Goal: Task Accomplishment & Management: Complete application form

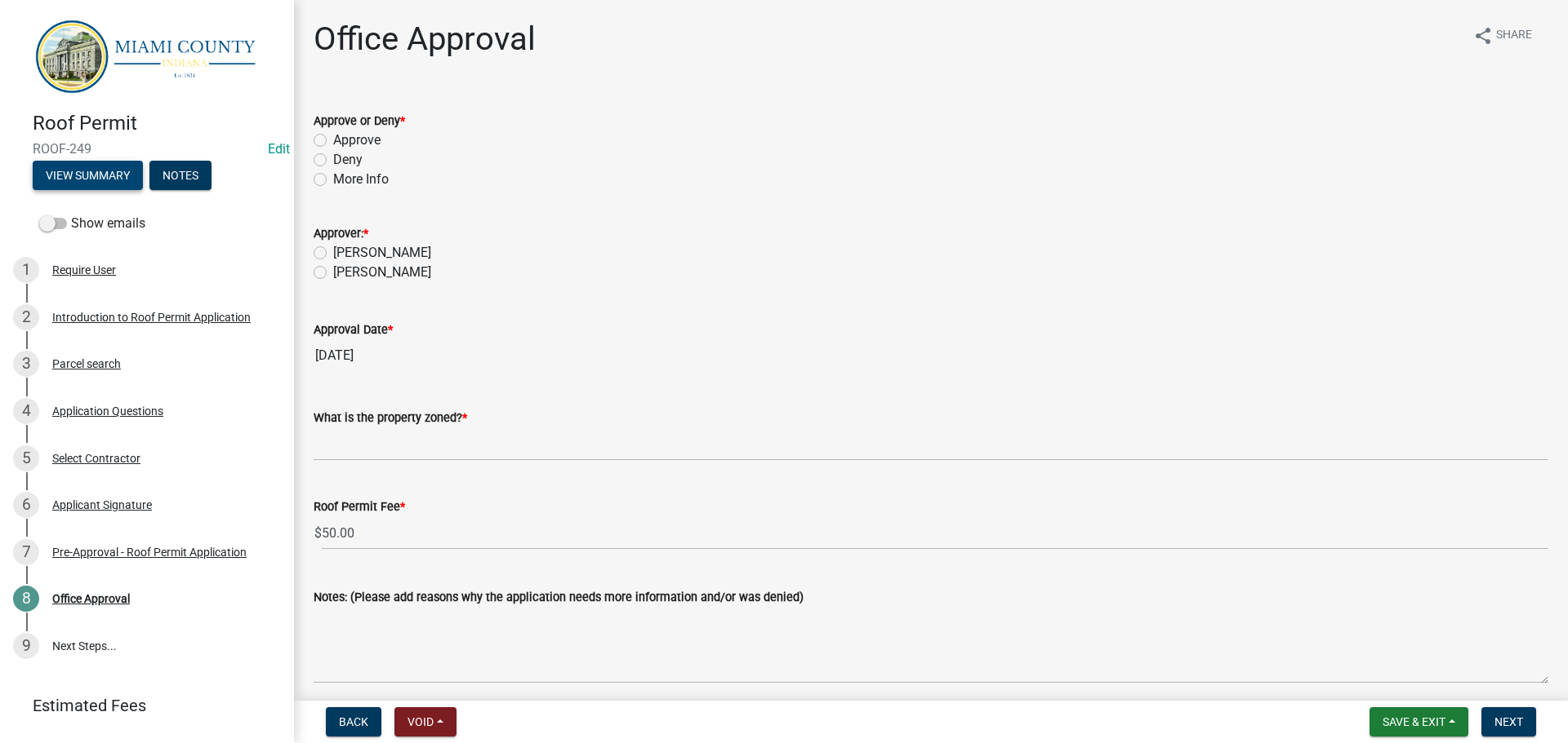
click at [111, 185] on button "View Summary" at bounding box center [88, 175] width 110 height 29
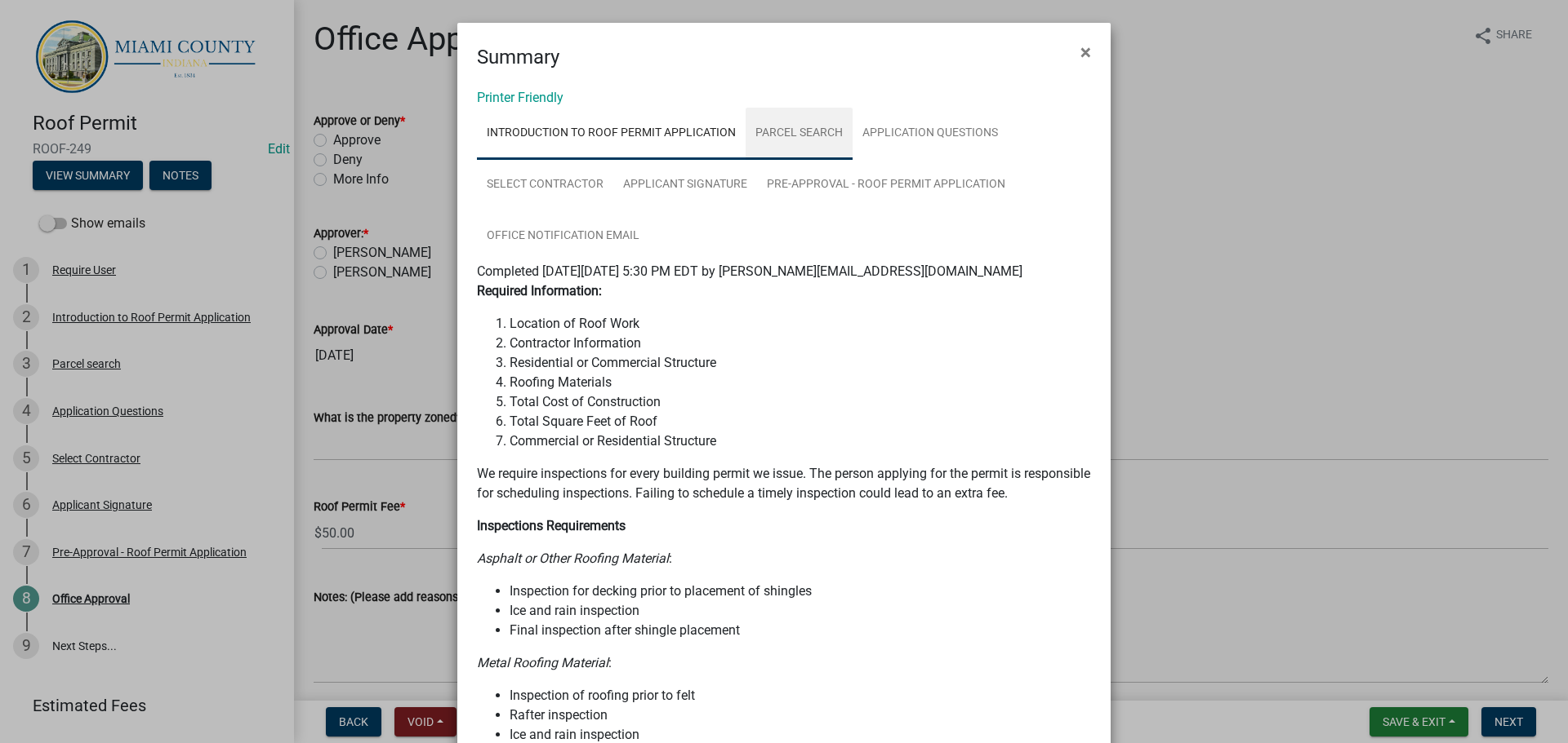
click at [820, 158] on link "Parcel search" at bounding box center [799, 134] width 107 height 52
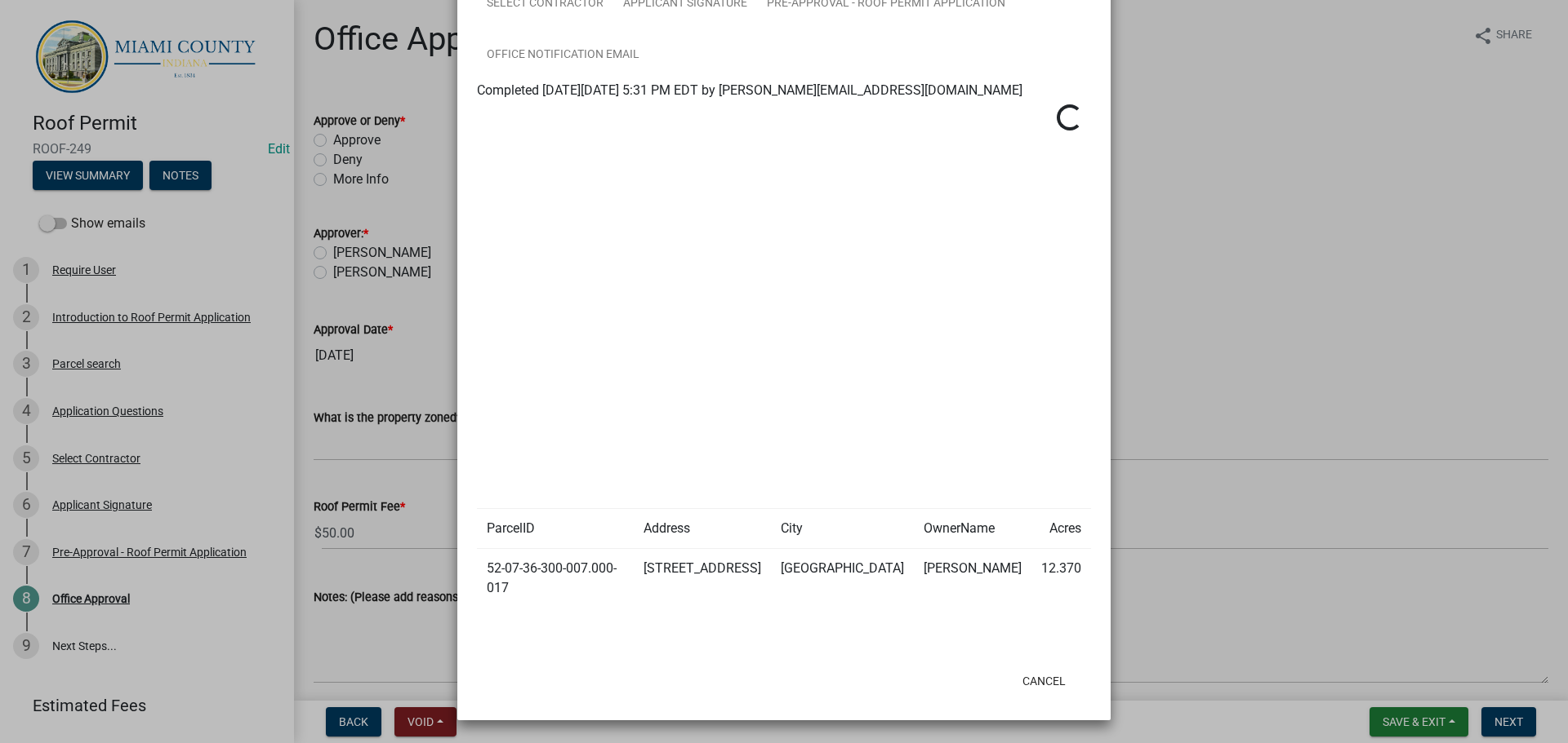
scroll to position [236, 0]
drag, startPoint x: 508, startPoint y: 568, endPoint x: 484, endPoint y: 555, distance: 27.3
click at [484, 555] on td "52-07-36-300-007.000-017" at bounding box center [555, 578] width 157 height 59
copy td "52-07-36-300-007.000-017"
click at [1282, 131] on ngb-modal-window "Summary × Printer Friendly Introduction to Roof Permit Application Parcel searc…" at bounding box center [784, 371] width 1568 height 743
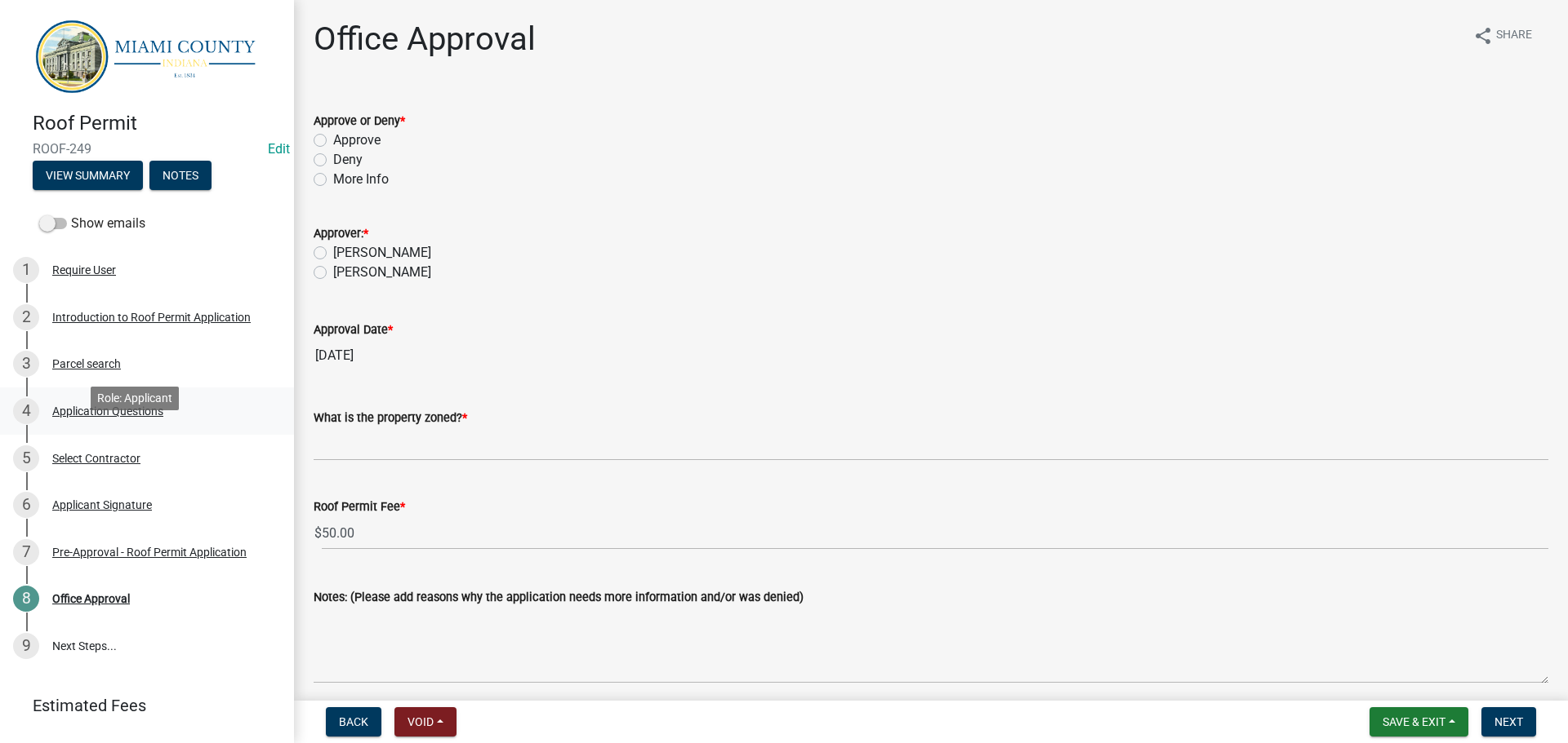
click at [86, 417] on div "Application Questions" at bounding box center [108, 412] width 111 height 12
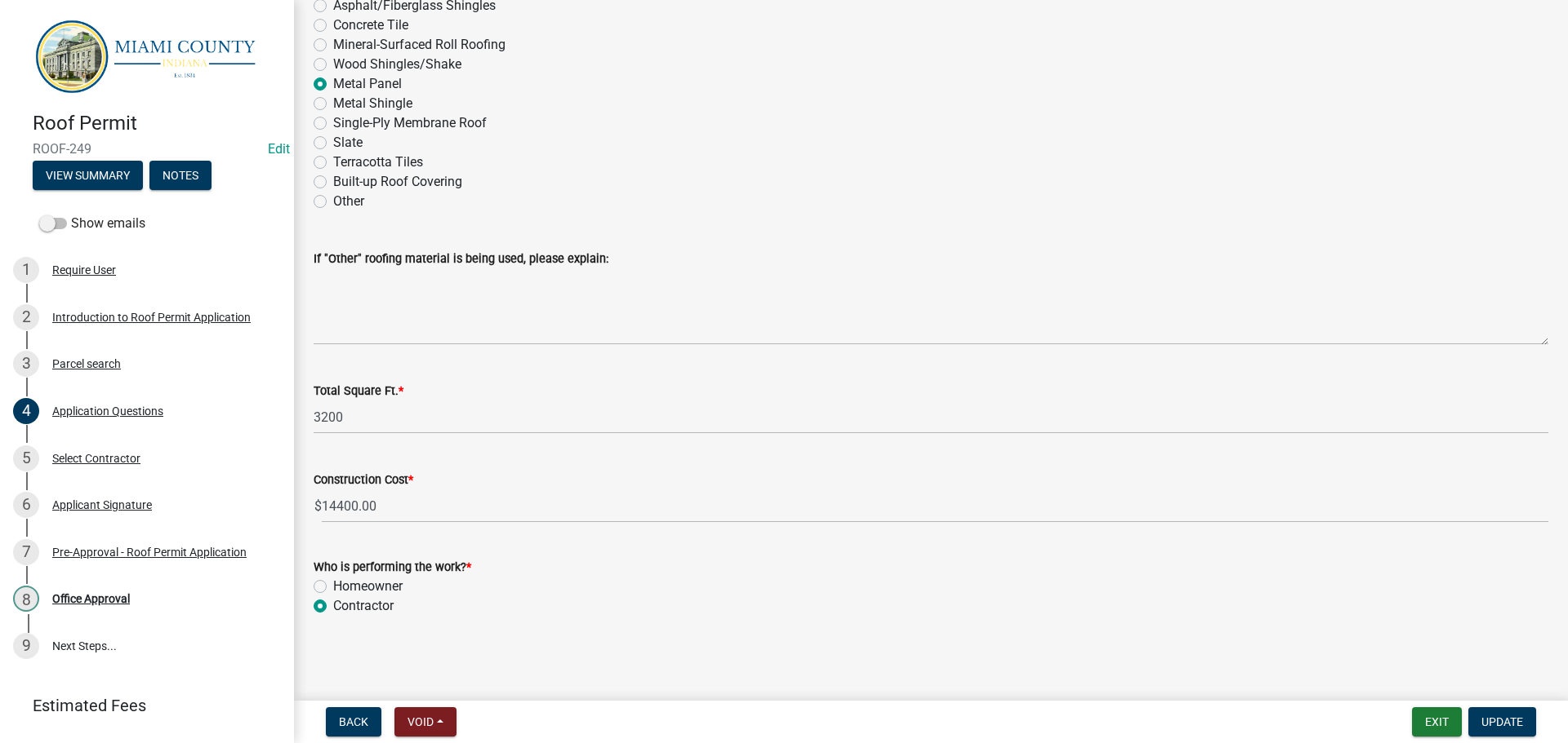
scroll to position [2499, 0]
click at [124, 472] on div "5 Select Contractor" at bounding box center [140, 458] width 255 height 26
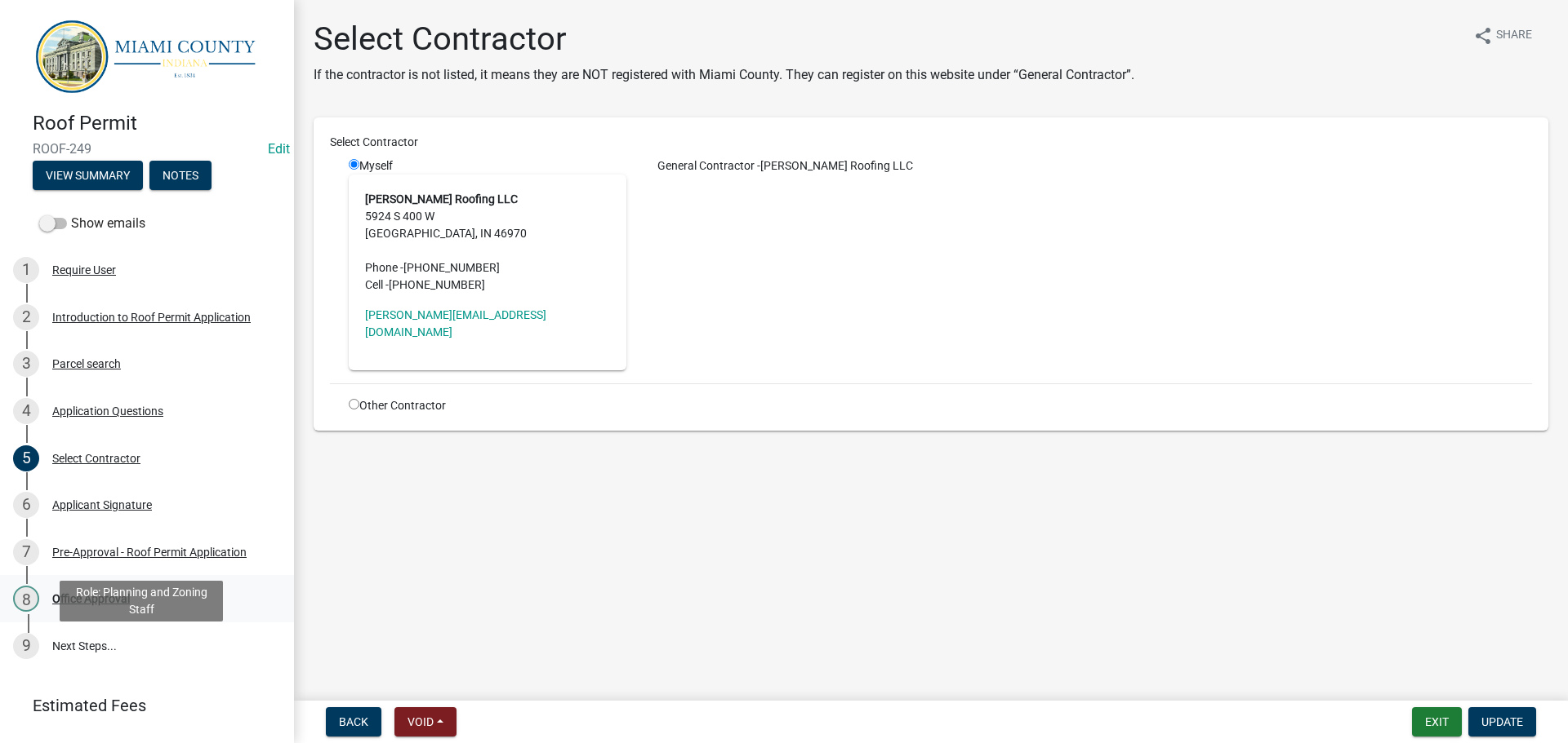
click at [110, 612] on div "8 Office Approval" at bounding box center [140, 599] width 255 height 26
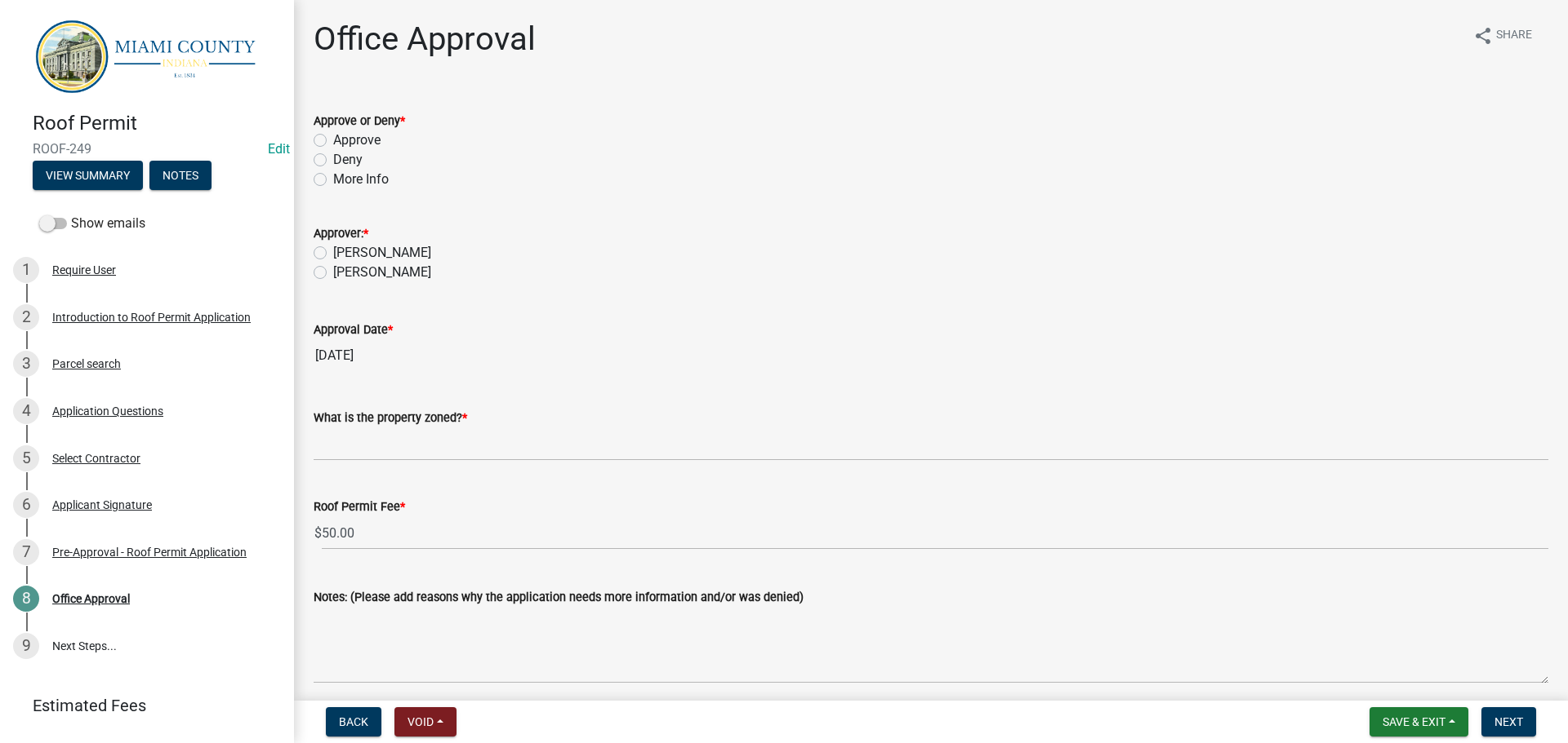
click at [361, 150] on label "Approve" at bounding box center [357, 140] width 47 height 19
click at [344, 141] on input "Approve" at bounding box center [338, 136] width 11 height 11
radio input "true"
click at [352, 282] on label "[PERSON_NAME]" at bounding box center [382, 272] width 98 height 19
click at [344, 273] on input "[PERSON_NAME]" at bounding box center [338, 267] width 11 height 11
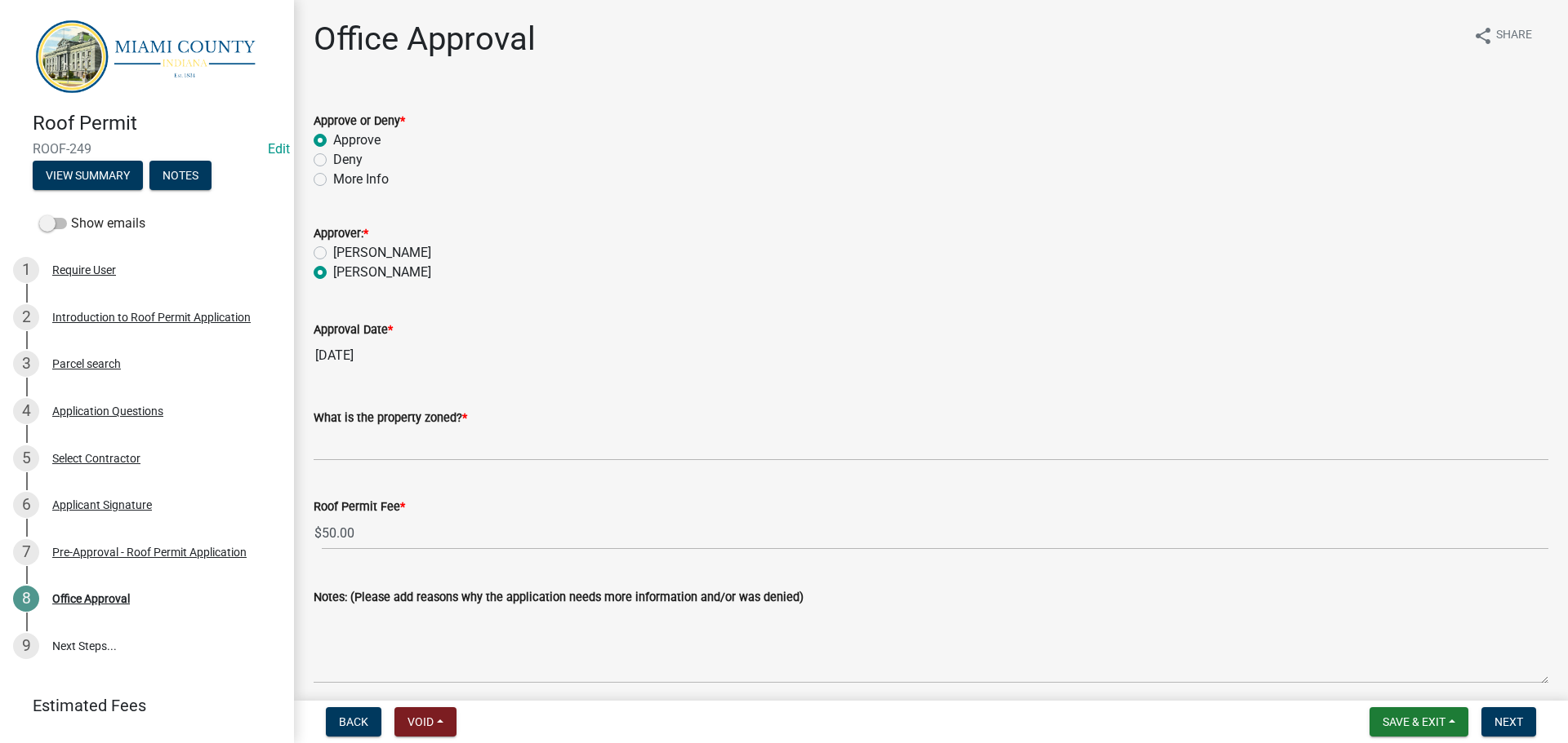
radio input "true"
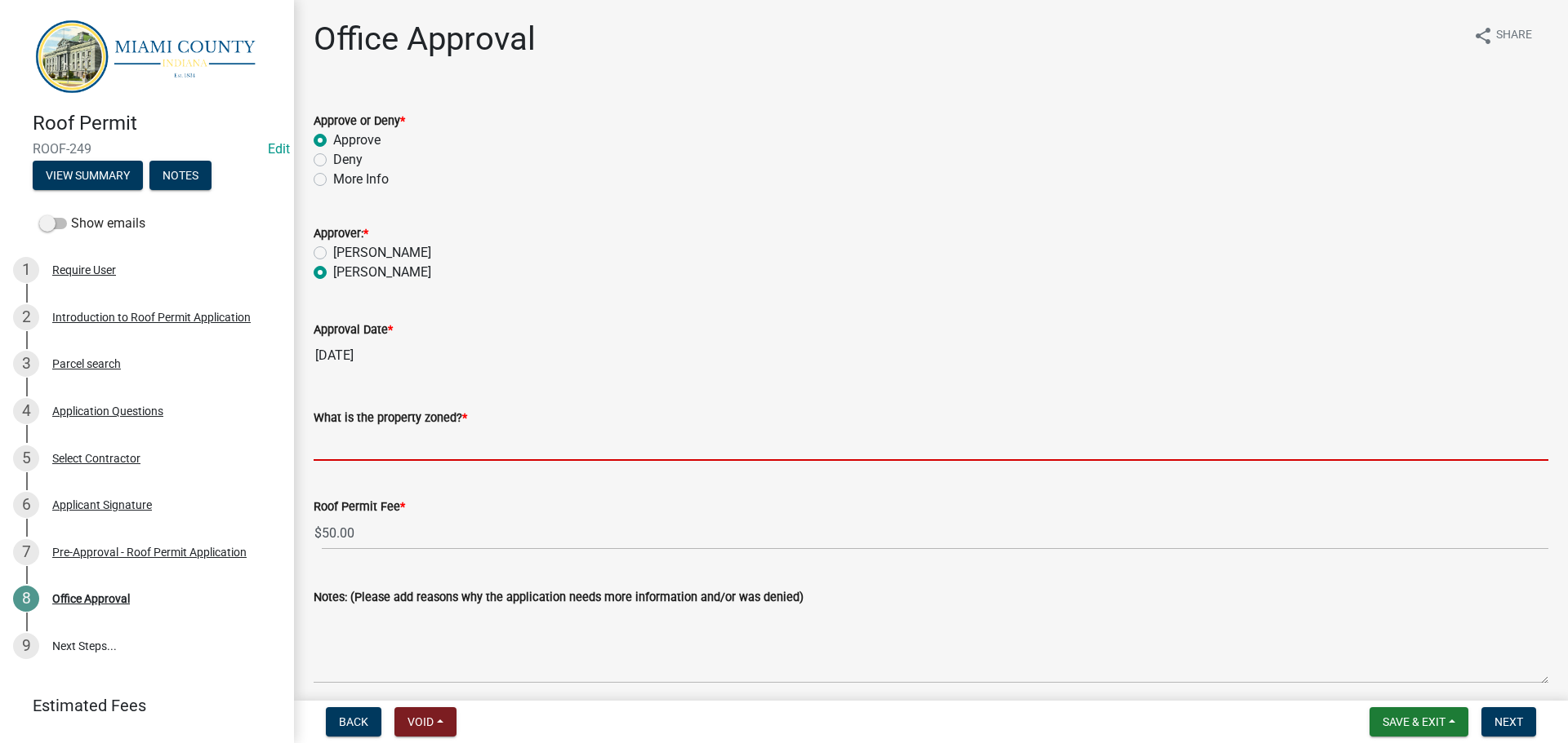
click at [373, 461] on input "What is the property zoned? *" at bounding box center [931, 444] width 1235 height 34
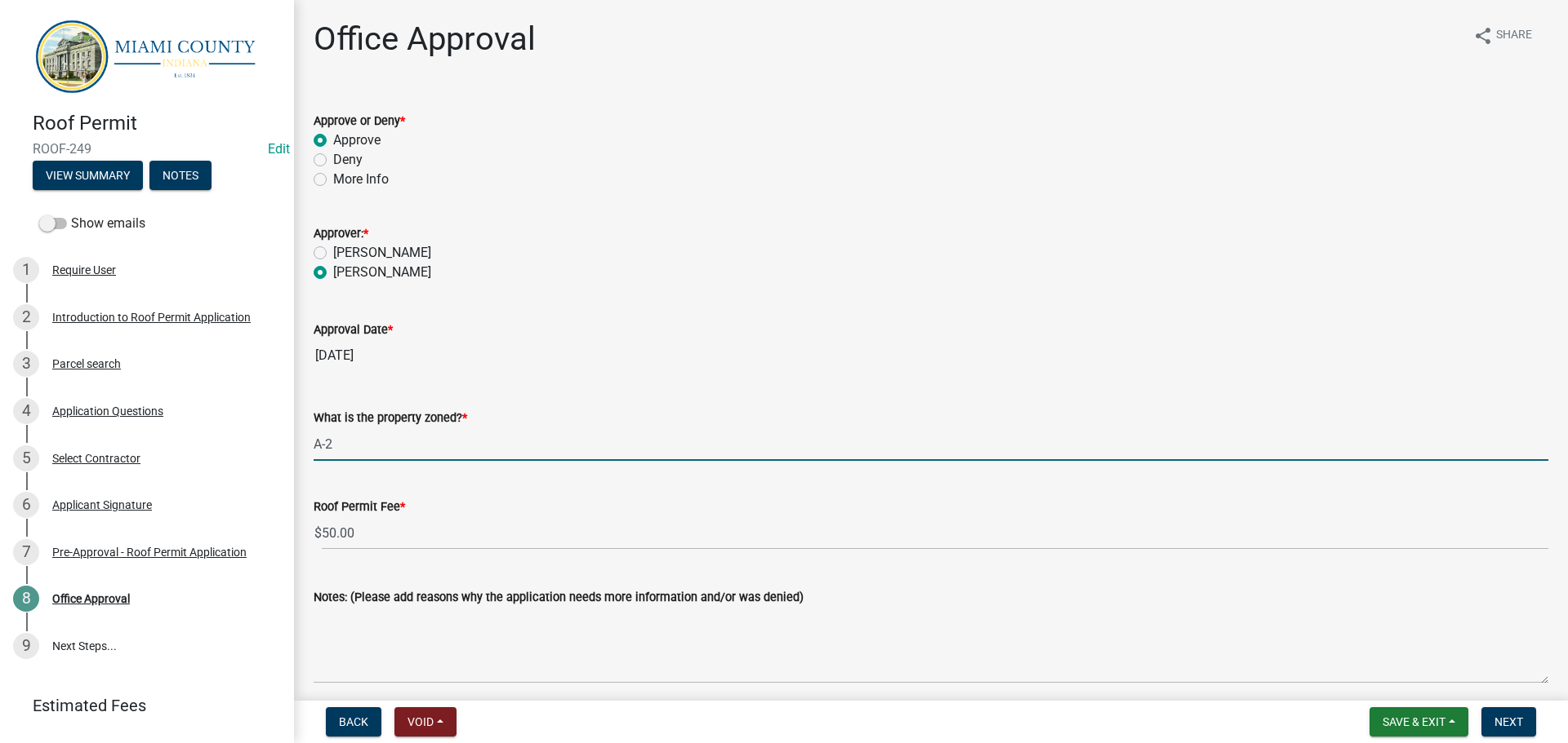
scroll to position [154, 0]
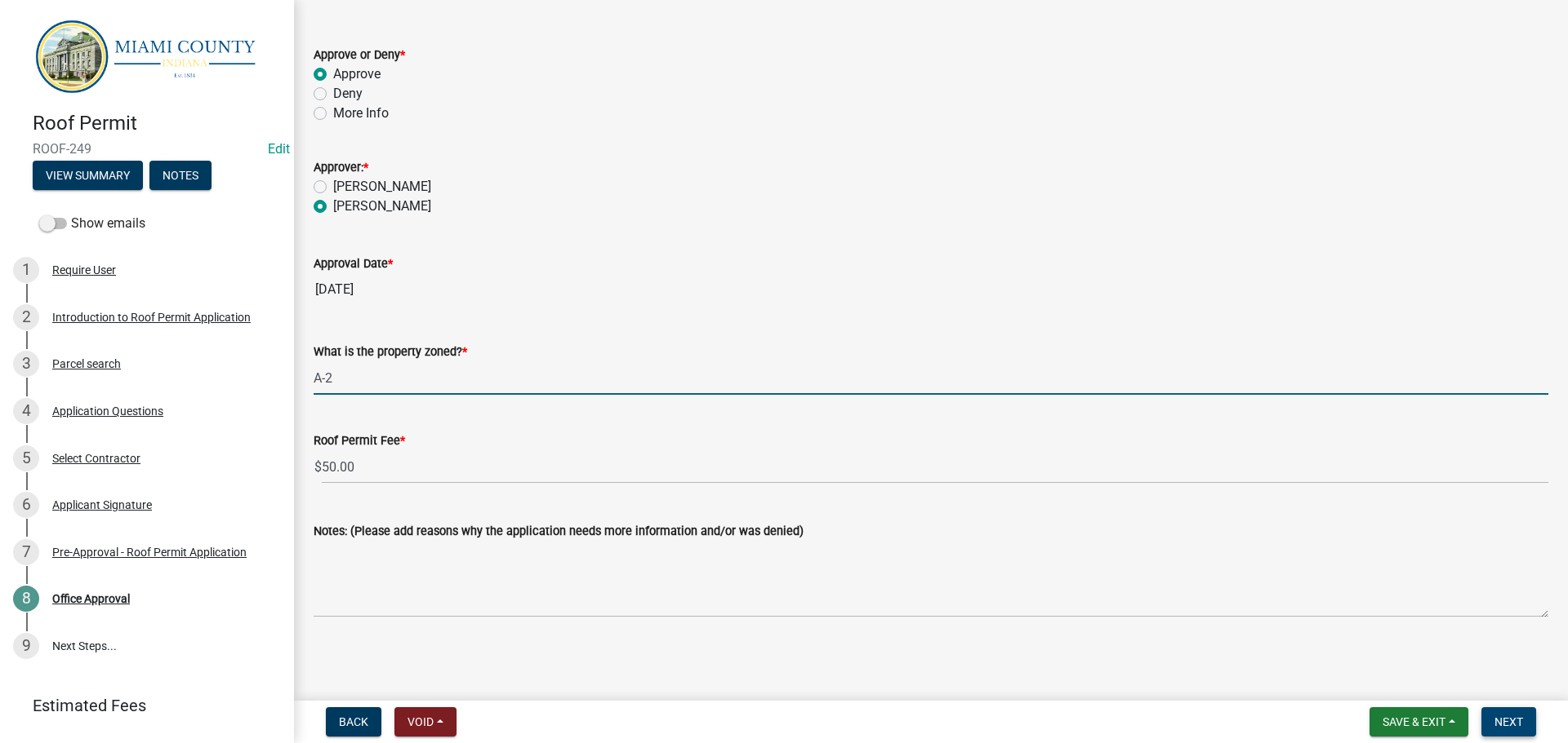
type input "A-2"
click at [1494, 716] on span "Next" at bounding box center [1508, 722] width 28 height 13
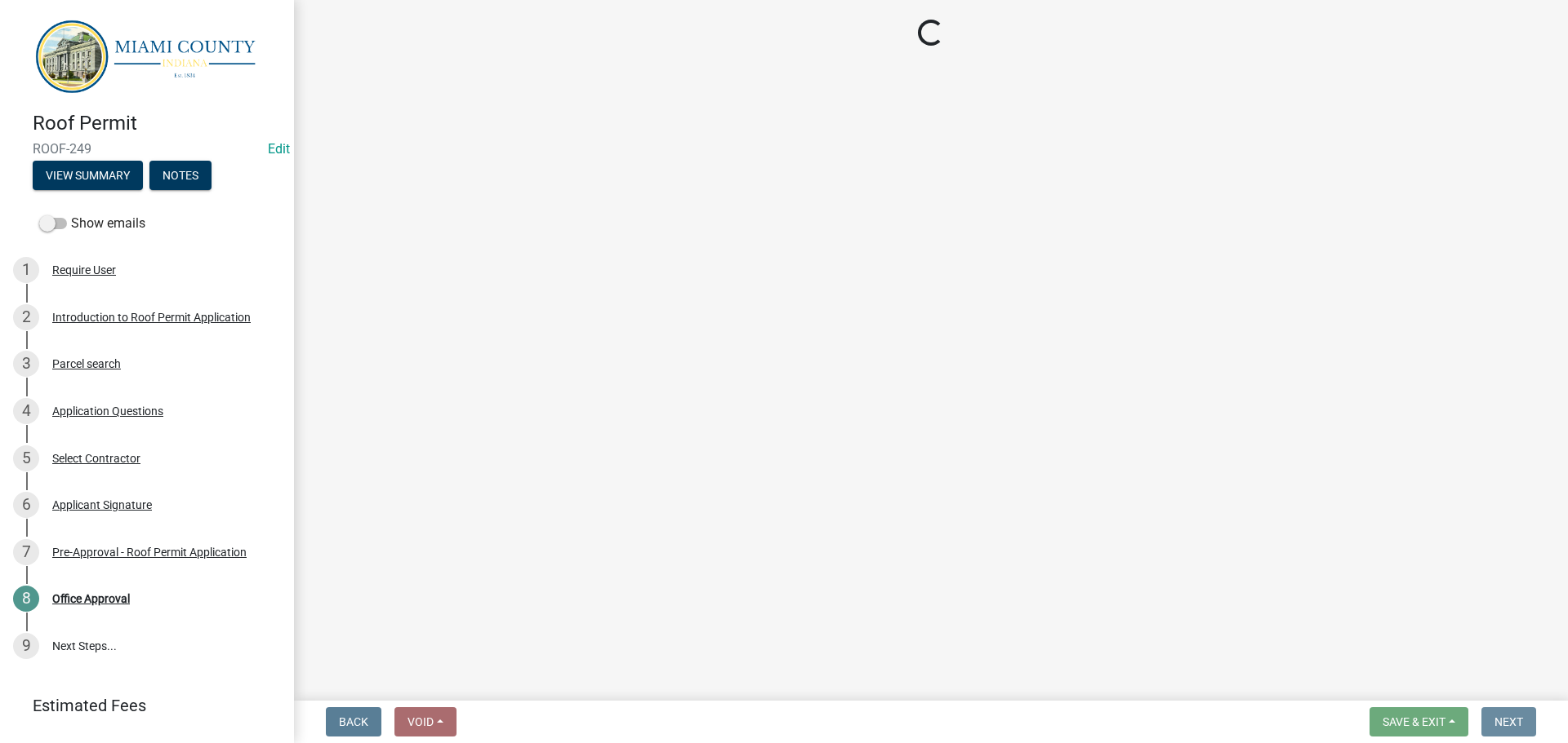
scroll to position [0, 0]
select select "3: 3"
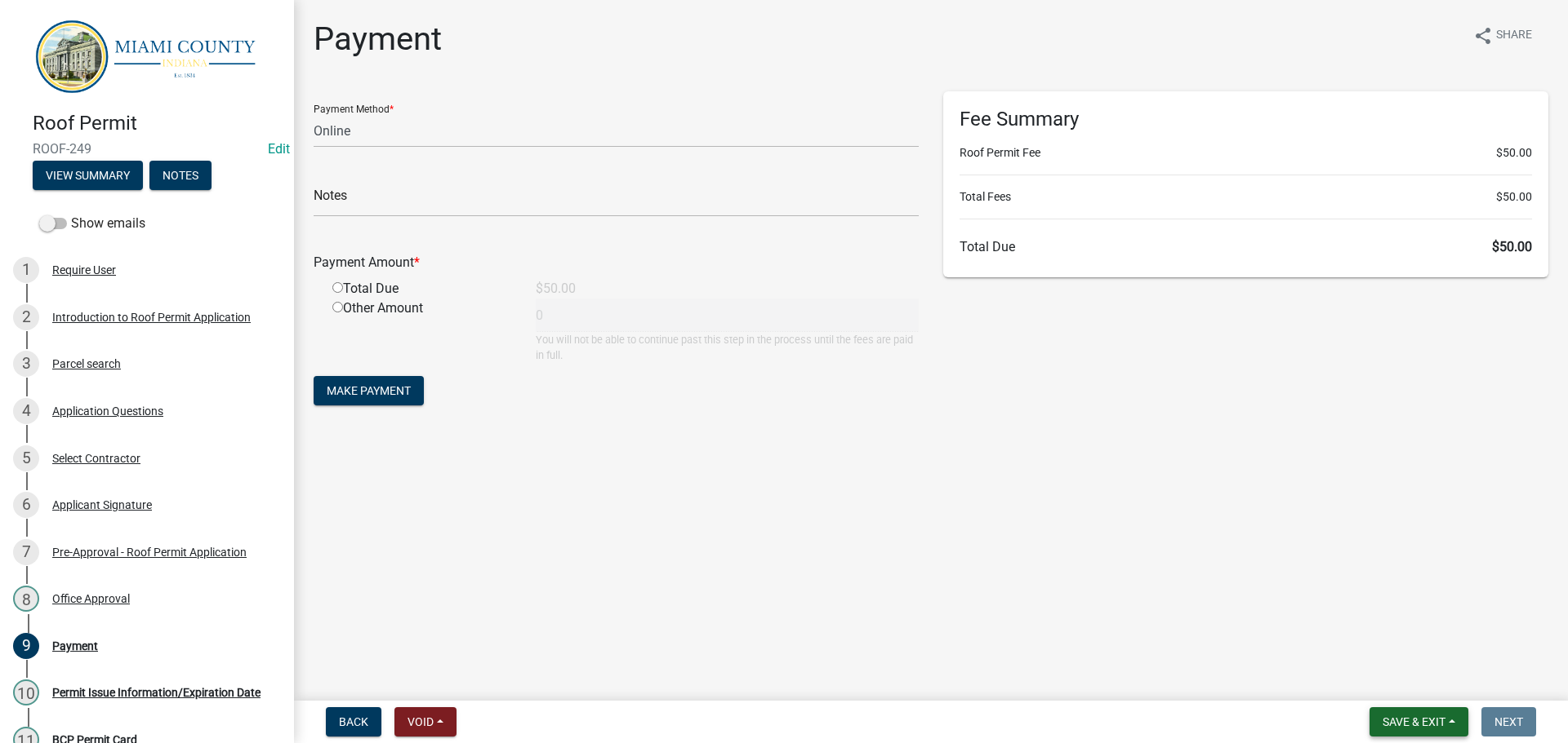
click at [1389, 707] on button "Save & Exit" at bounding box center [1419, 722] width 99 height 29
click at [1364, 681] on button "Save & Exit" at bounding box center [1402, 675] width 131 height 39
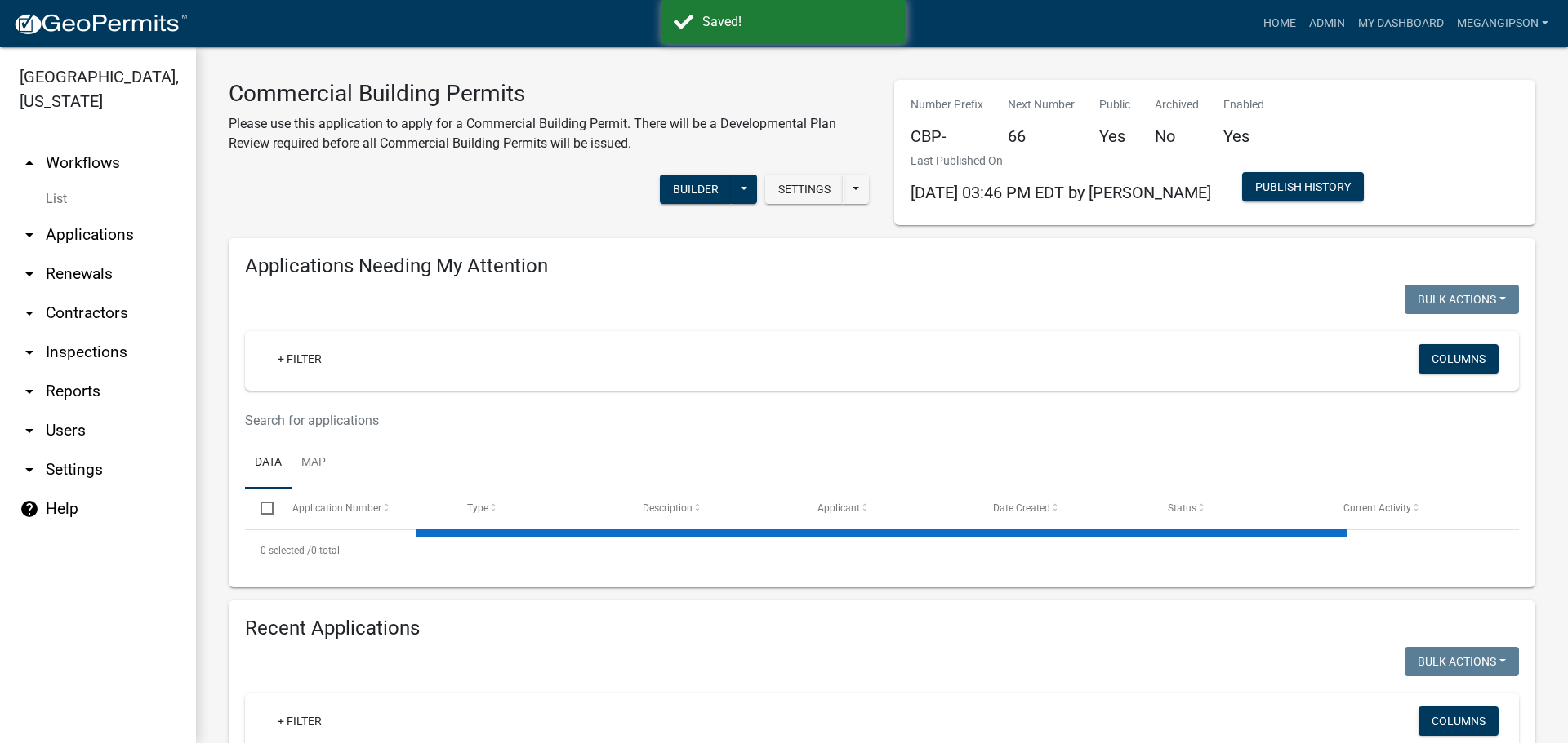
select select "3: 100"
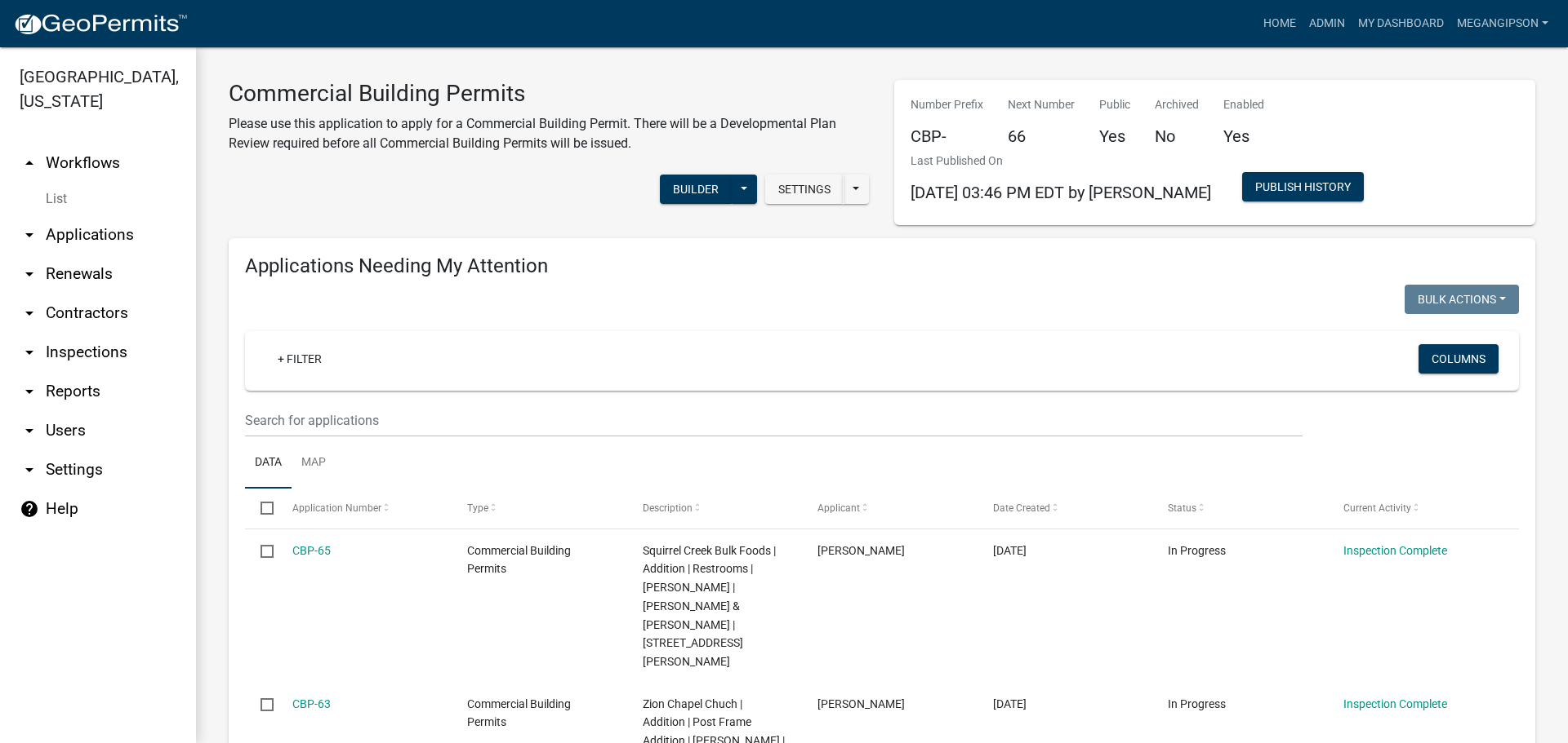
click at [111, 176] on link "arrow_drop_up Workflows" at bounding box center [98, 163] width 196 height 39
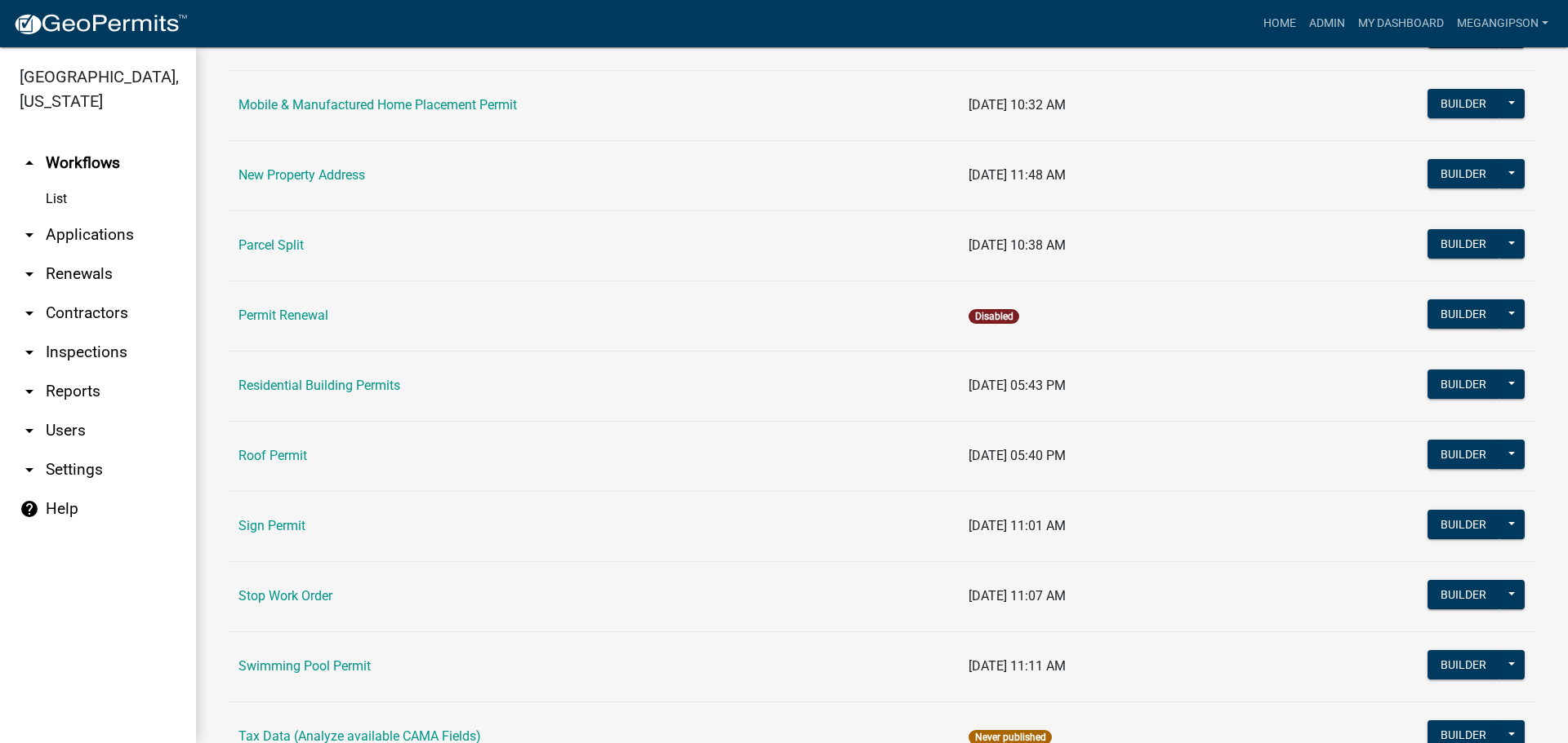
scroll to position [572, 0]
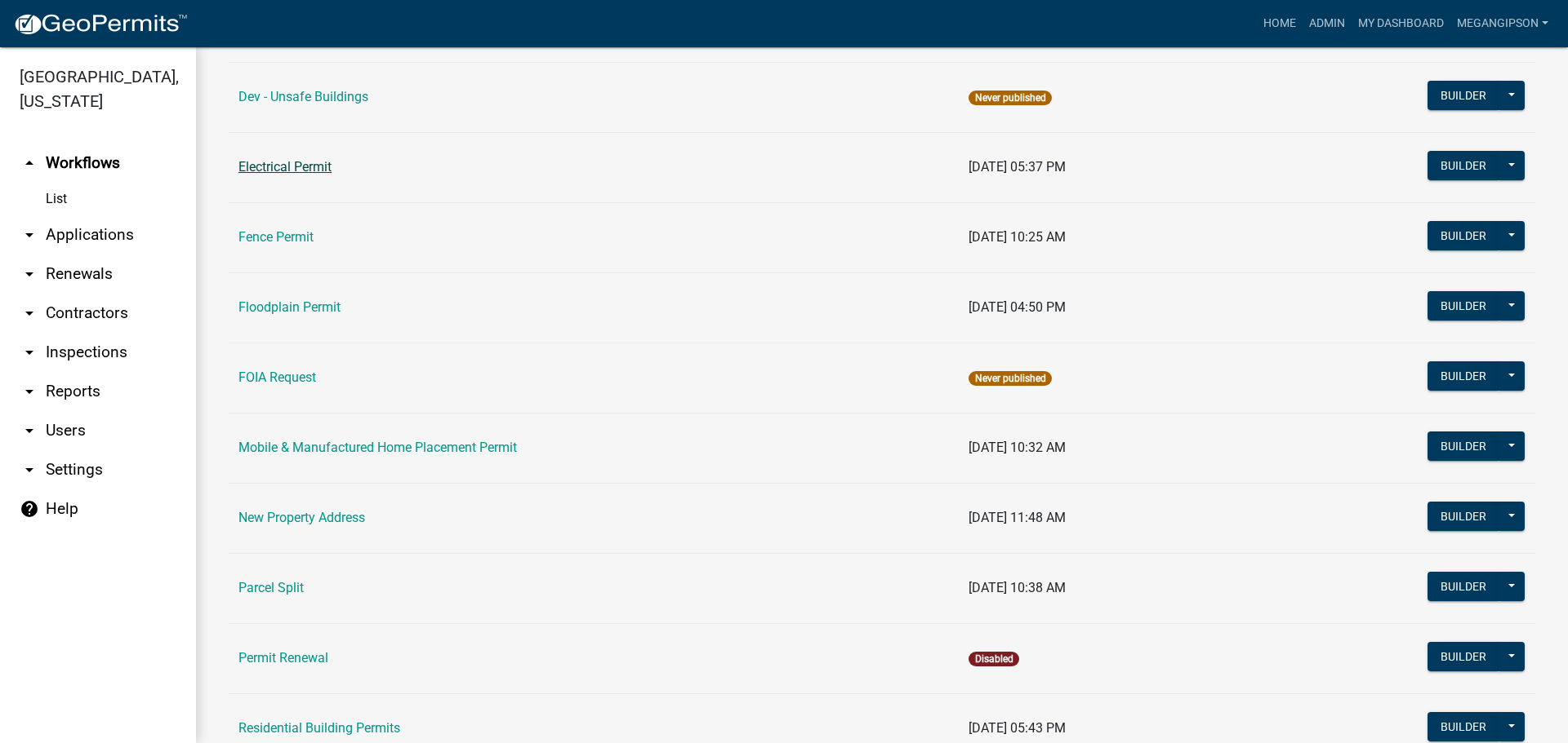
click at [288, 174] on link "Electrical Permit" at bounding box center [285, 167] width 93 height 15
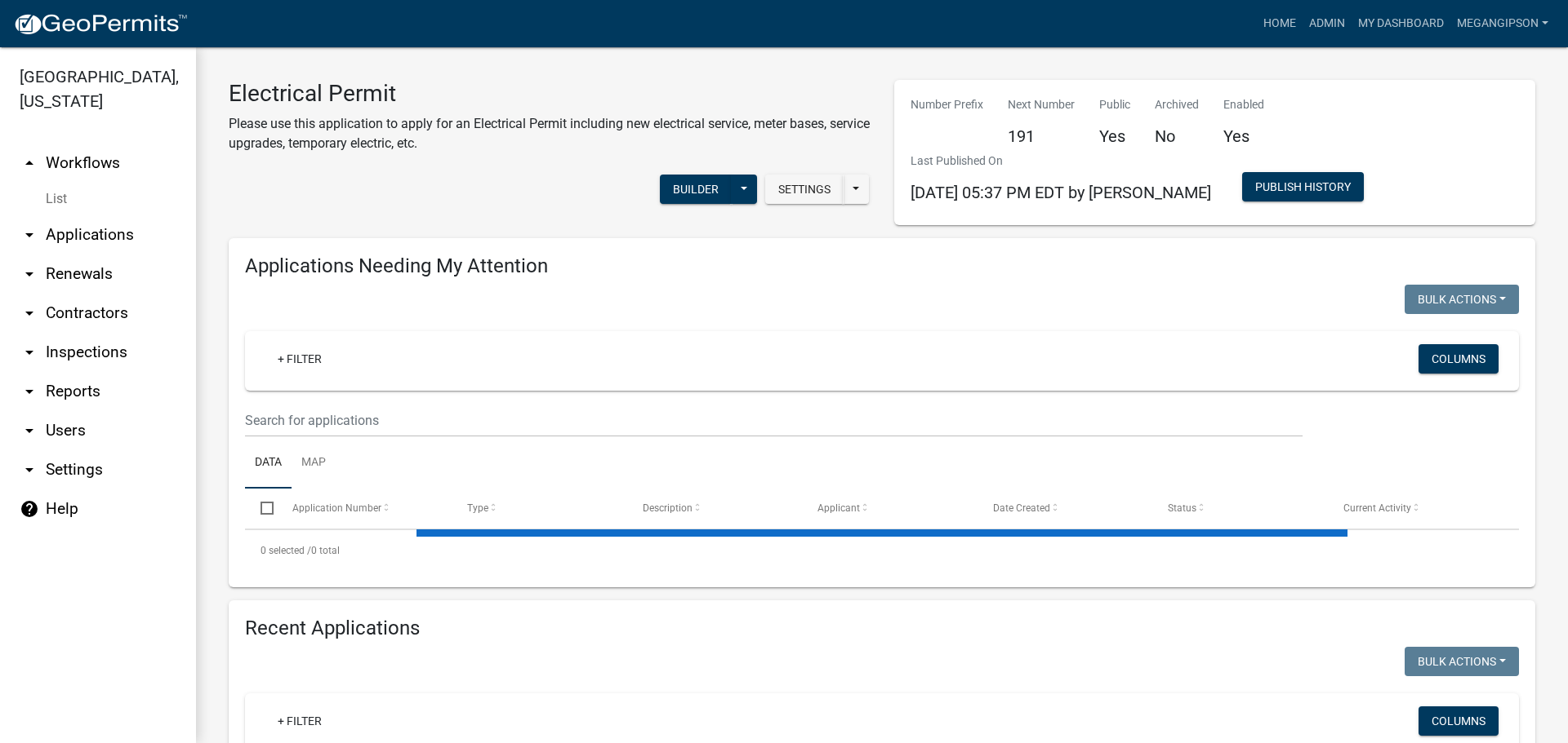
select select "3: 100"
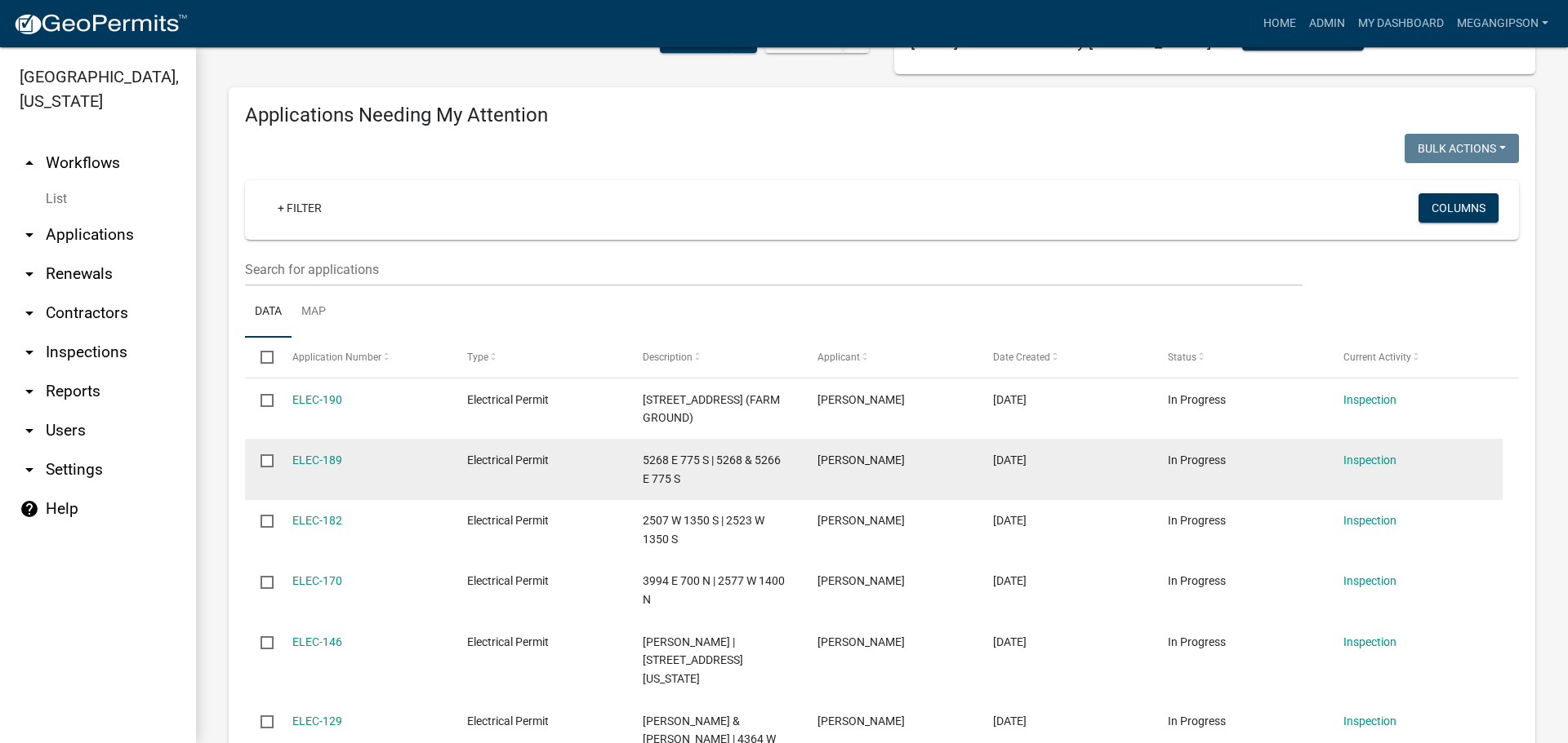
scroll to position [163, 0]
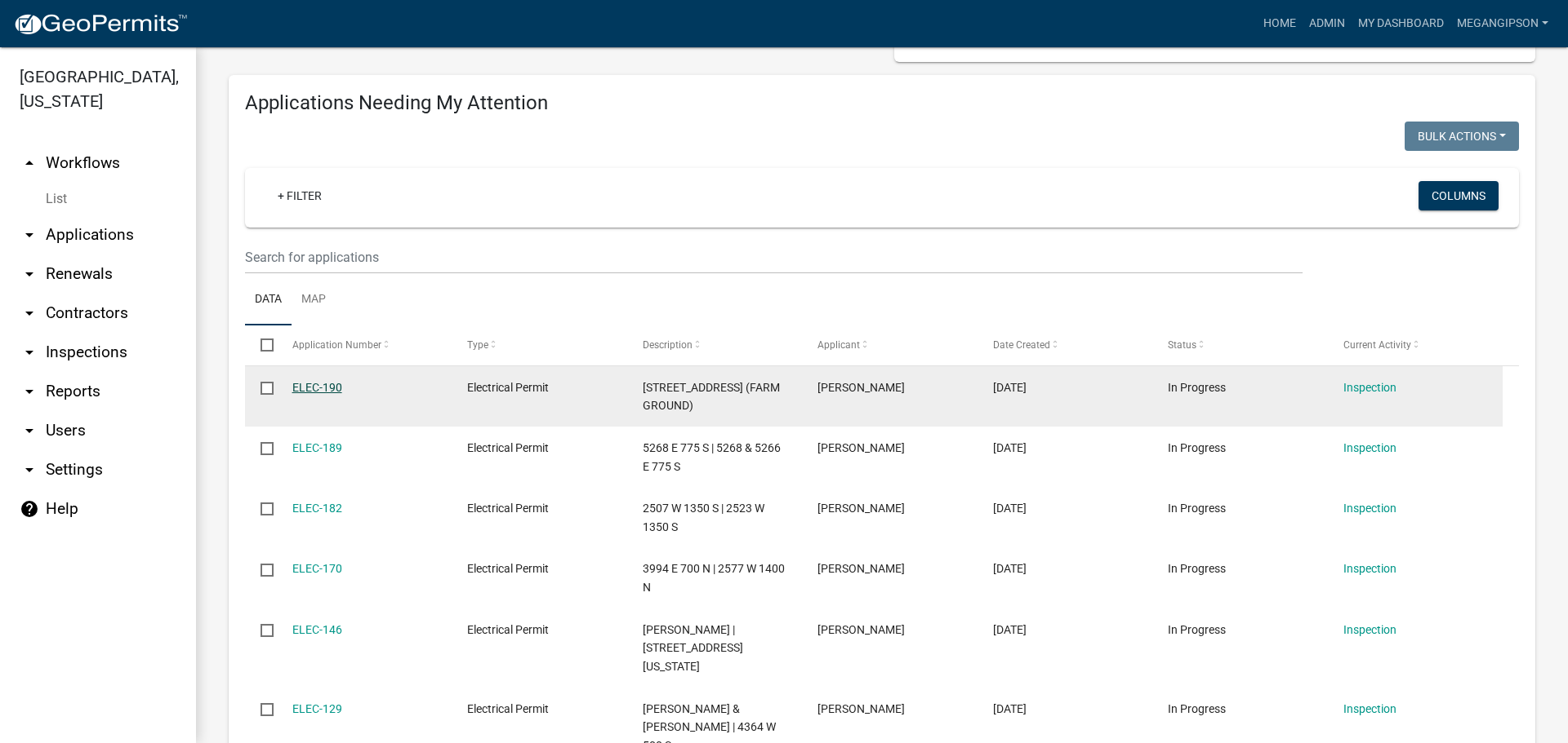
click at [319, 394] on link "ELEC-190" at bounding box center [317, 387] width 49 height 13
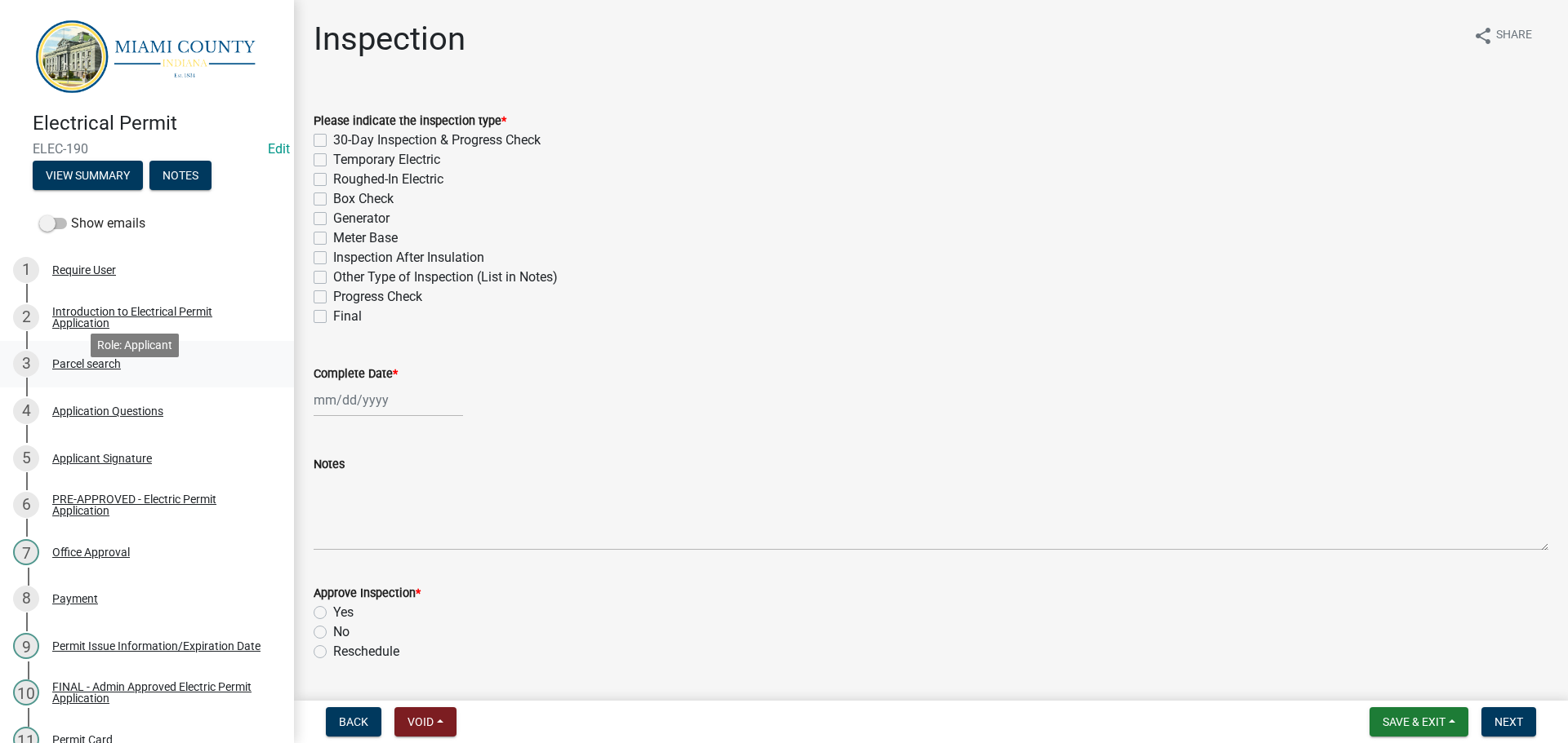
click at [111, 370] on div "Parcel search" at bounding box center [86, 364] width 69 height 12
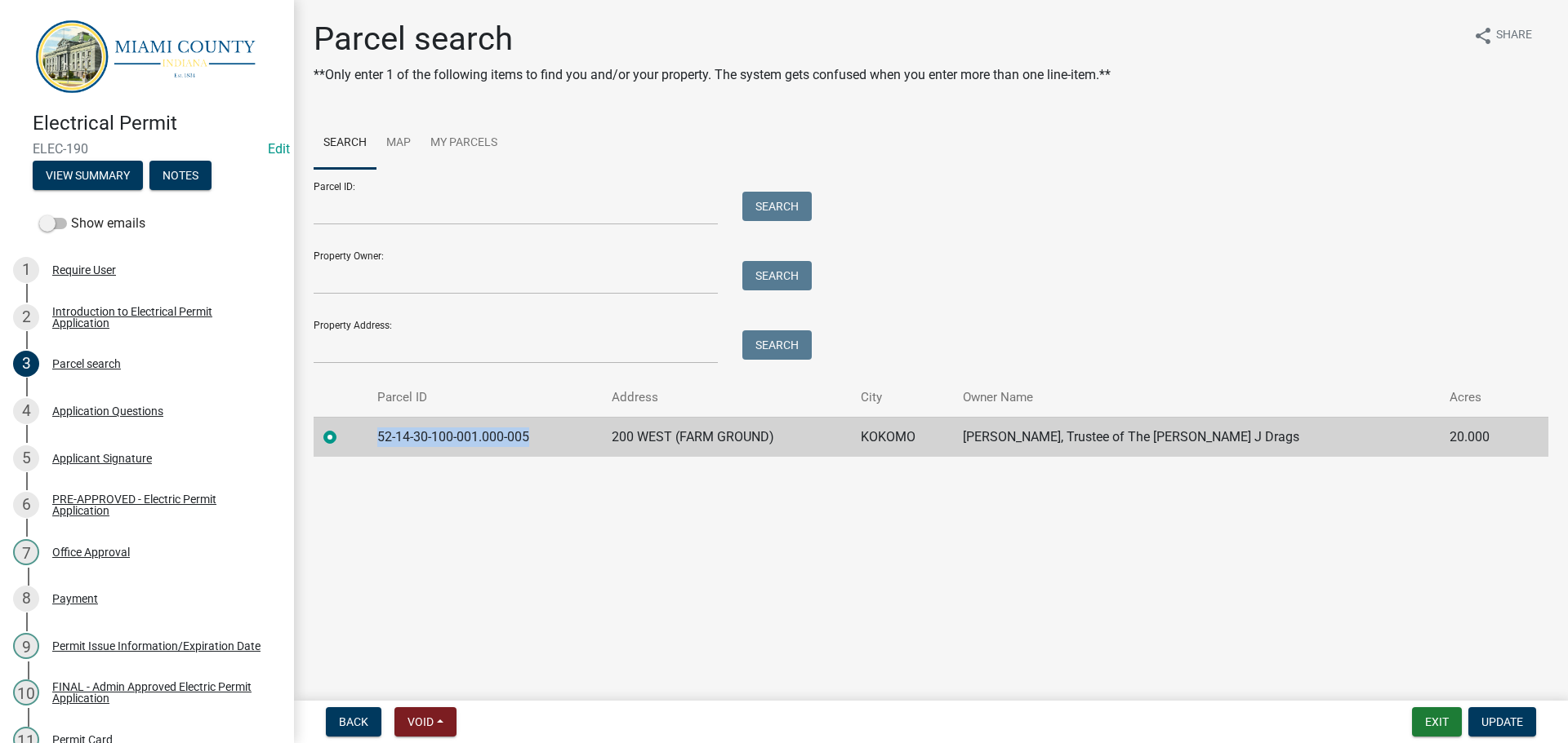
drag, startPoint x: 568, startPoint y: 497, endPoint x: 386, endPoint y: 502, distance: 182.1
click at [386, 457] on td "52-14-30-100-001.000-005" at bounding box center [485, 436] width 235 height 40
copy td "52-14-30-100-001.000-005"
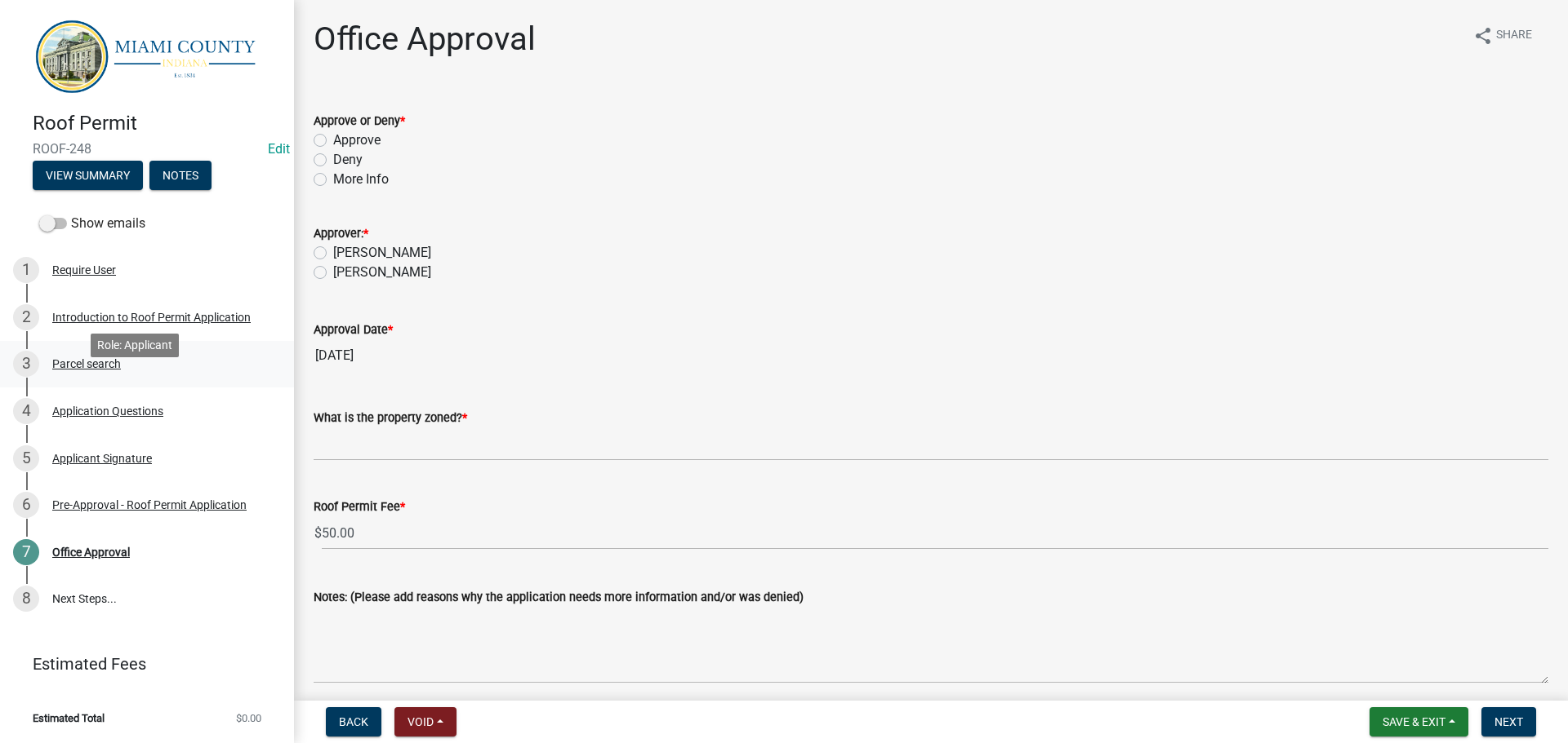
click at [153, 377] on div "3 Parcel search" at bounding box center [140, 363] width 255 height 26
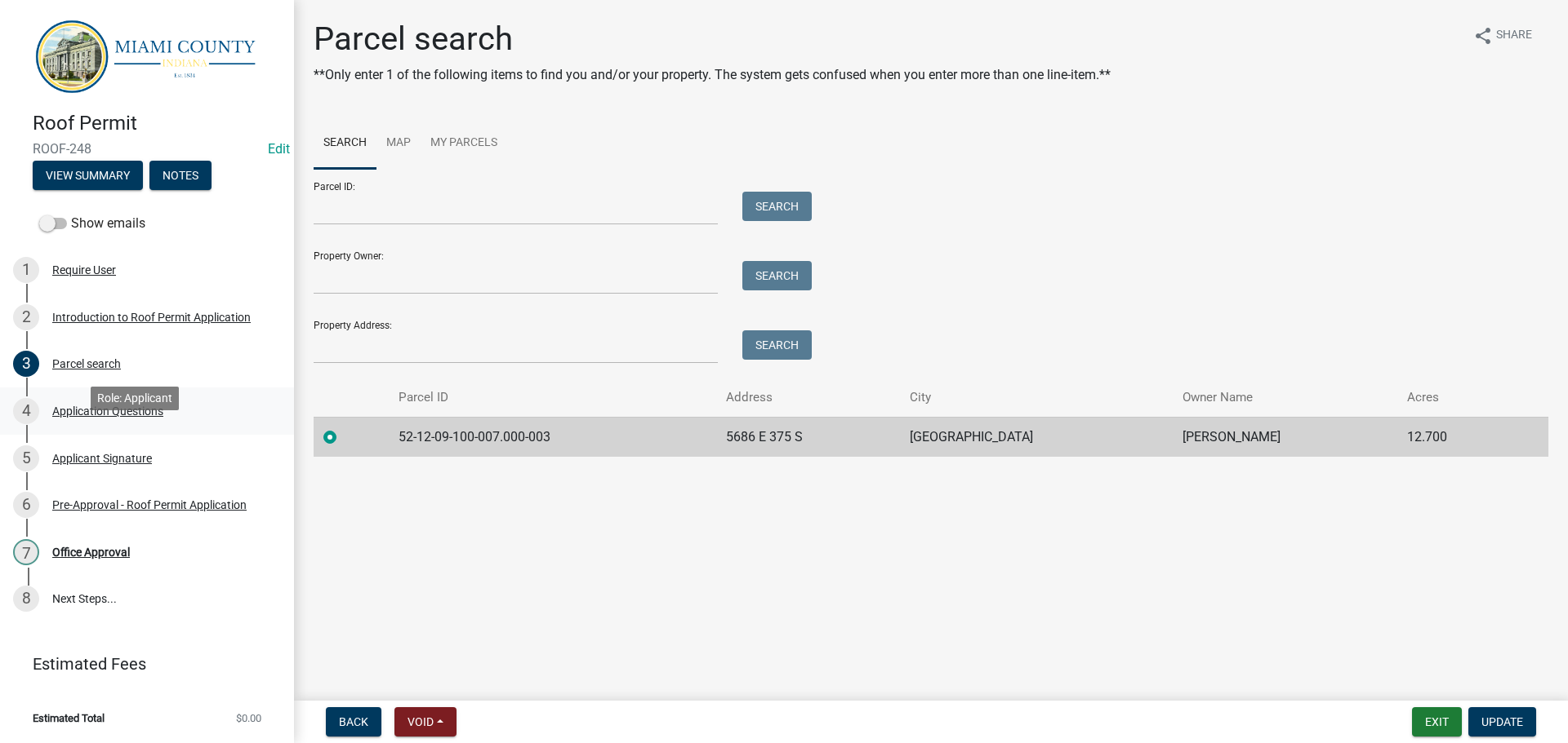
click at [146, 417] on div "Application Questions" at bounding box center [108, 412] width 111 height 12
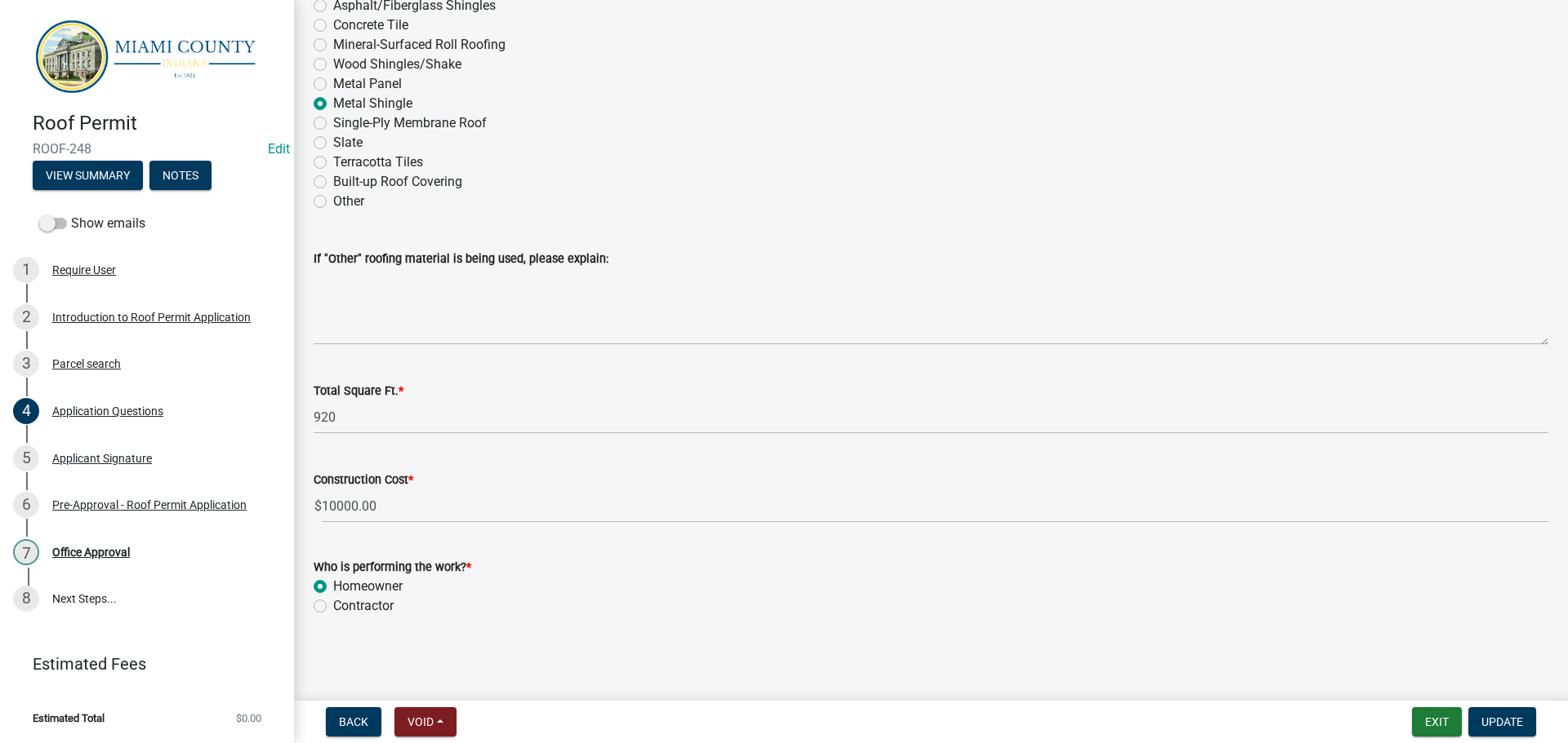
scroll to position [2499, 0]
click at [122, 464] on div "Applicant Signature" at bounding box center [102, 459] width 100 height 12
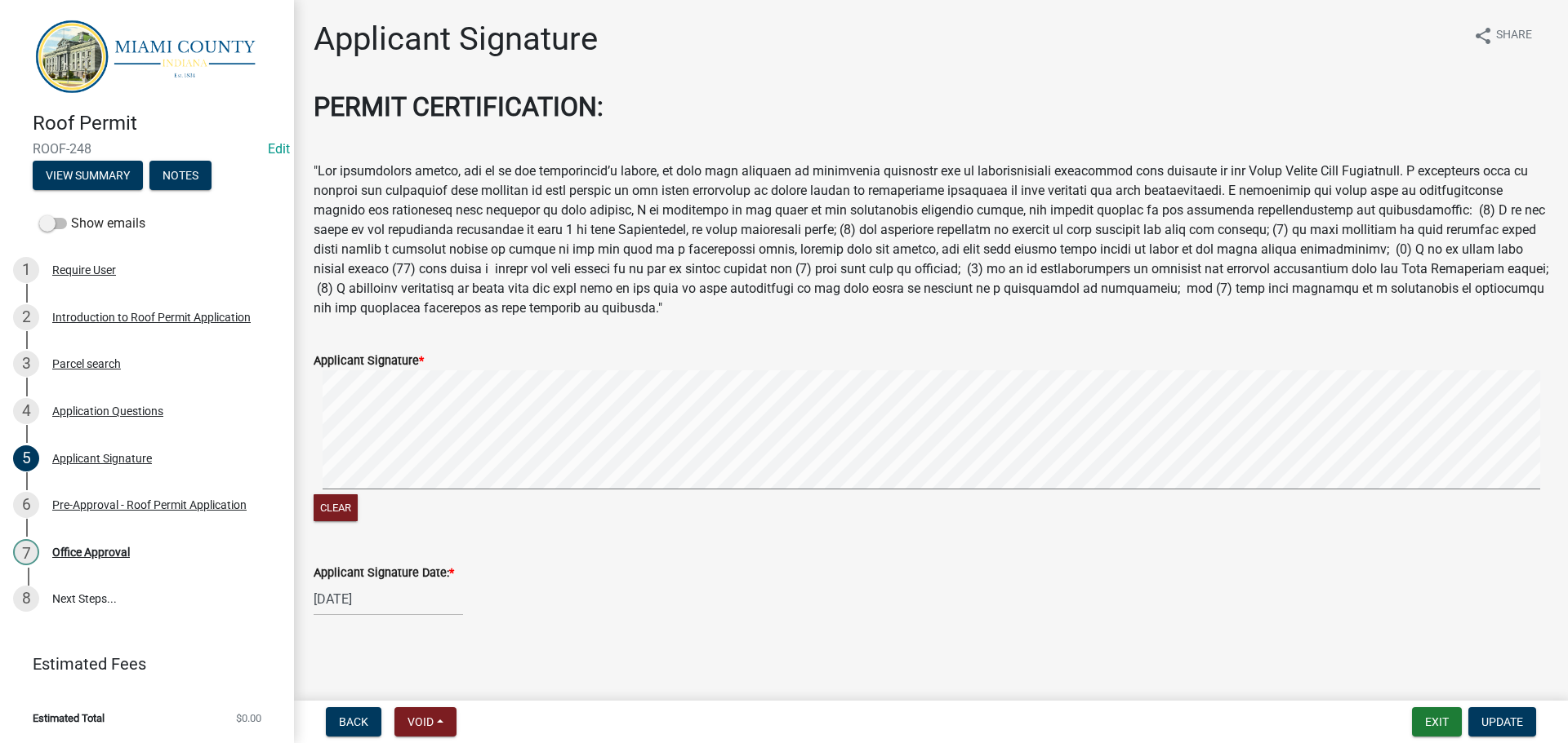
scroll to position [87, 0]
click at [87, 417] on div "Application Questions" at bounding box center [108, 412] width 111 height 12
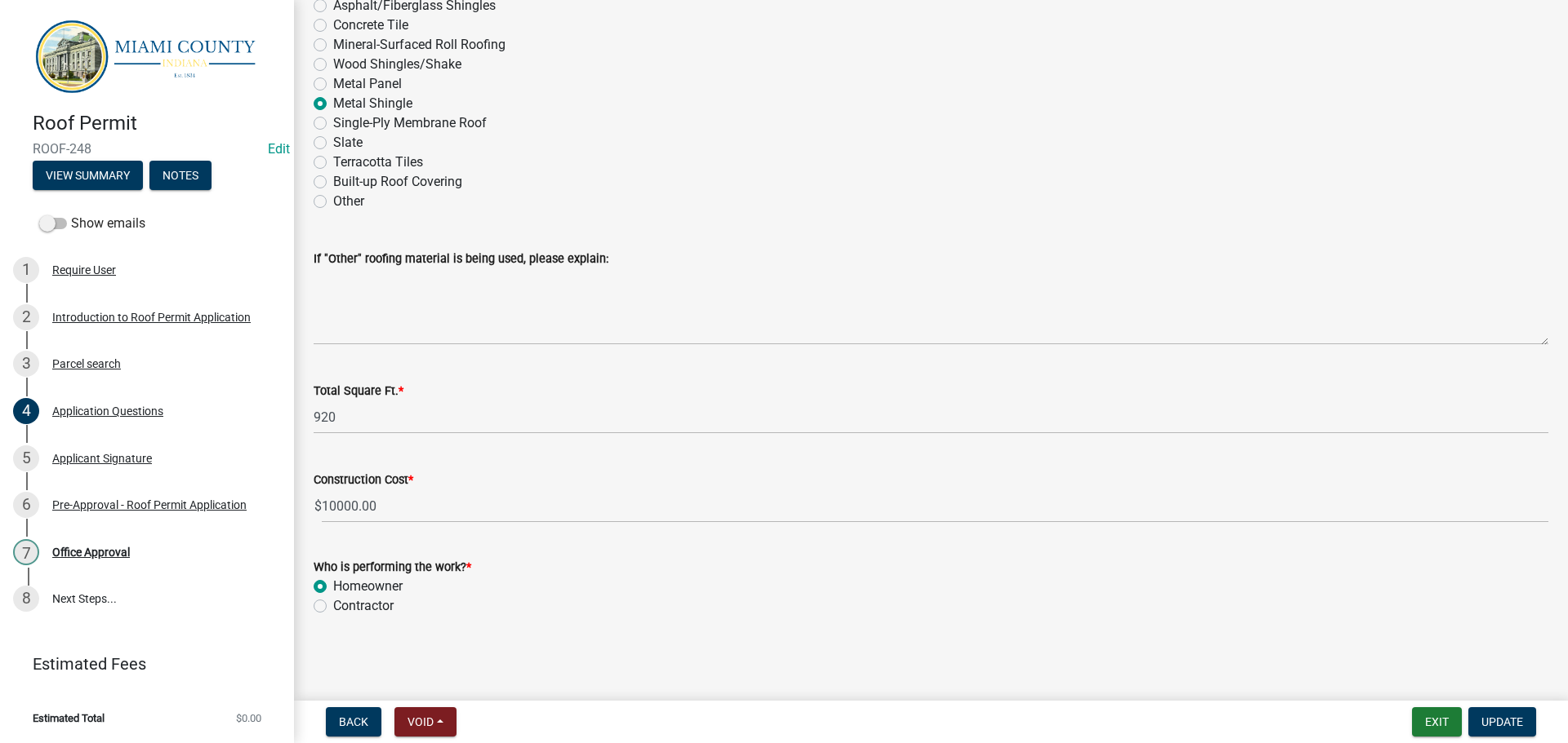
scroll to position [2499, 0]
click at [159, 511] on div "Pre-Approval - Roof Permit Application" at bounding box center [149, 506] width 195 height 12
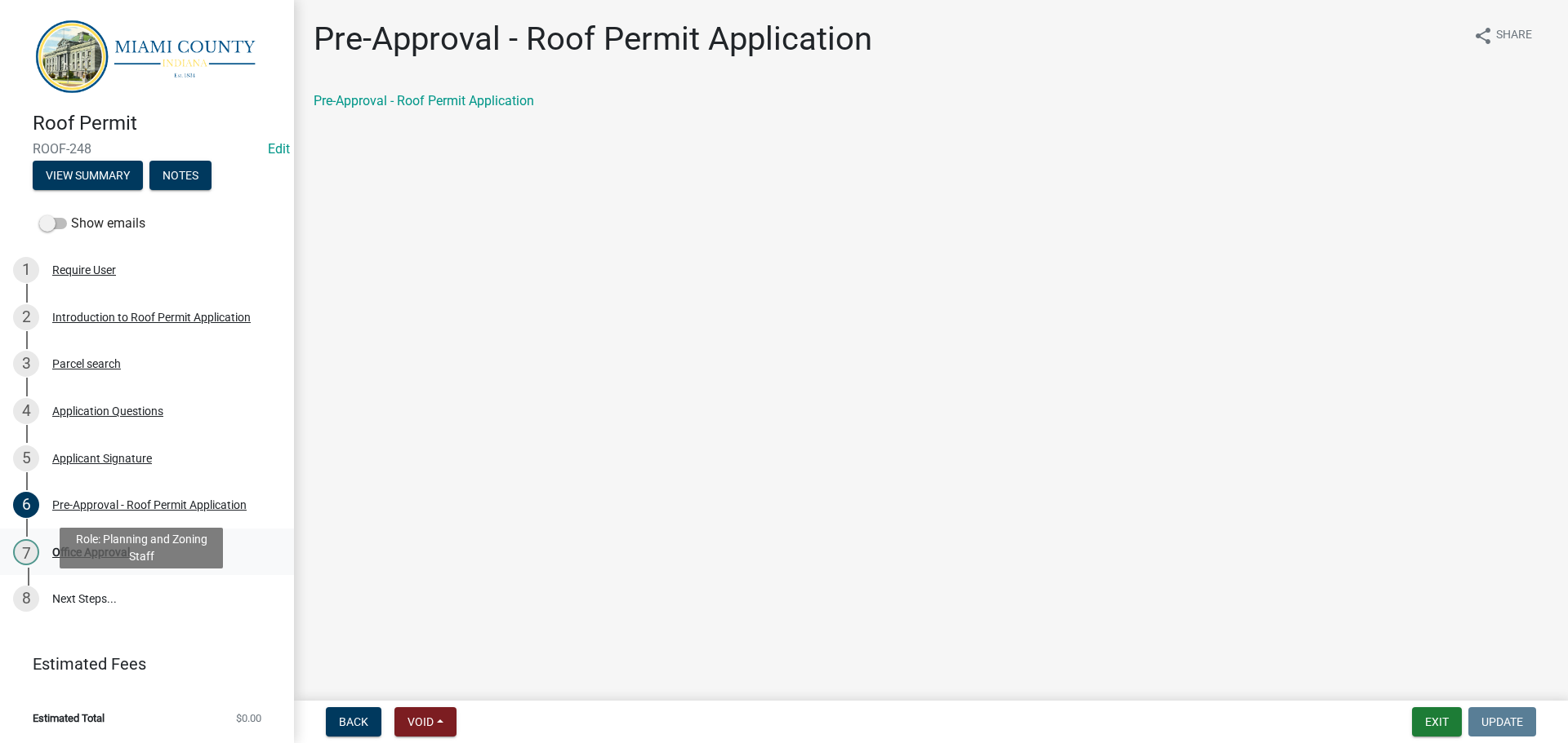
click at [147, 566] on div "7 Office Approval" at bounding box center [140, 552] width 255 height 26
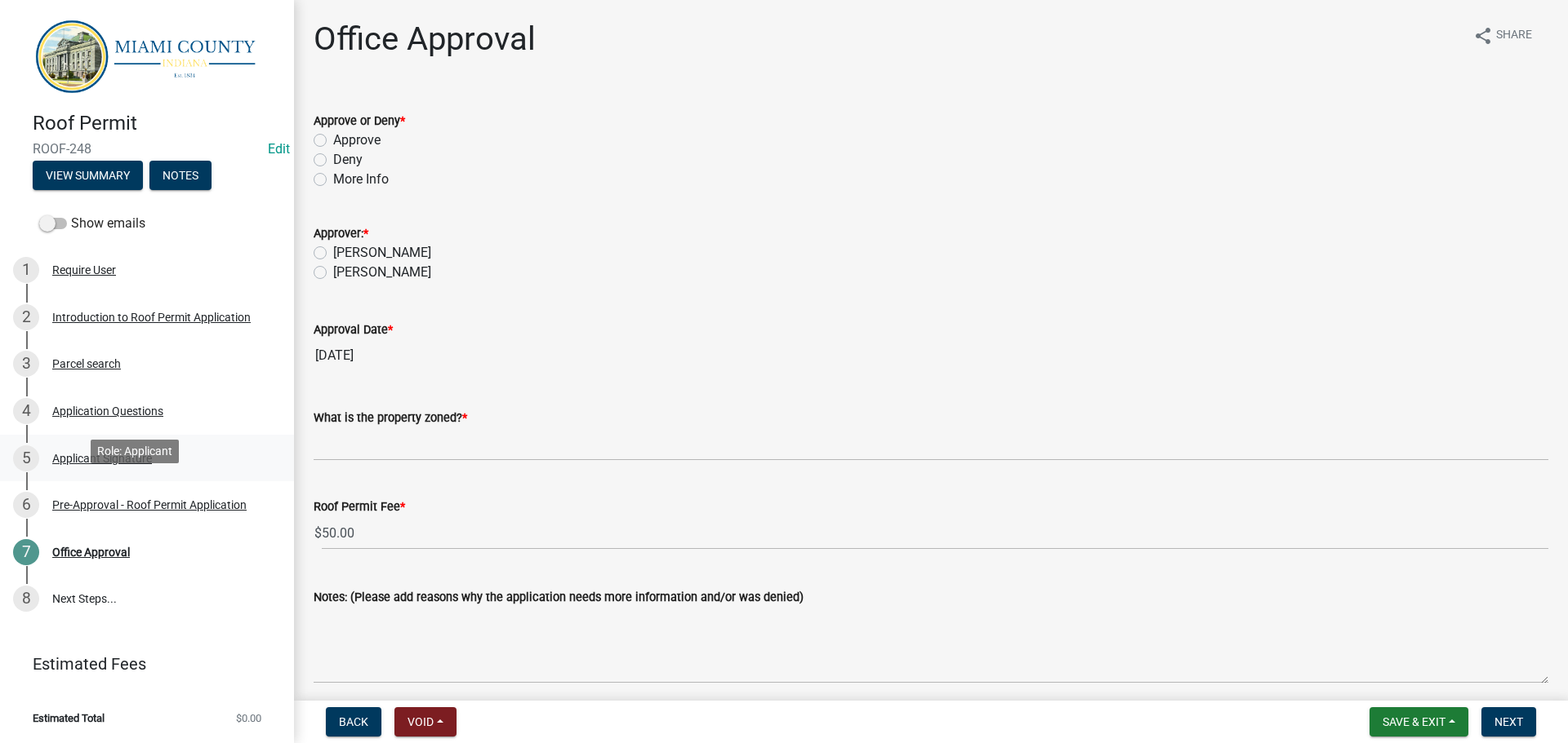
click at [116, 464] on div "Applicant Signature" at bounding box center [102, 459] width 100 height 12
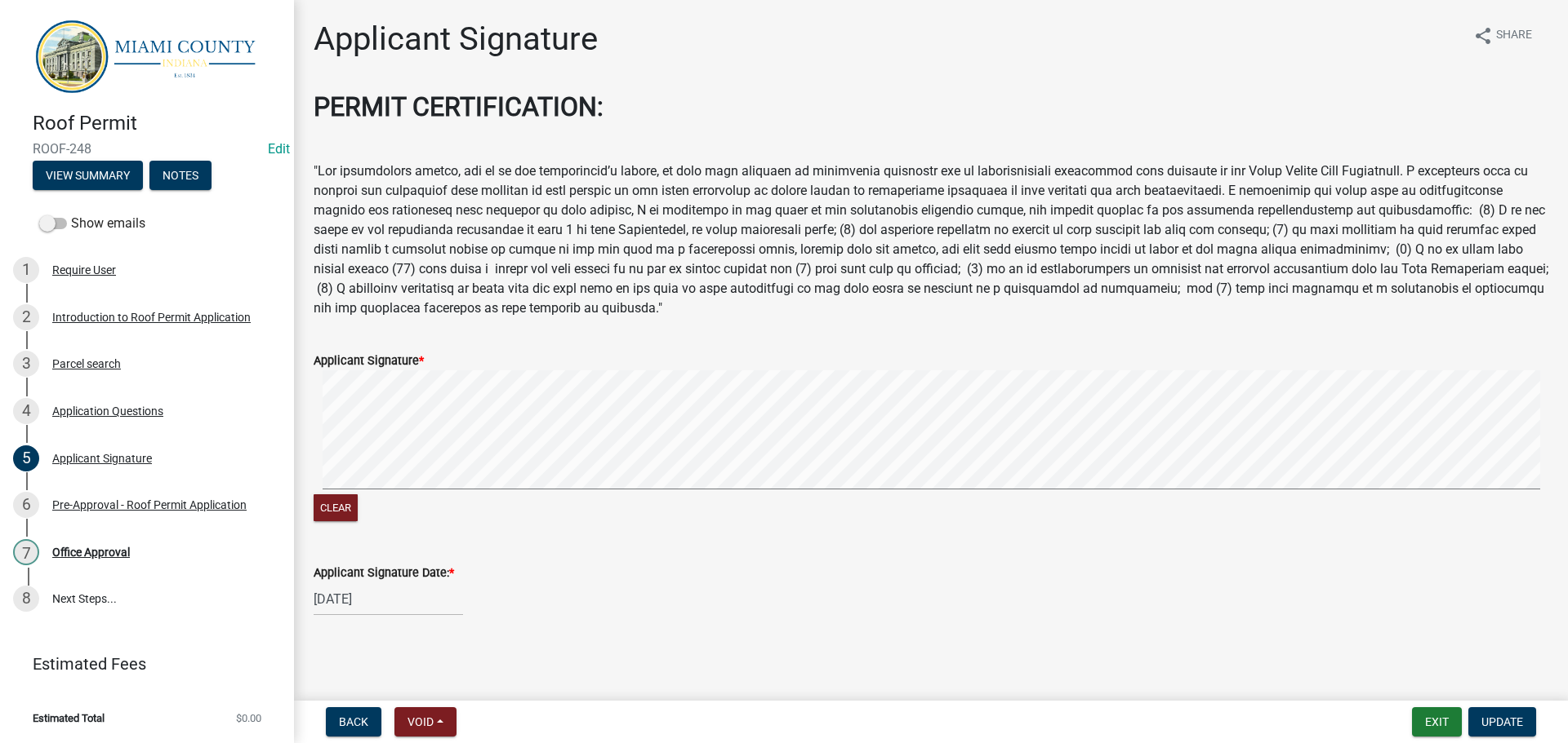
scroll to position [87, 0]
click at [129, 417] on div "Application Questions" at bounding box center [108, 412] width 111 height 12
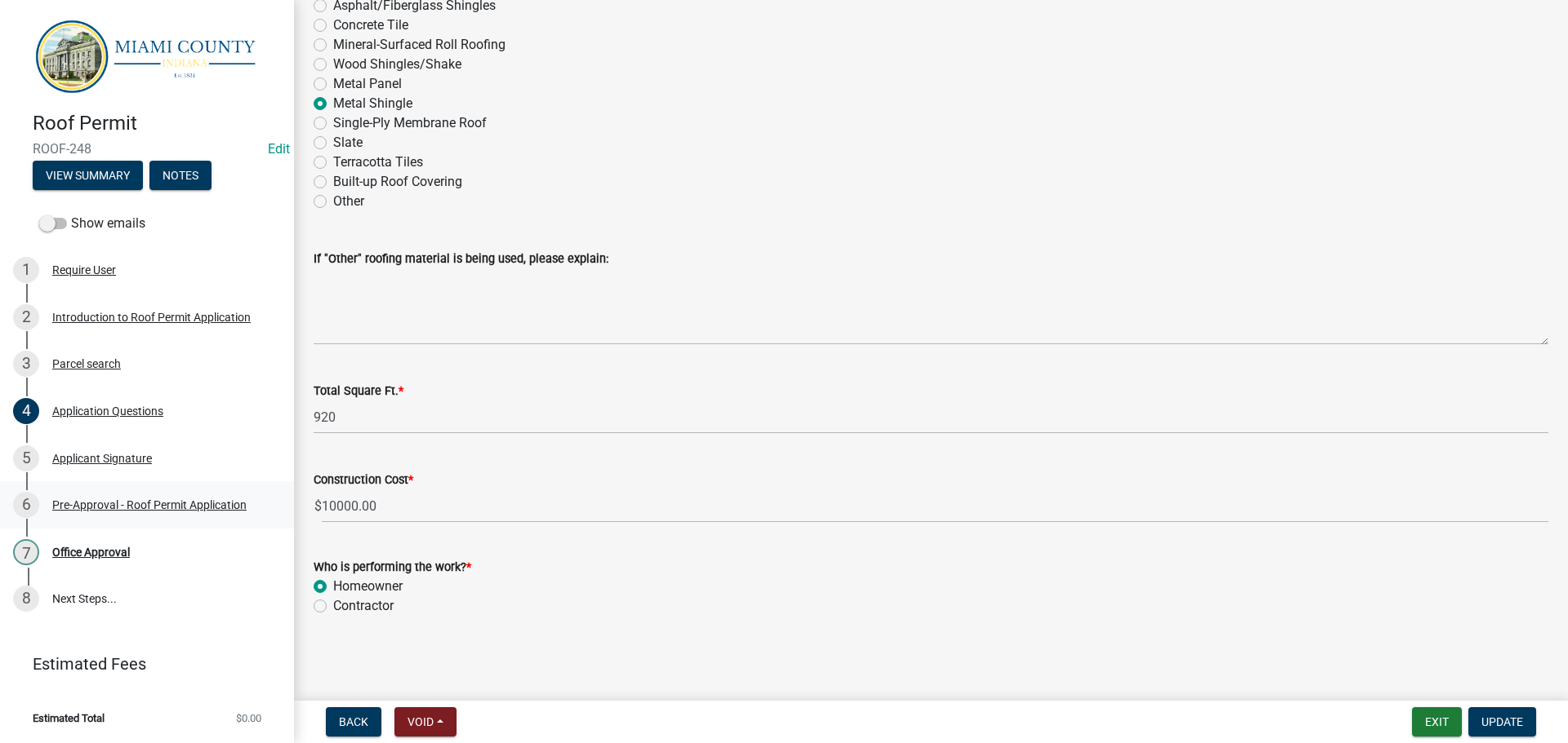
scroll to position [2417, 0]
click at [123, 558] on div "Office Approval" at bounding box center [91, 552] width 78 height 12
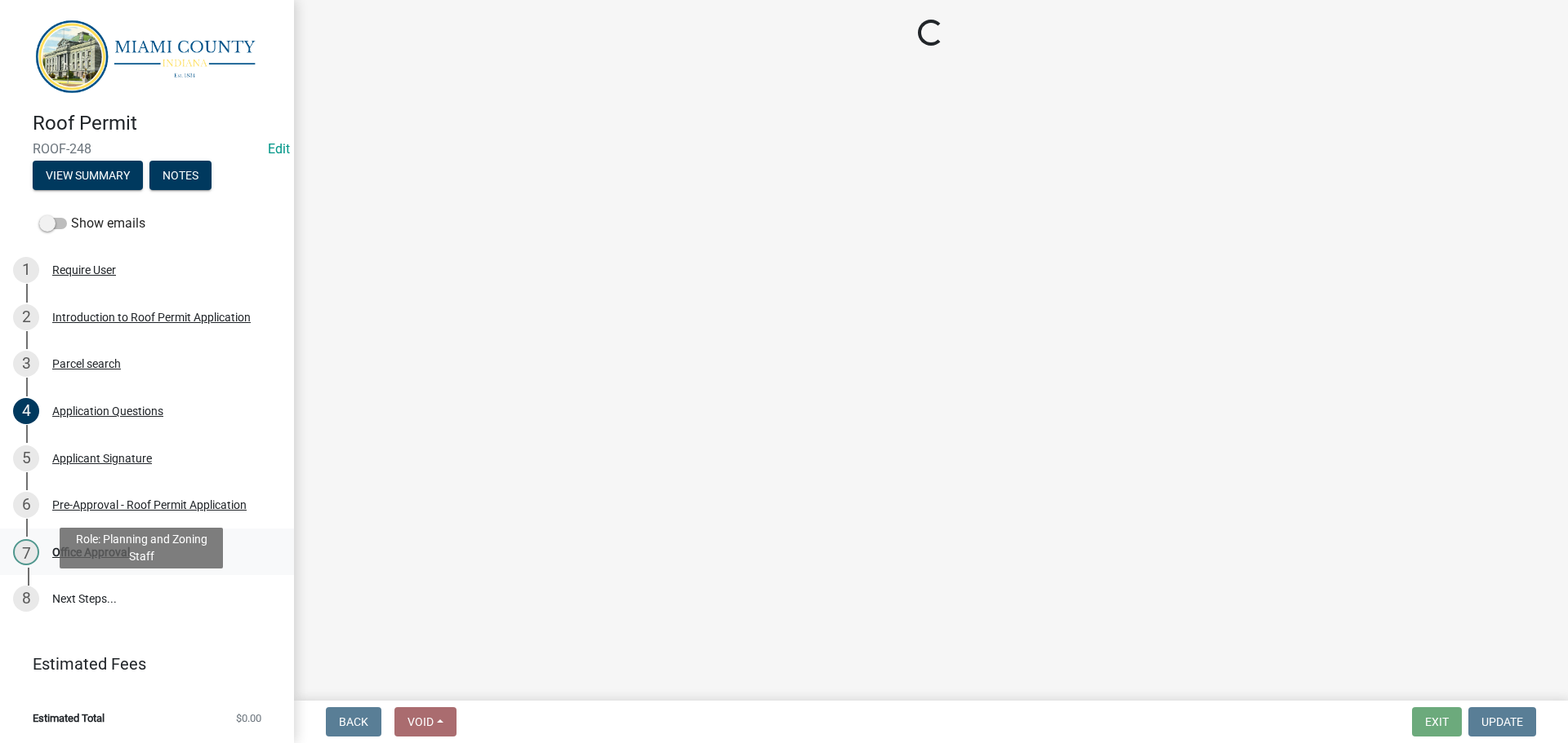
scroll to position [0, 0]
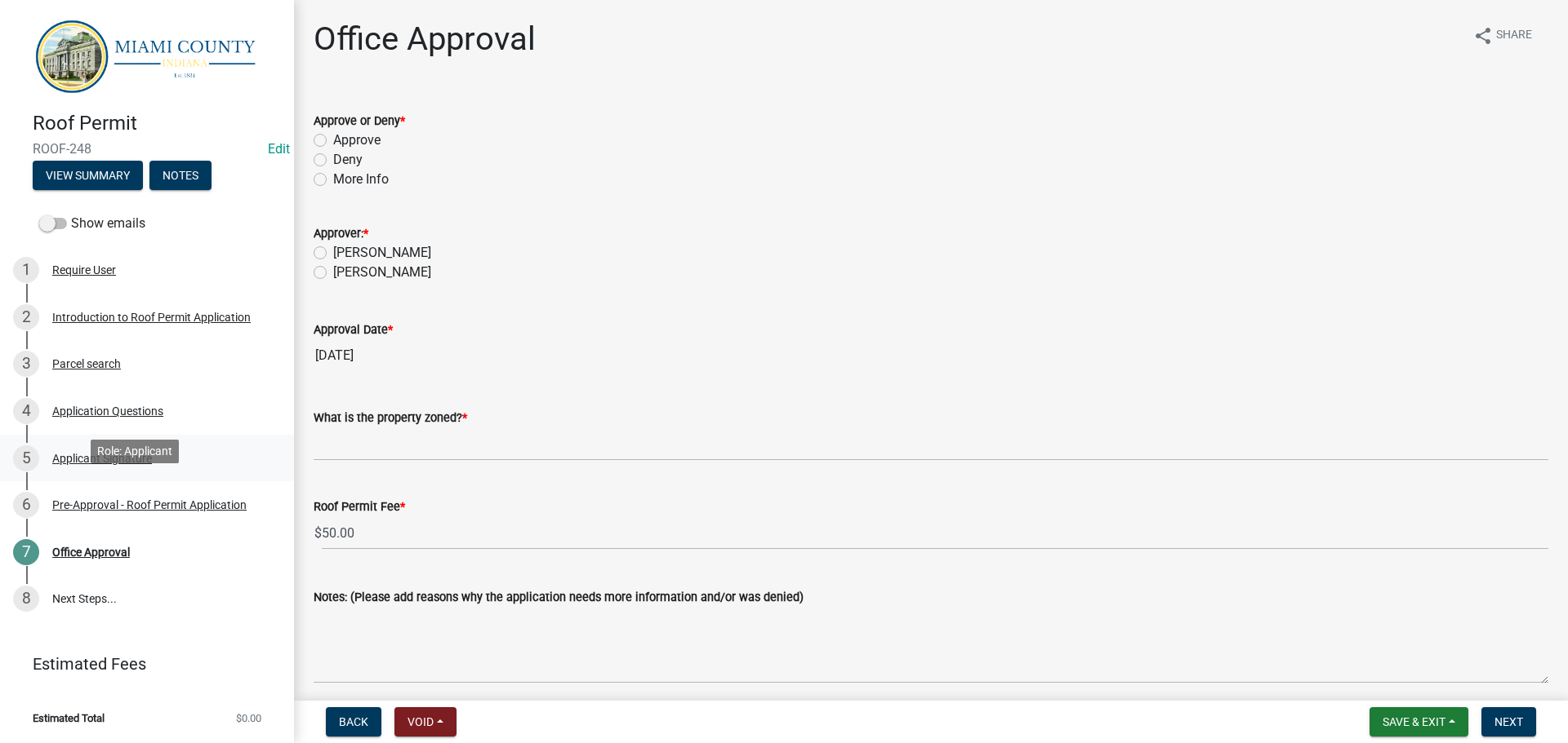
click at [148, 464] on div "Applicant Signature" at bounding box center [102, 459] width 100 height 12
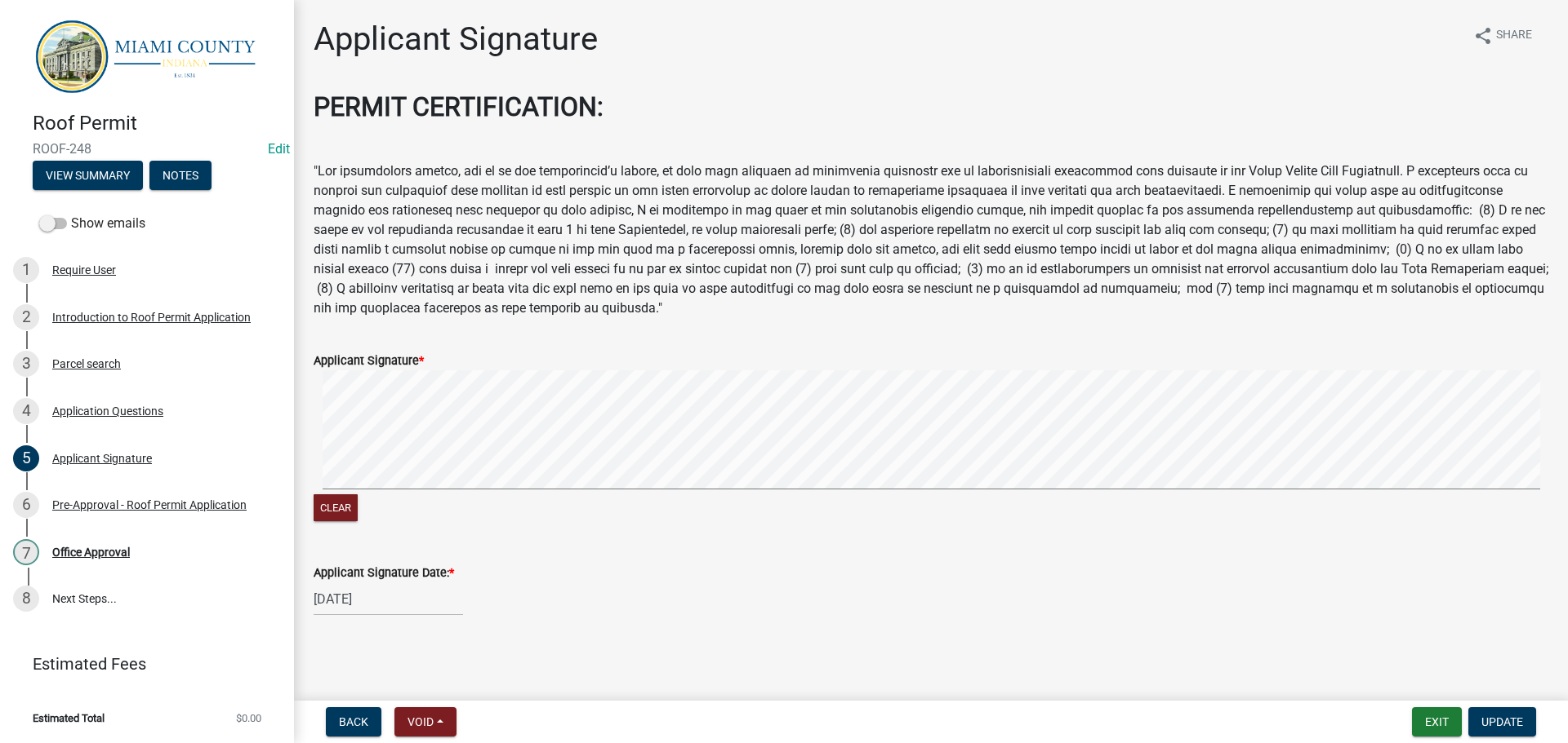
scroll to position [87, 0]
click at [1426, 712] on button "Exit" at bounding box center [1436, 722] width 49 height 29
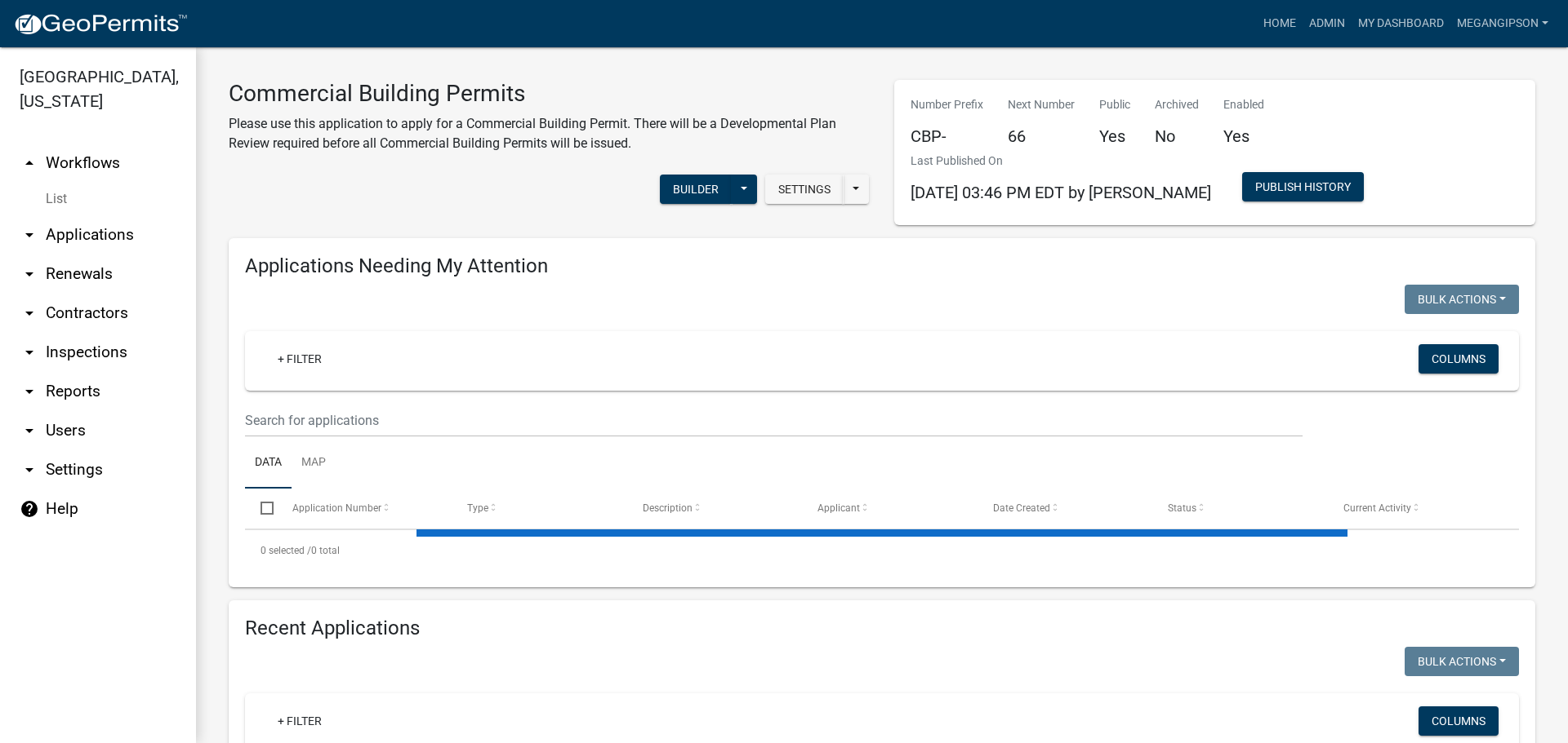
select select "3: 100"
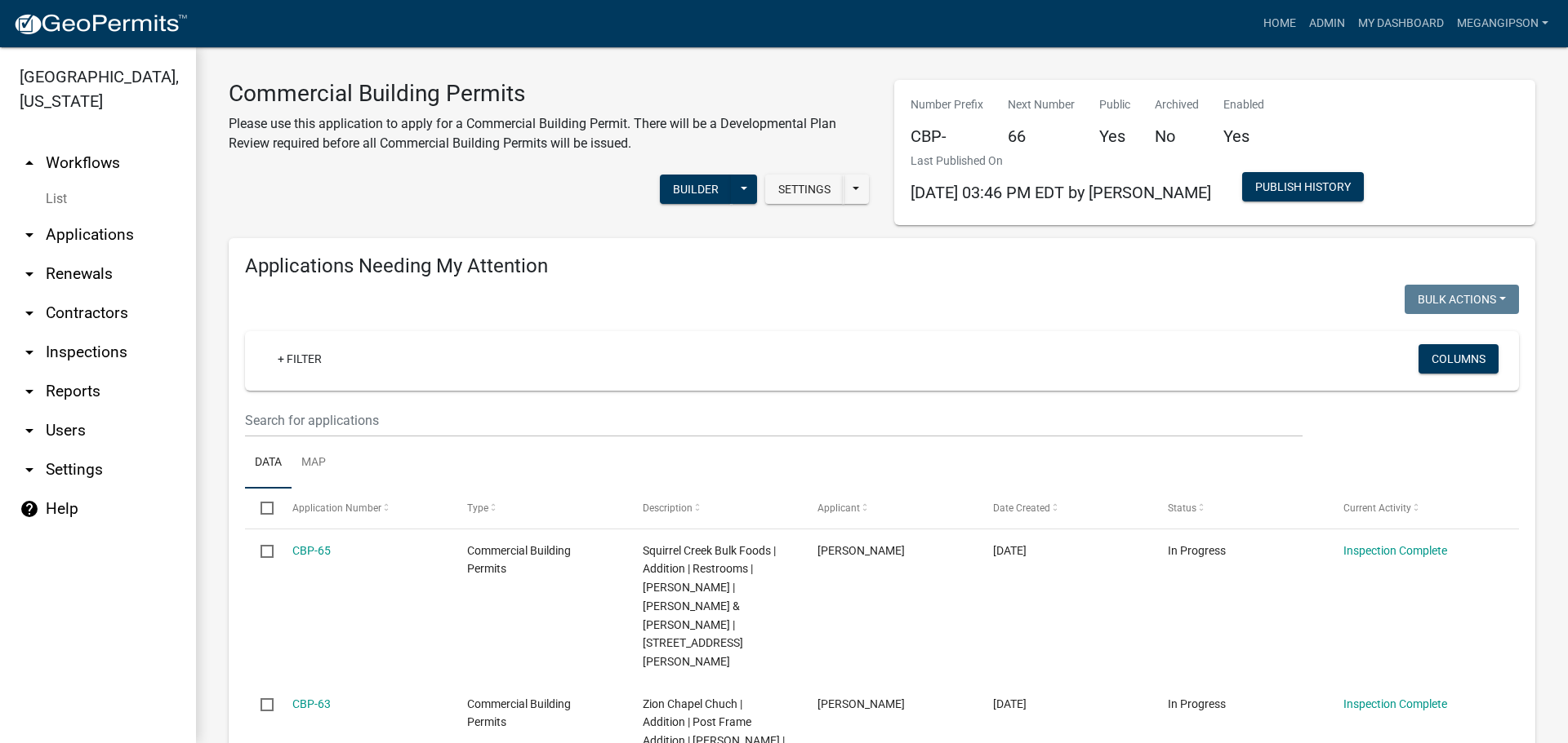
click at [536, 187] on div "Settings Start Application URL Start Application URL With Parcel ID Builder Pub…" at bounding box center [549, 191] width 666 height 49
click at [111, 255] on link "arrow_drop_down Applications" at bounding box center [98, 234] width 196 height 39
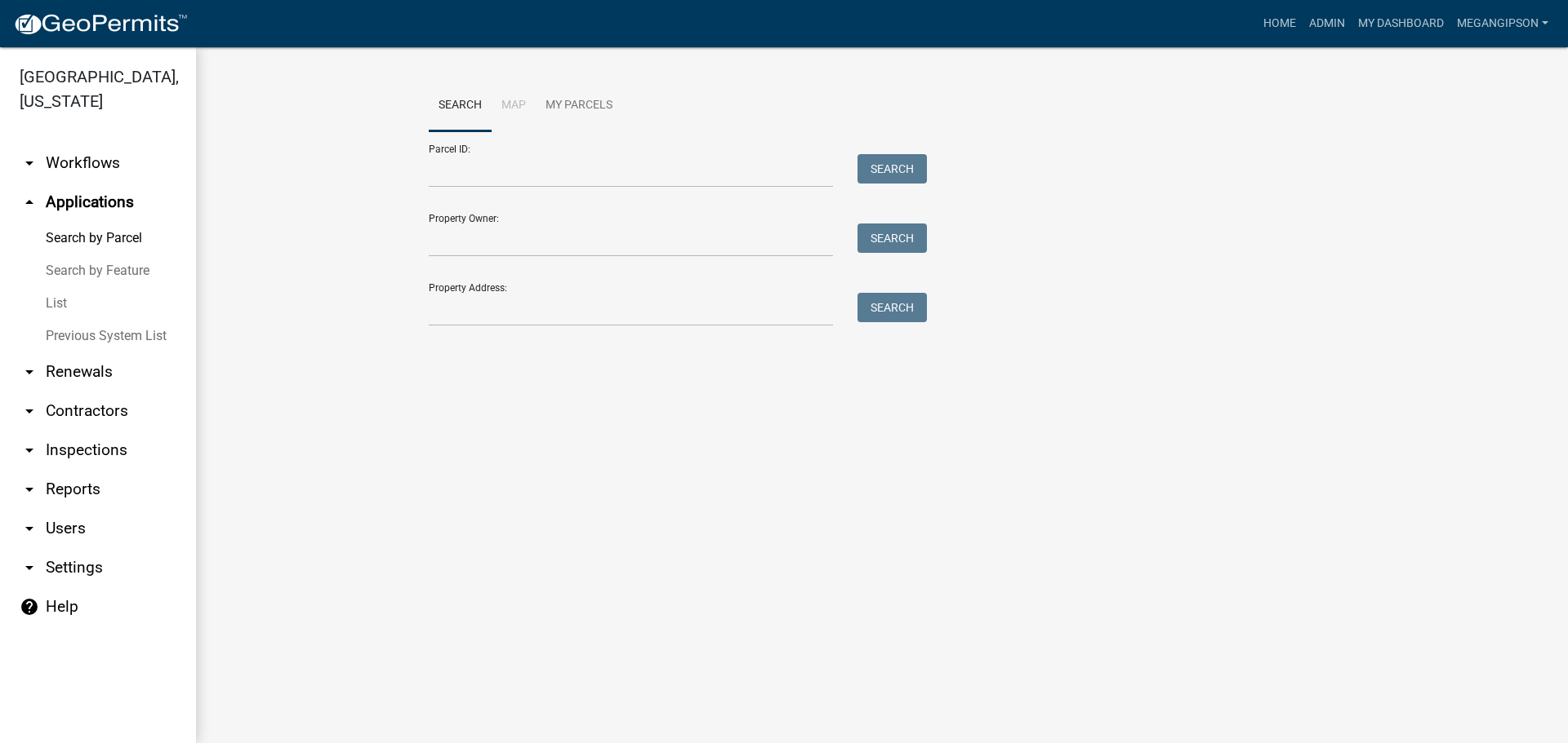
drag, startPoint x: 65, startPoint y: 328, endPoint x: 136, endPoint y: 342, distance: 72.4
click at [66, 320] on link "List" at bounding box center [98, 304] width 196 height 33
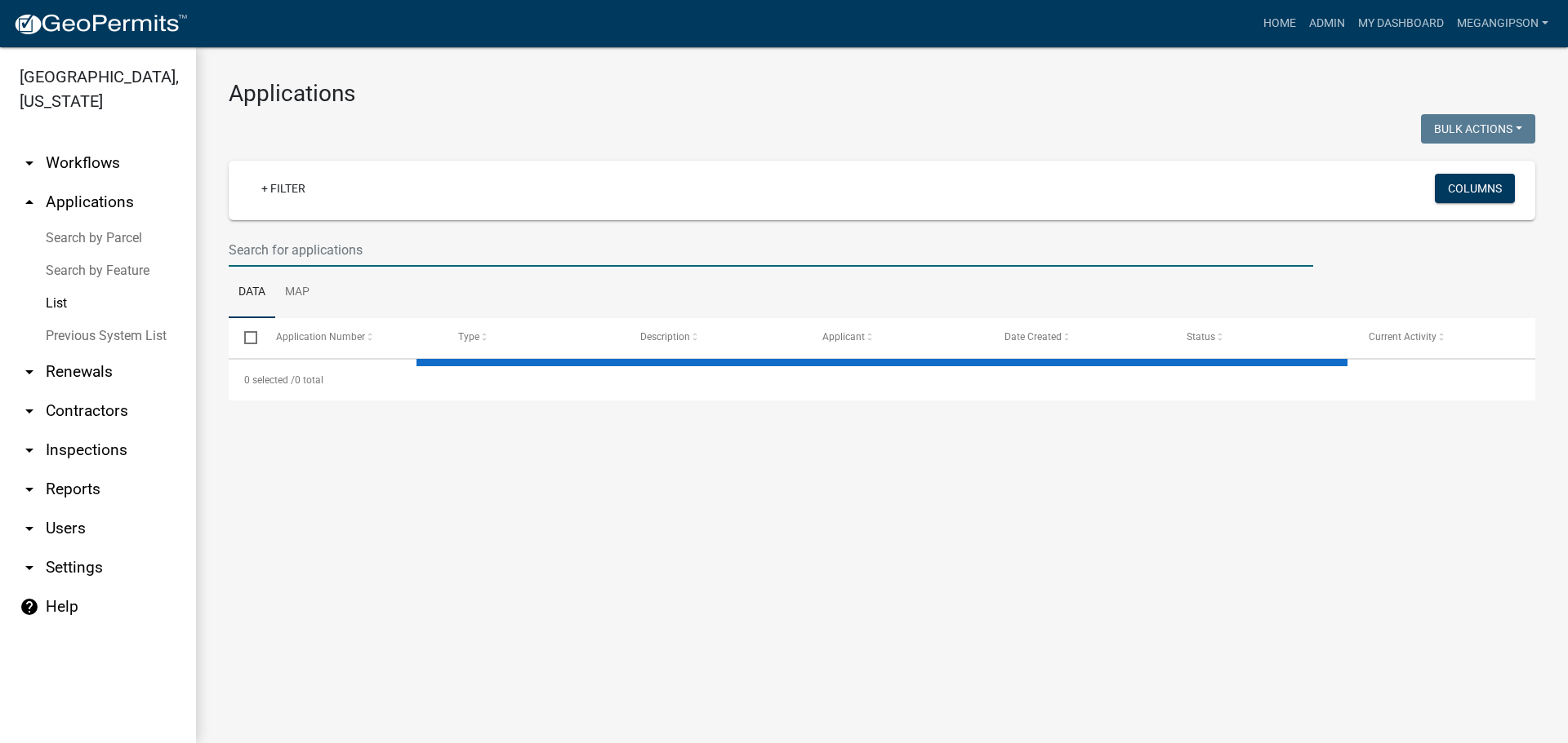
click at [381, 255] on input "text" at bounding box center [770, 250] width 1084 height 34
select select "3: 100"
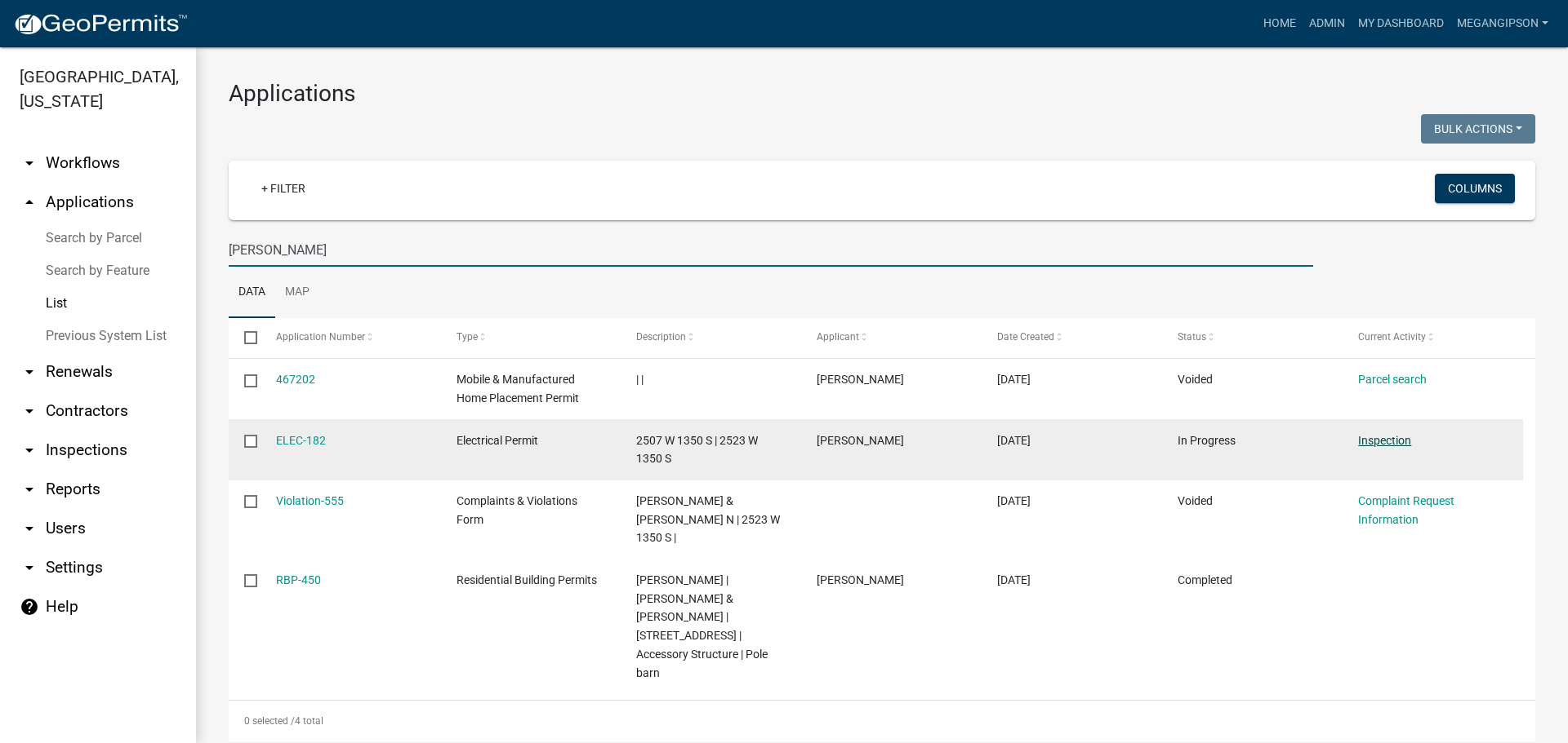
type input "benefiel"
click at [1401, 448] on link "Inspection" at bounding box center [1384, 440] width 53 height 13
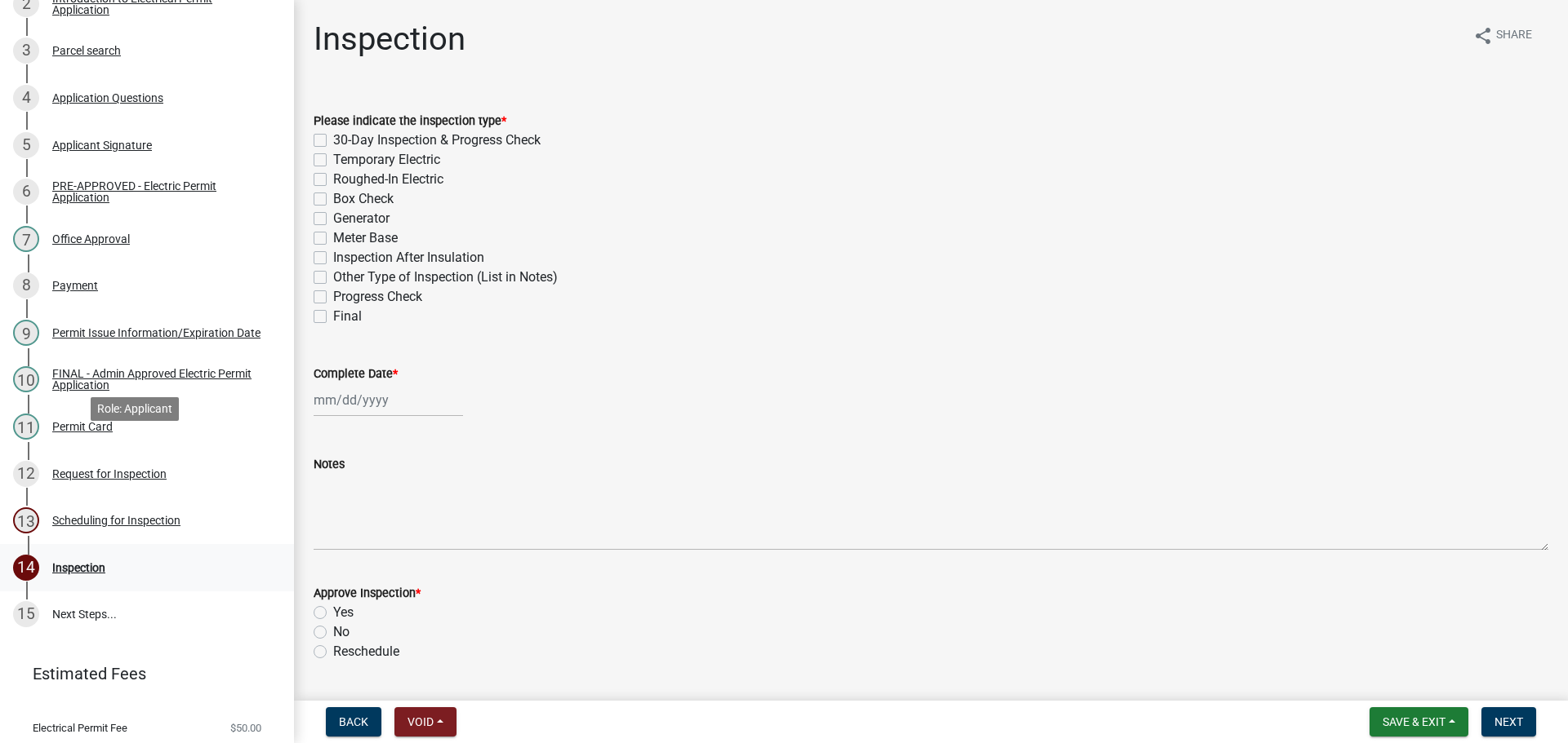
scroll to position [481, 0]
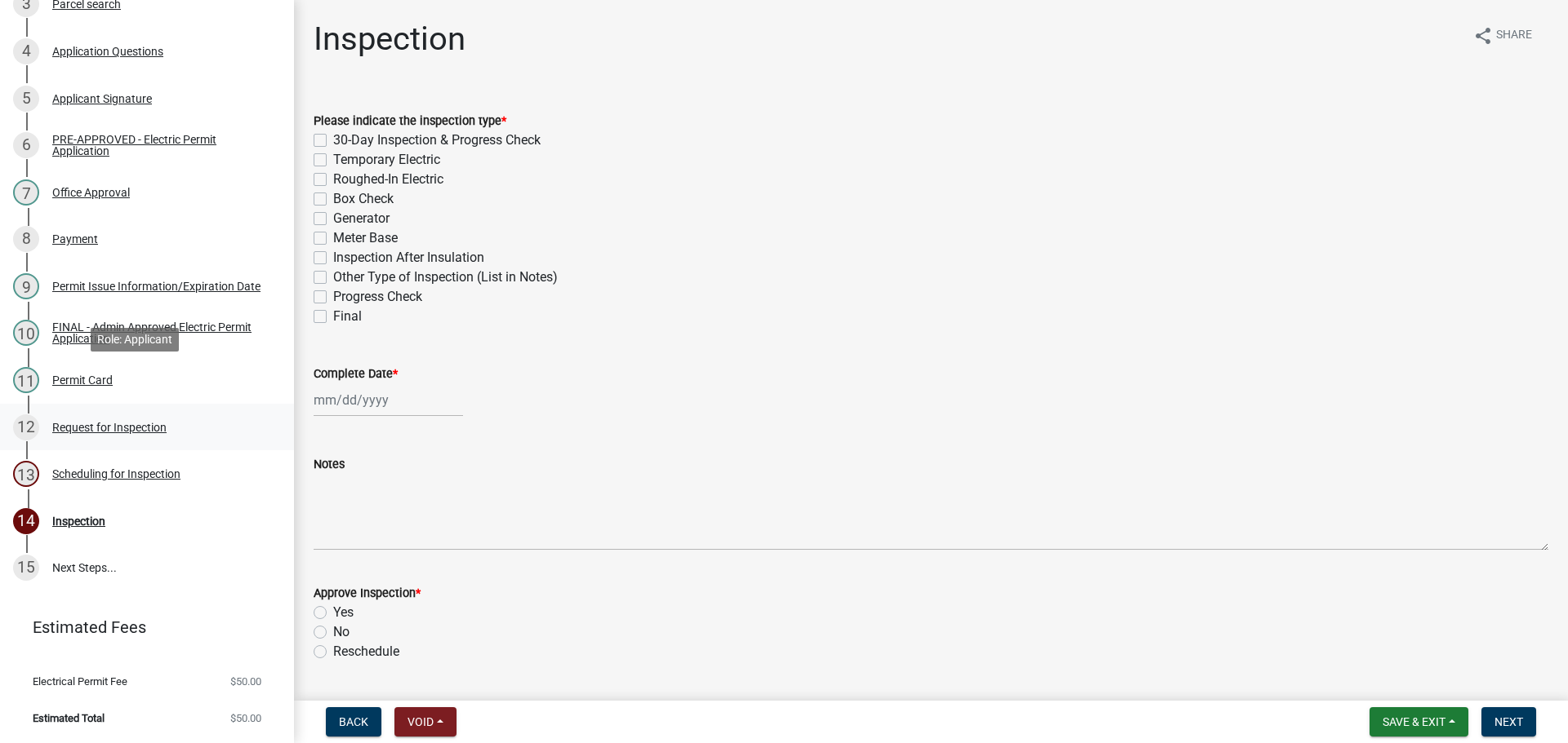
click at [125, 422] on div "Request for Inspection" at bounding box center [110, 428] width 114 height 12
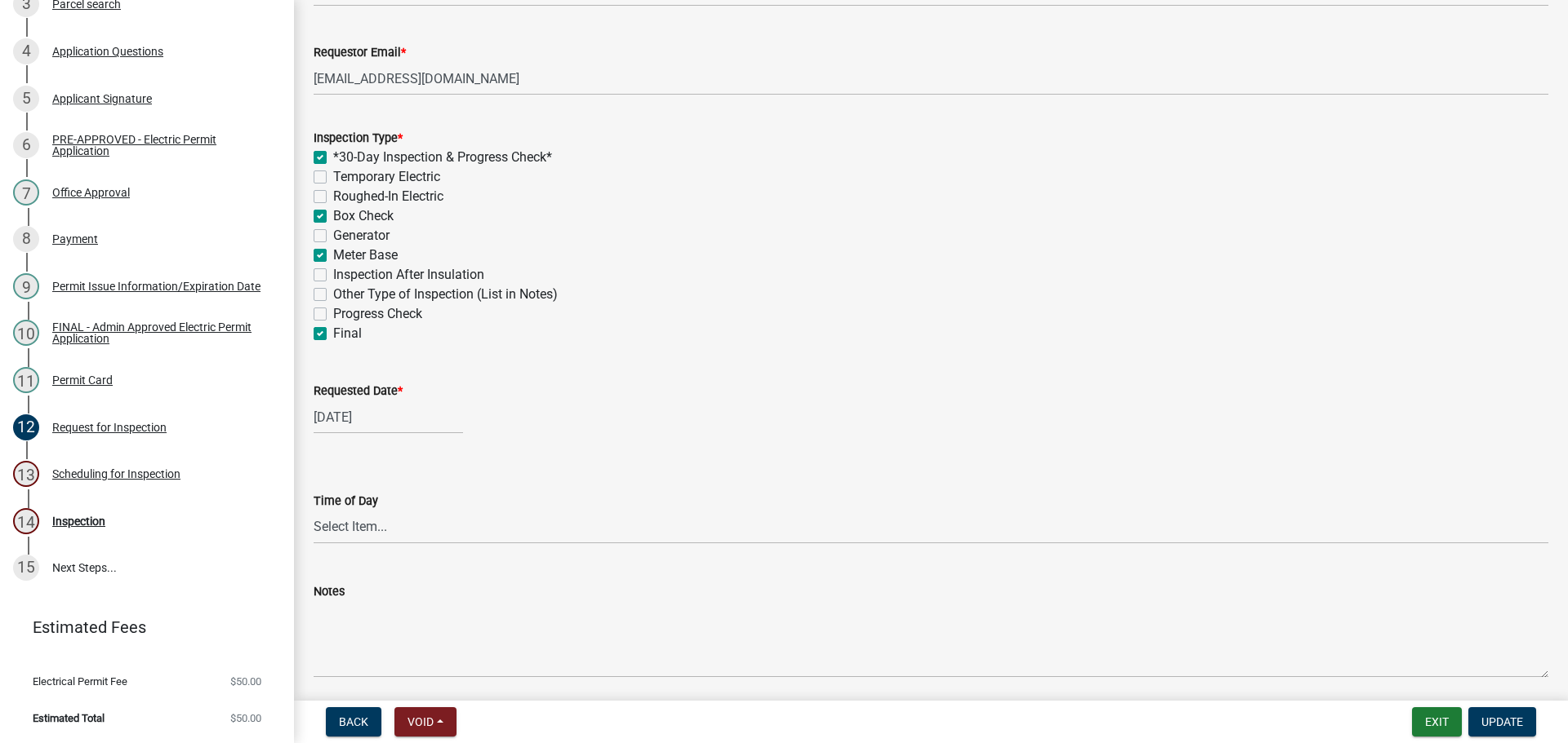
scroll to position [572, 0]
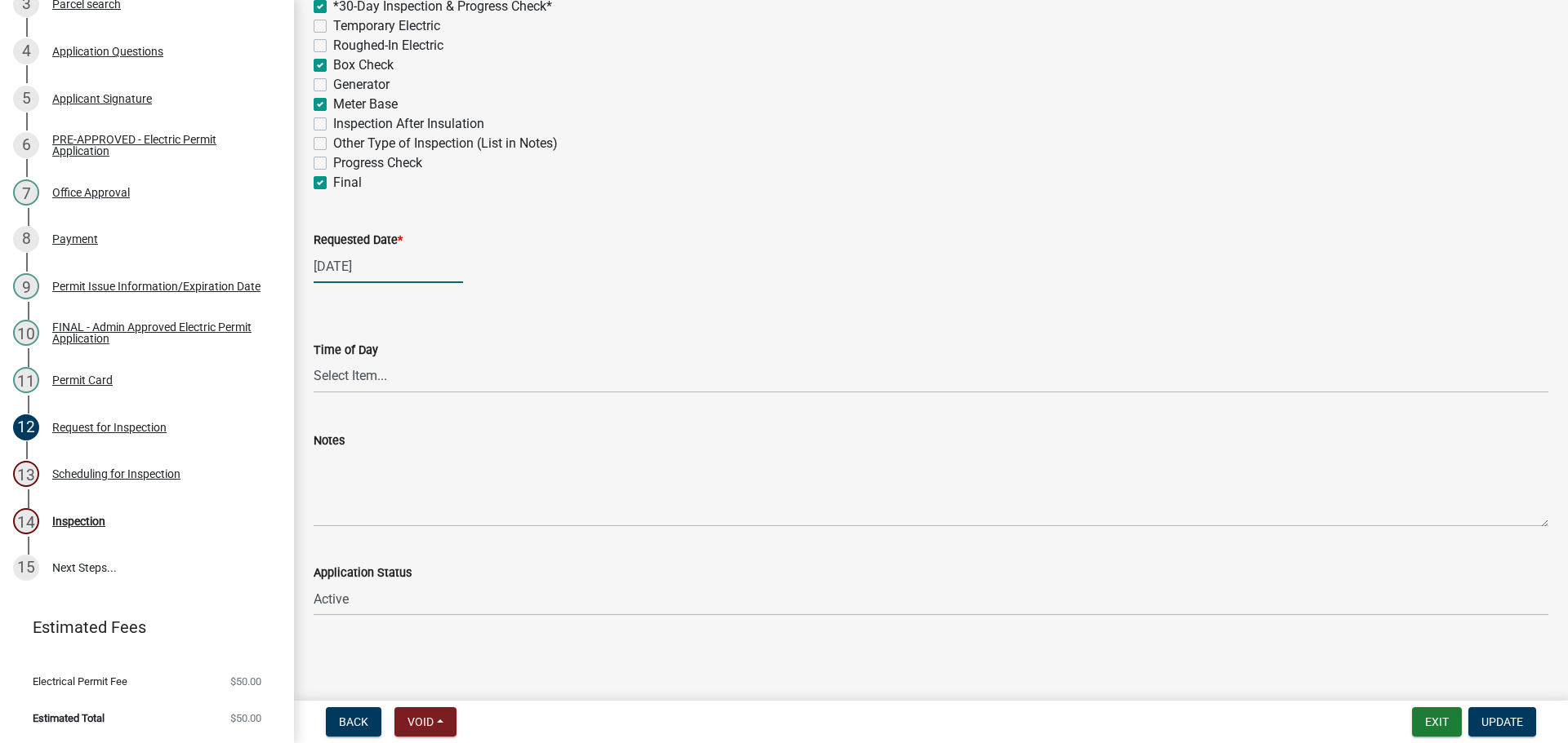
click at [368, 257] on div "[DATE]" at bounding box center [389, 266] width 149 height 34
select select "9"
select select "2025"
click at [492, 303] on span "Next month" at bounding box center [486, 309] width 13 height 13
select select "10"
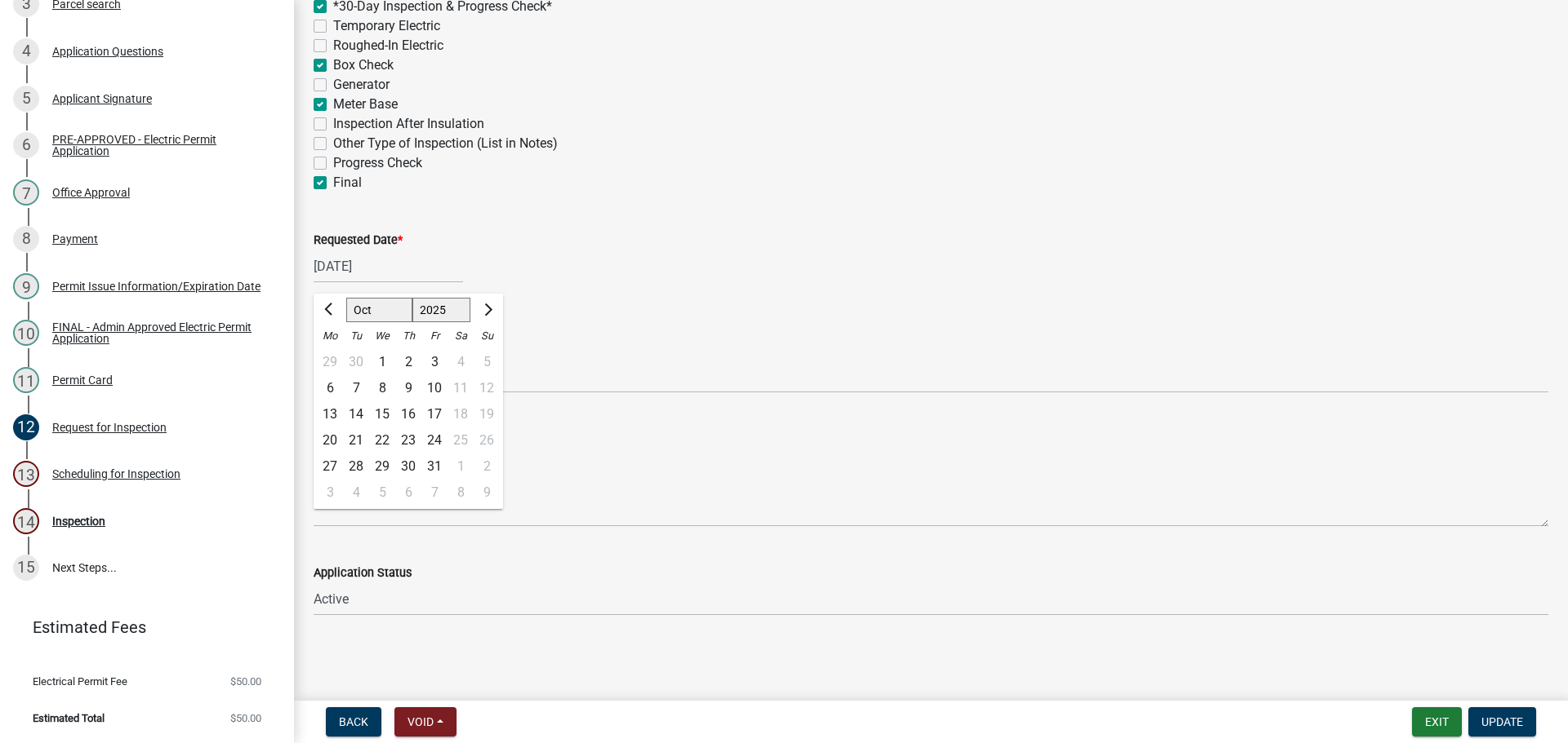
click at [386, 448] on div "22" at bounding box center [382, 440] width 26 height 26
type input "10/22/2025"
click at [1506, 723] on span "Update" at bounding box center [1501, 722] width 42 height 13
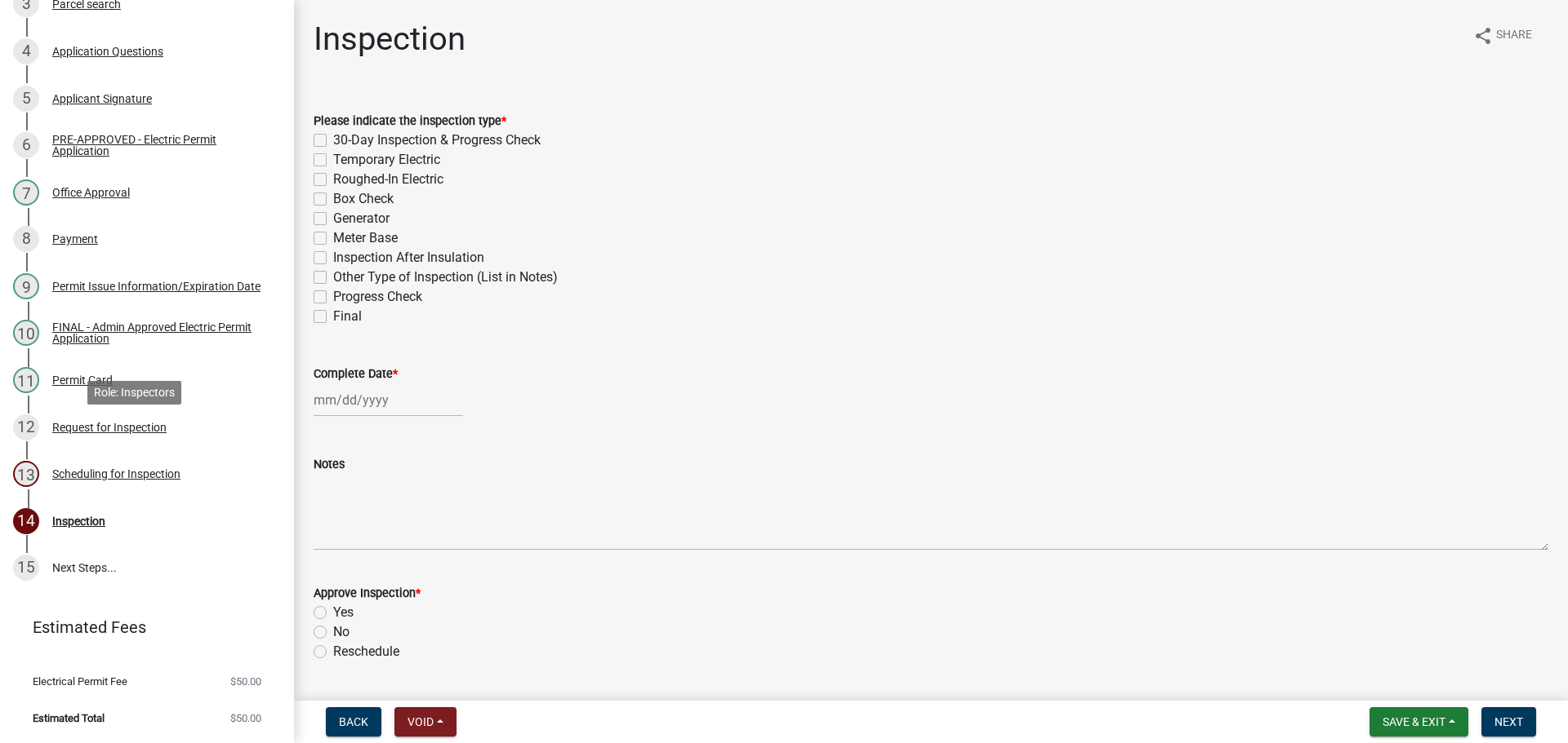
click at [152, 469] on div "Scheduling for Inspection" at bounding box center [116, 475] width 128 height 12
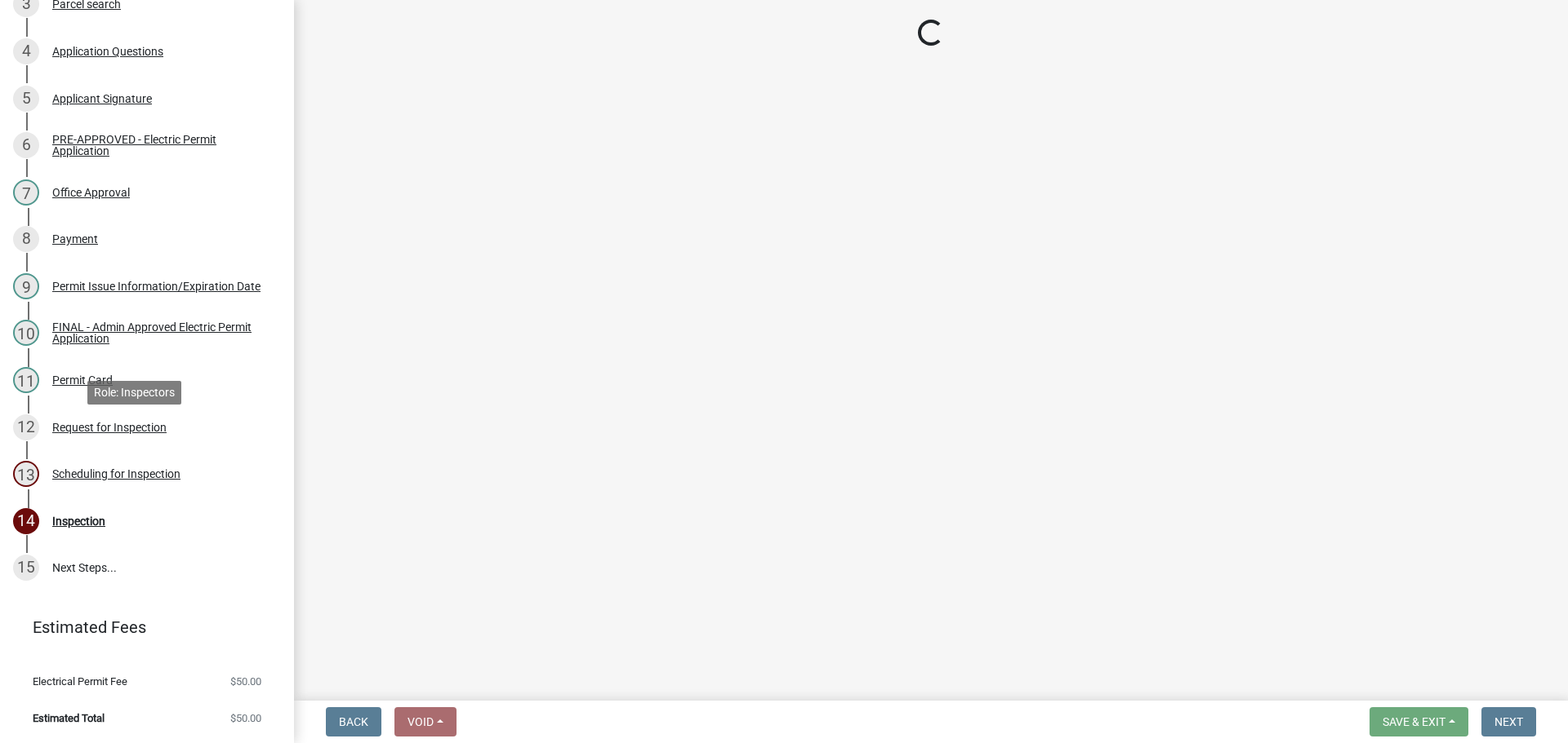
select select "25b75ae6-03c7-4280-9b34-fcf63005d5e5"
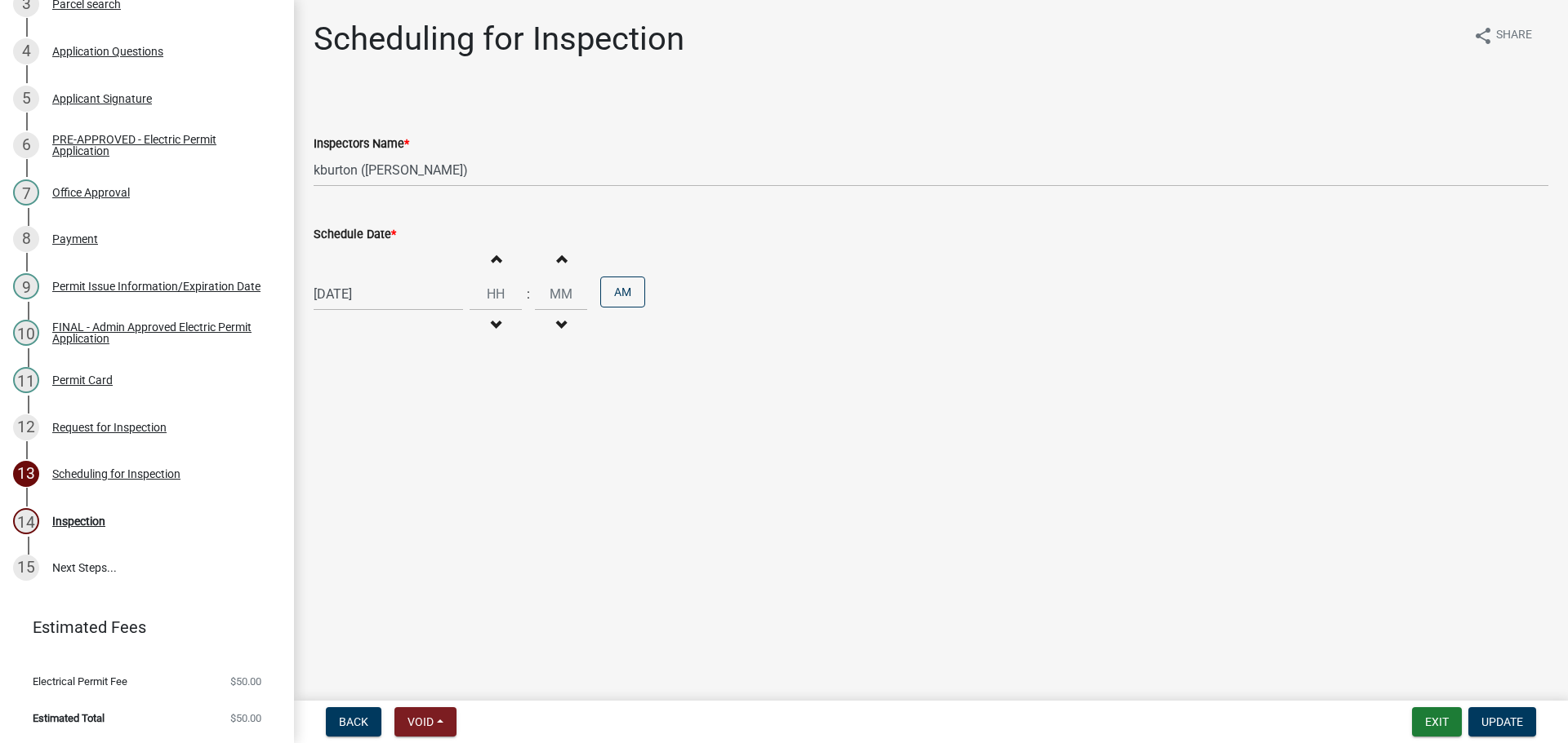
click at [426, 311] on div "[DATE]" at bounding box center [389, 294] width 149 height 34
select select "9"
select select "2025"
click at [492, 349] on span "Next month" at bounding box center [486, 342] width 13 height 13
select select "10"
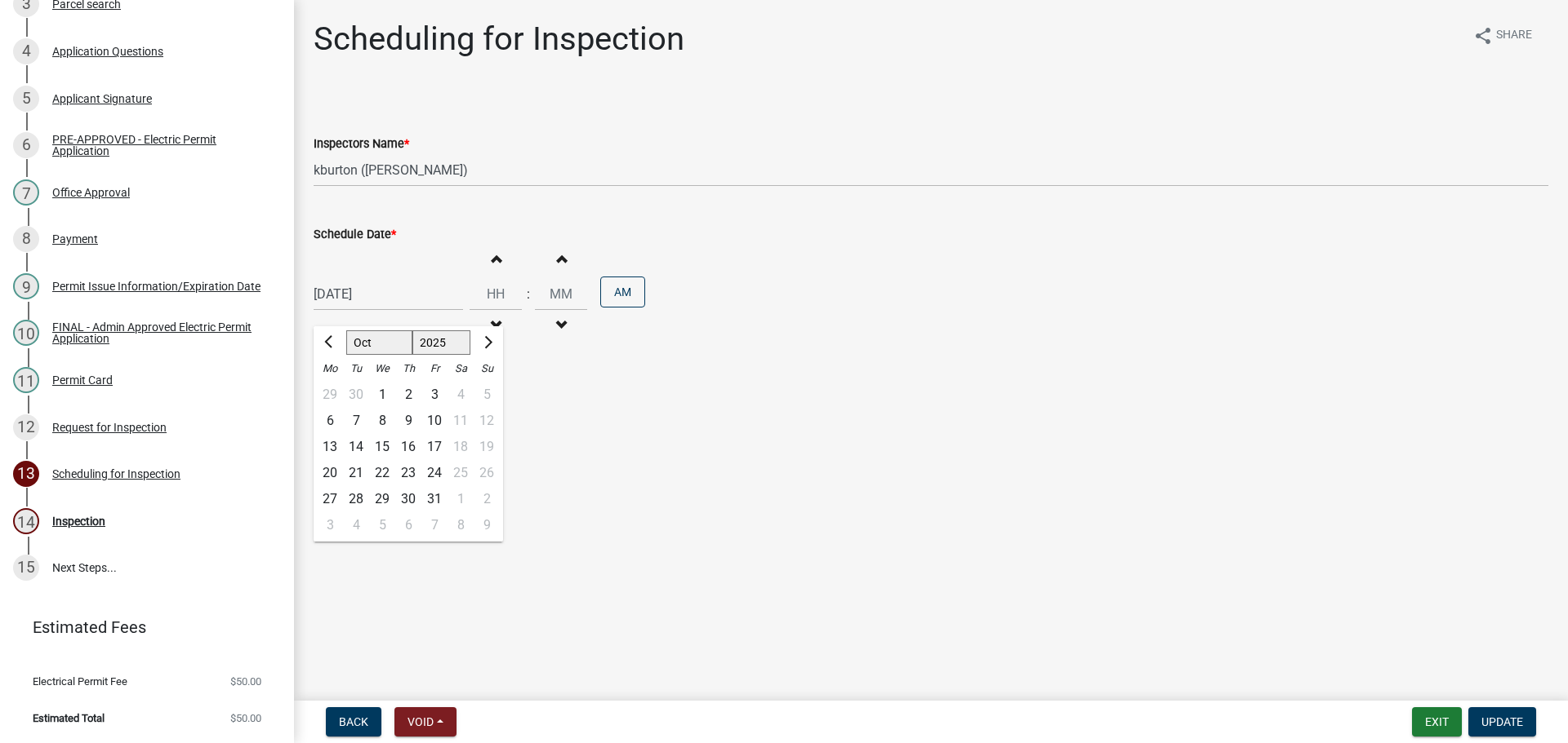
click at [395, 486] on div "22" at bounding box center [382, 473] width 26 height 26
type input "10/22/2025"
click at [1510, 710] on button "Update" at bounding box center [1502, 722] width 68 height 29
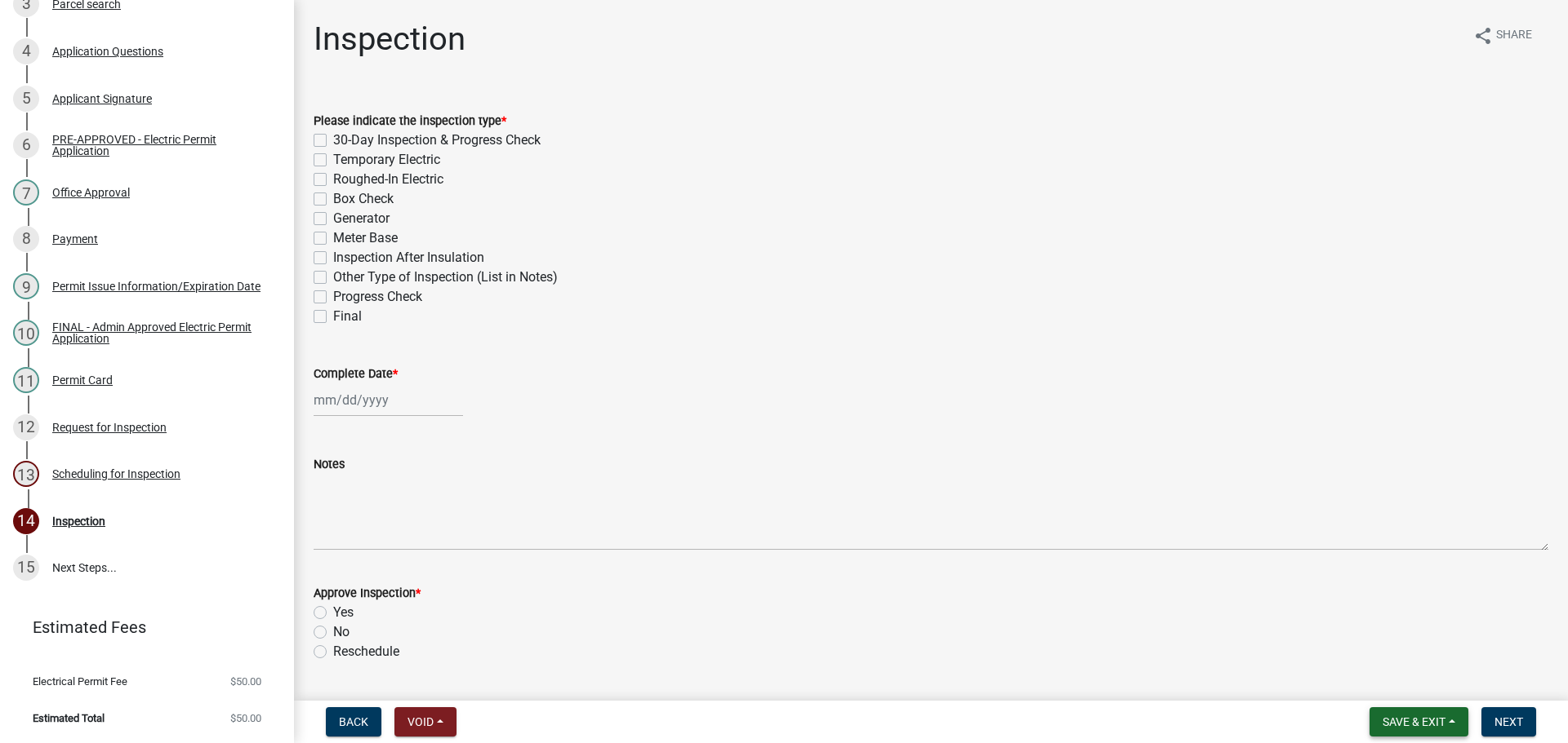
click at [1370, 709] on button "Save & Exit" at bounding box center [1419, 722] width 99 height 29
click at [1337, 676] on button "Save & Exit" at bounding box center [1402, 675] width 131 height 39
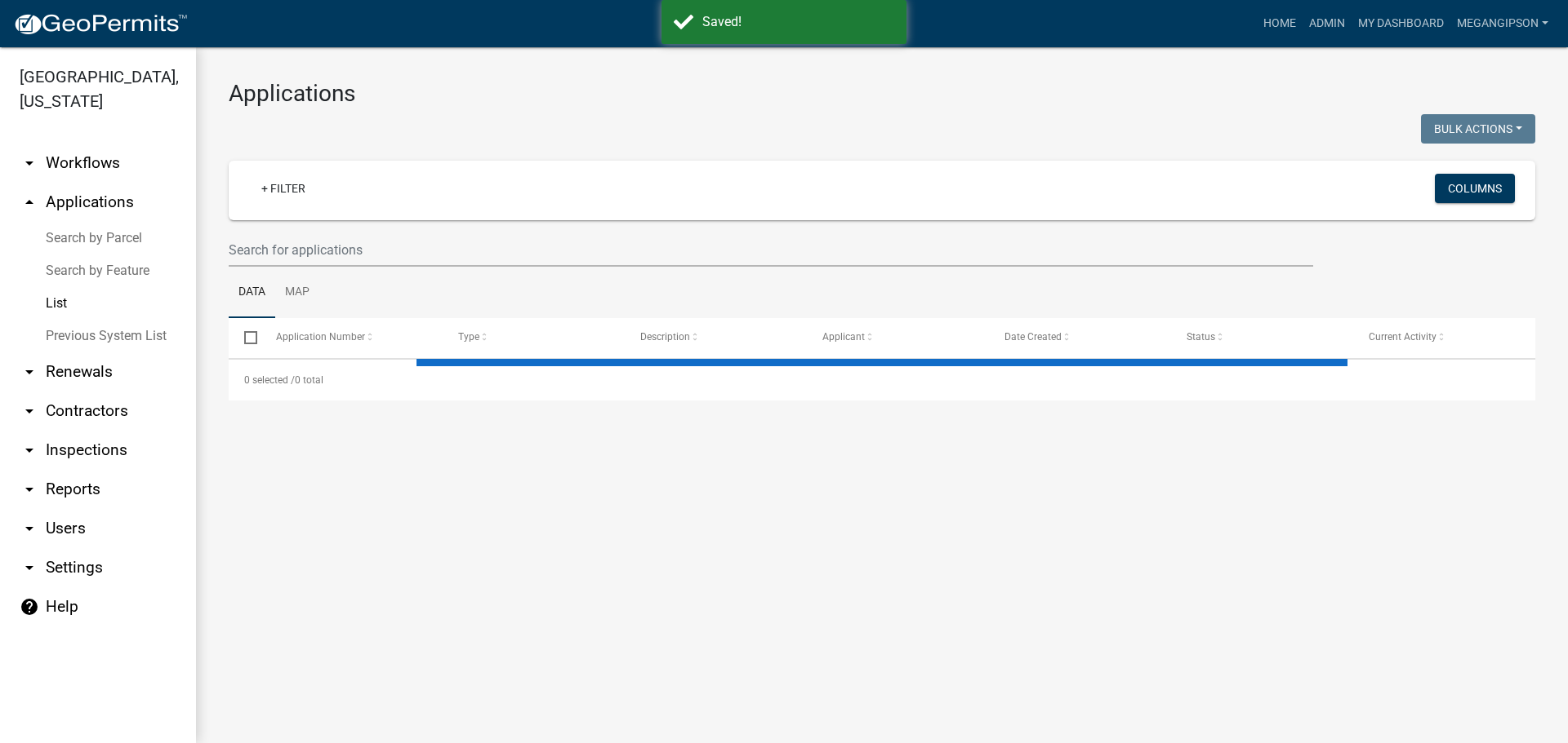
drag, startPoint x: 1174, startPoint y: 129, endPoint x: 1173, endPoint y: 204, distance: 75.0
click at [1174, 128] on div "Bulk Actions Void Expire Lock Withdraw" at bounding box center [1214, 131] width 666 height 34
select select "3: 100"
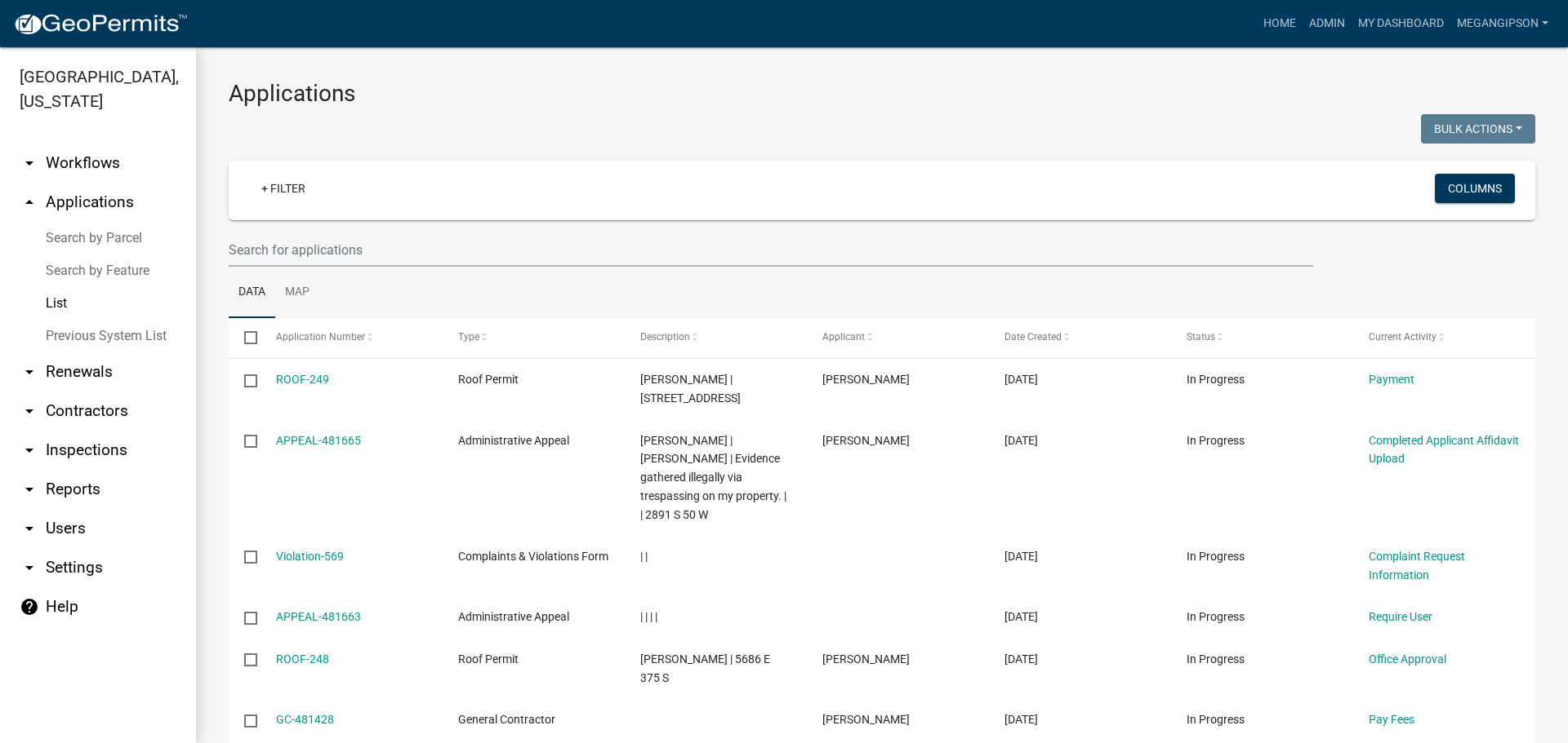
click at [700, 83] on h3 "Applications" at bounding box center [882, 94] width 1306 height 28
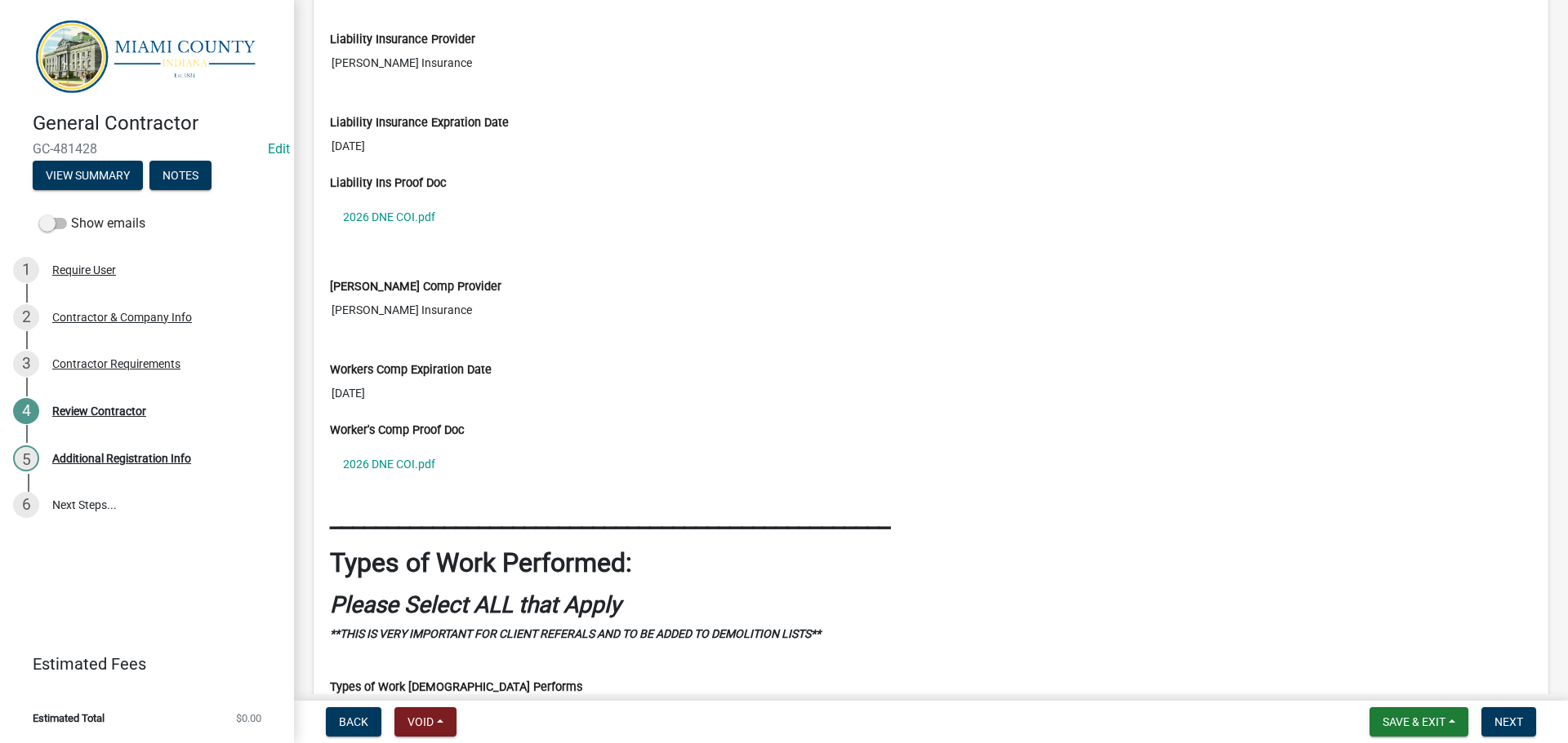
scroll to position [2040, 0]
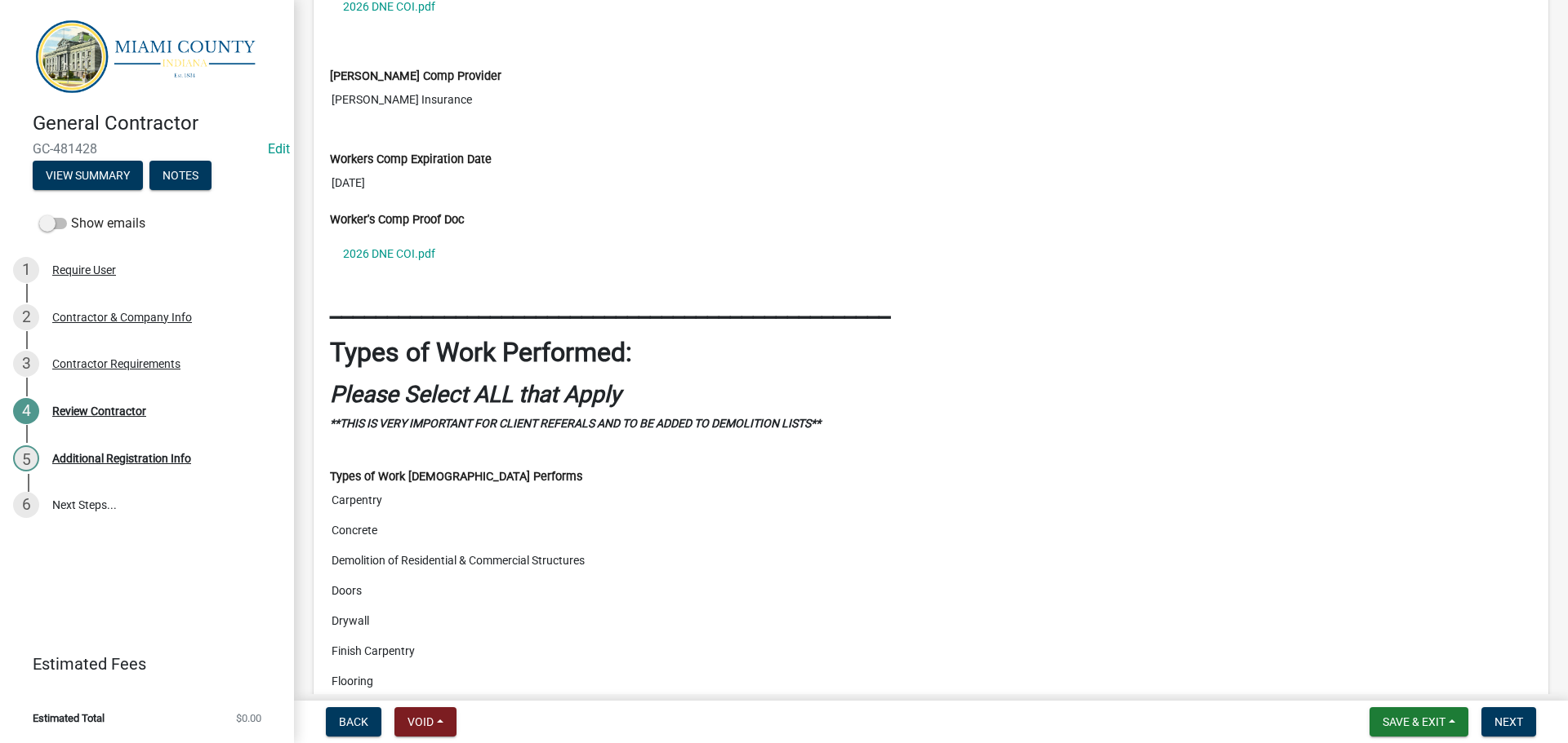
scroll to position [1966, 0]
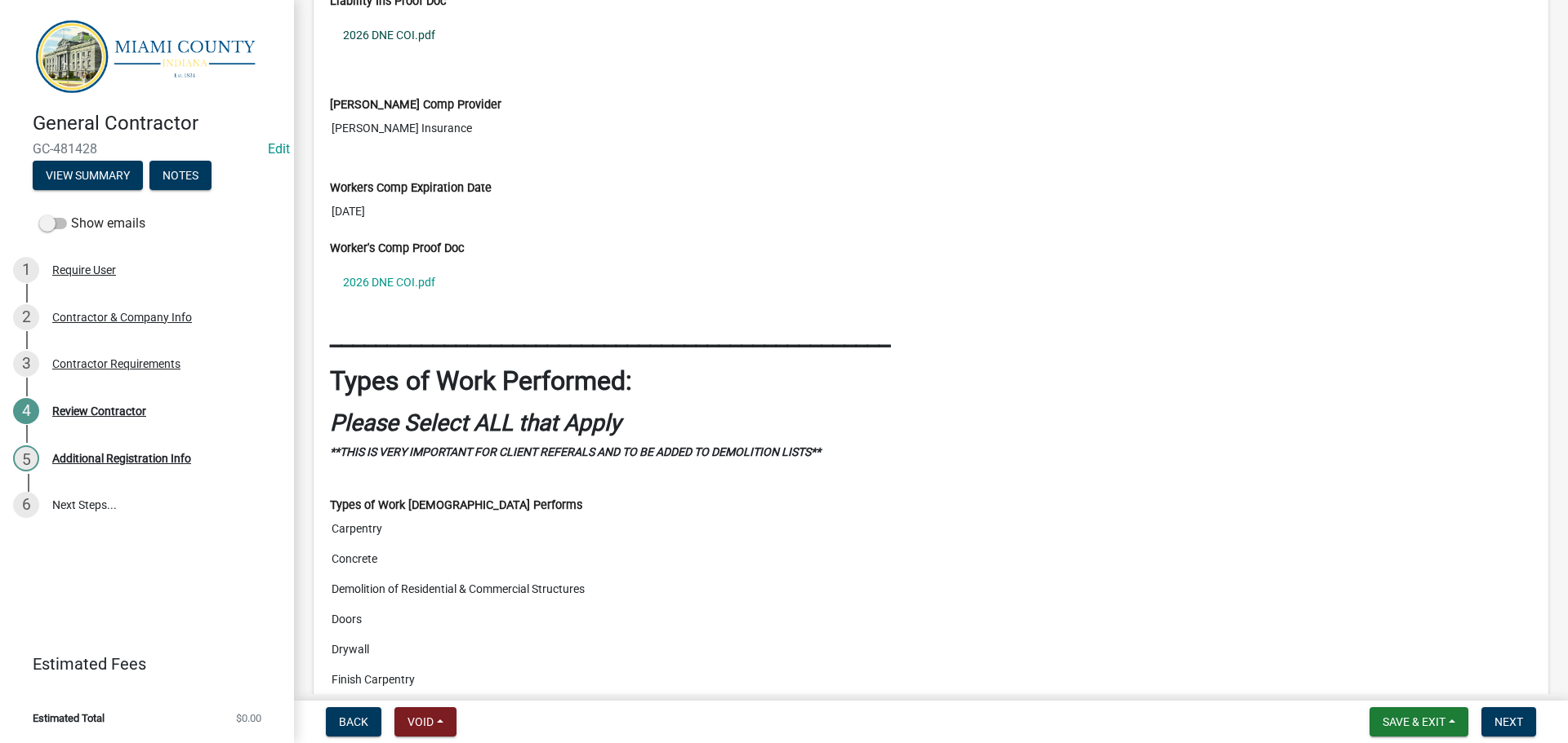
click at [437, 54] on link "2026 DNE COI.pdf" at bounding box center [930, 35] width 1202 height 38
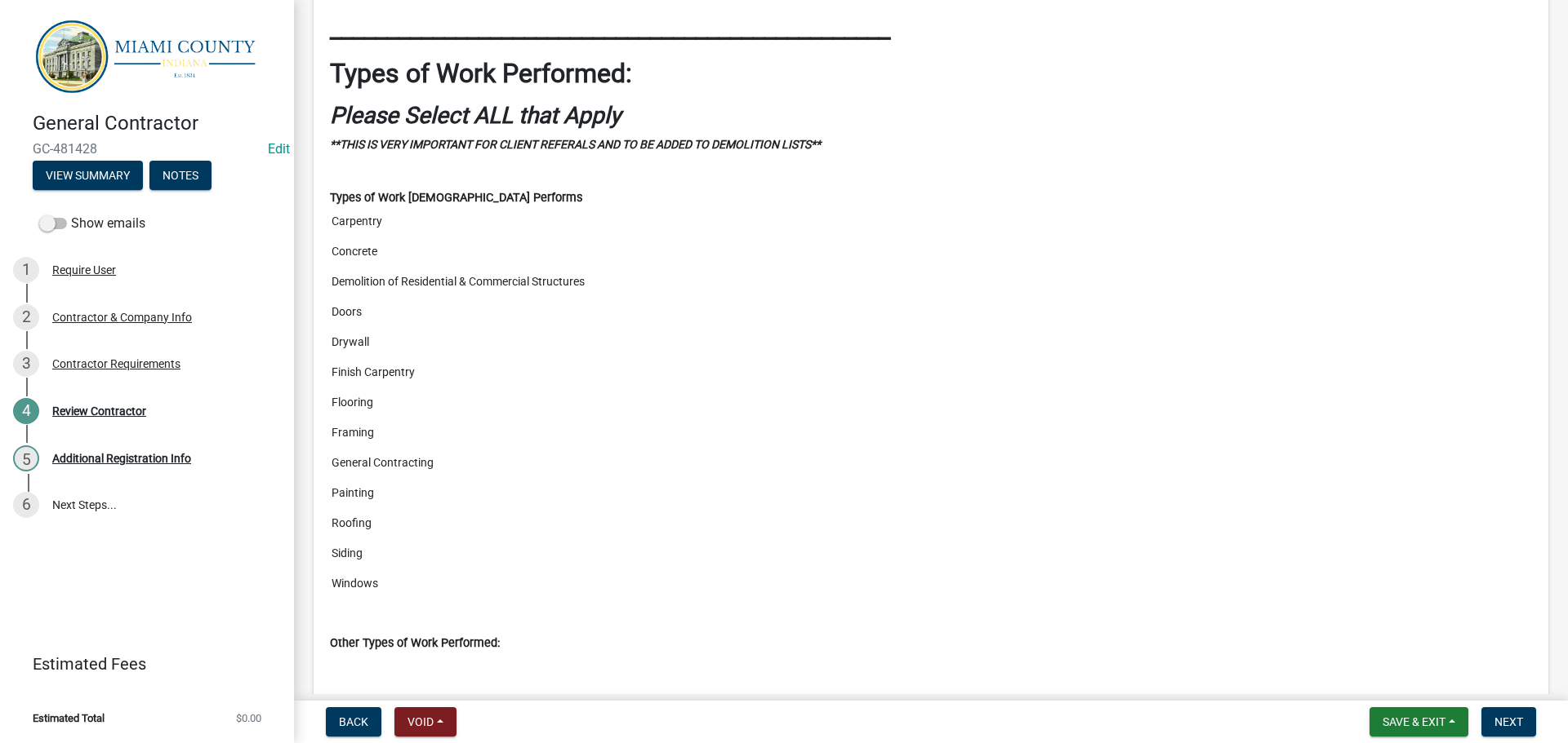
scroll to position [3108, 0]
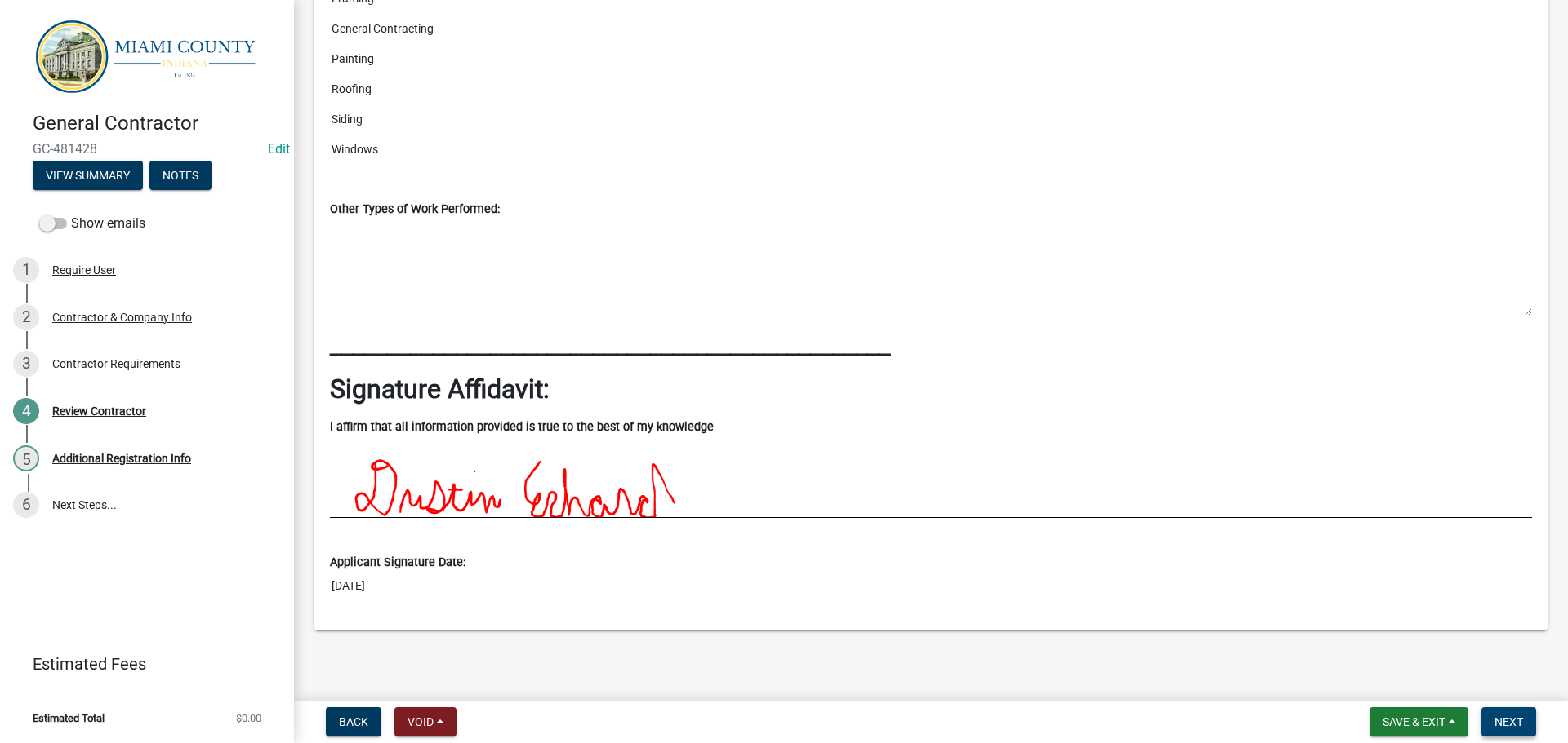
click at [1492, 710] on button "Next" at bounding box center [1508, 722] width 54 height 29
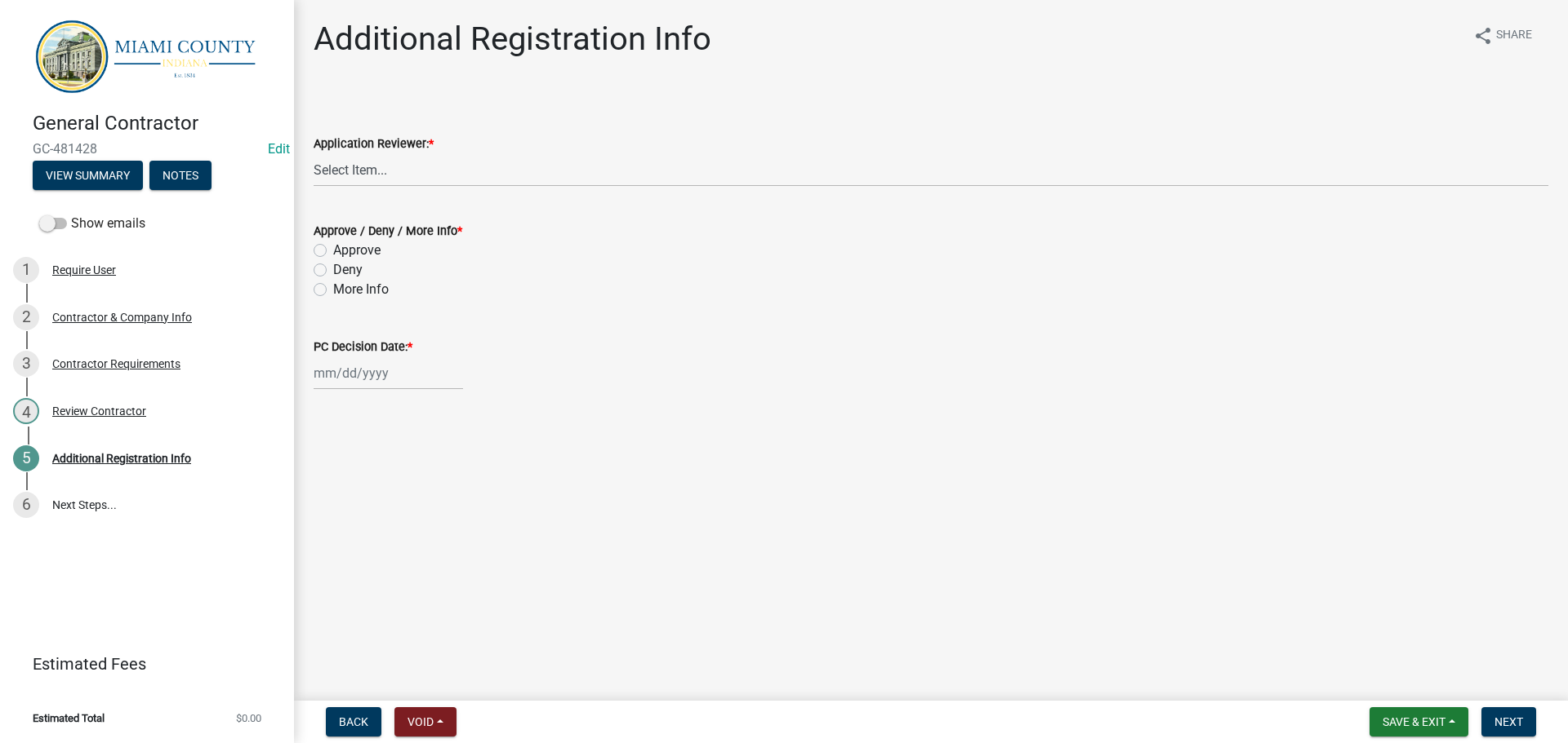
click at [392, 153] on div "Application Reviewer: *" at bounding box center [931, 143] width 1235 height 19
click at [391, 182] on select "Select Item... [PERSON_NAME] [PERSON_NAME] Brooklyn [PERSON_NAME]" at bounding box center [931, 170] width 1235 height 34
click at [316, 172] on select "Select Item... [PERSON_NAME] [PERSON_NAME] Brooklyn [PERSON_NAME]" at bounding box center [931, 170] width 1235 height 34
click at [364, 182] on select "Select Item... [PERSON_NAME] [PERSON_NAME] Brooklyn [PERSON_NAME]" at bounding box center [931, 170] width 1235 height 34
click at [316, 172] on select "Select Item... [PERSON_NAME] [PERSON_NAME] Brooklyn [PERSON_NAME]" at bounding box center [931, 170] width 1235 height 34
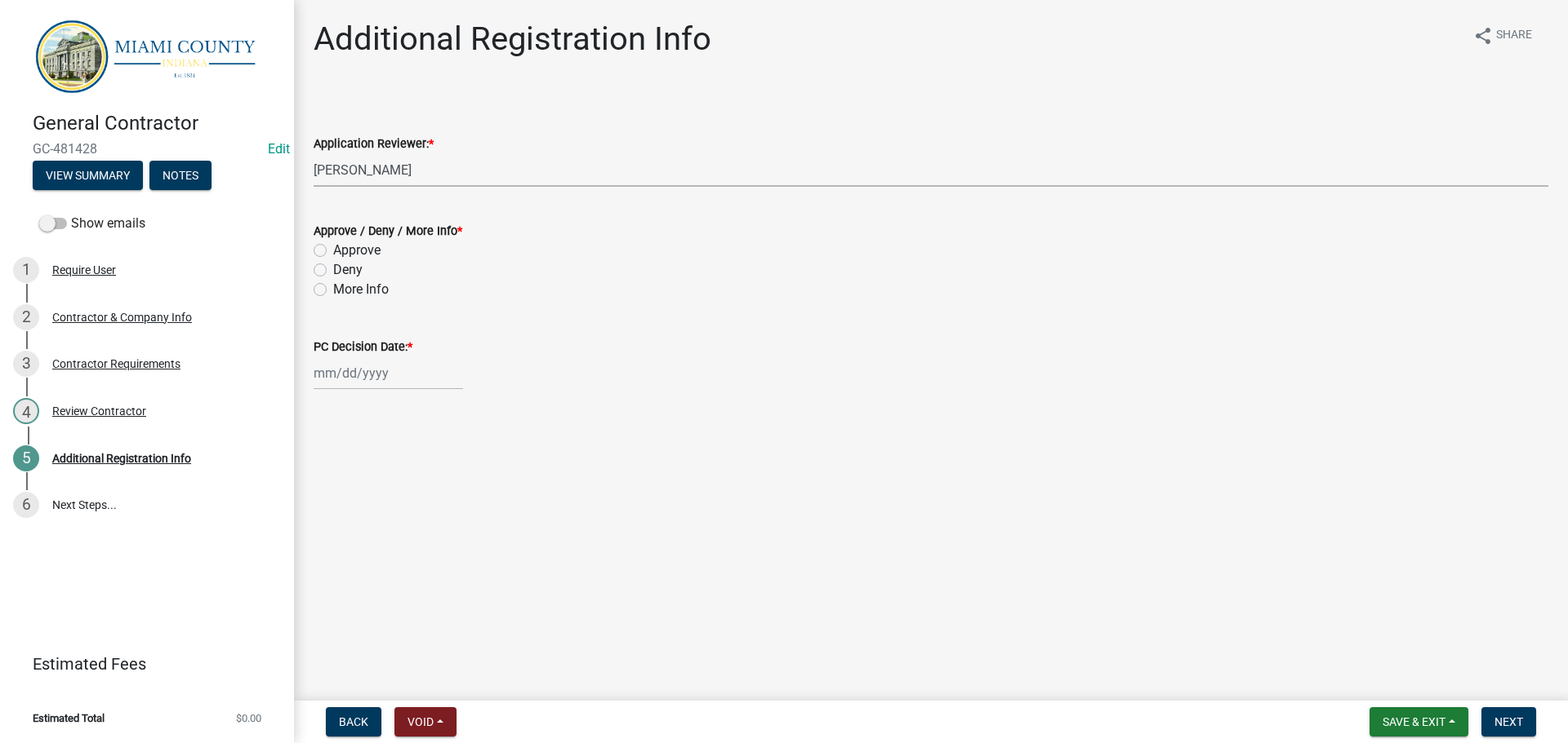
select select "e2ef9a48-81b8-4339-b851-402fdb5abe3d"
click at [345, 261] on label "Approve" at bounding box center [357, 251] width 47 height 19
click at [344, 251] on input "Approve" at bounding box center [338, 246] width 11 height 11
radio input "true"
select select "9"
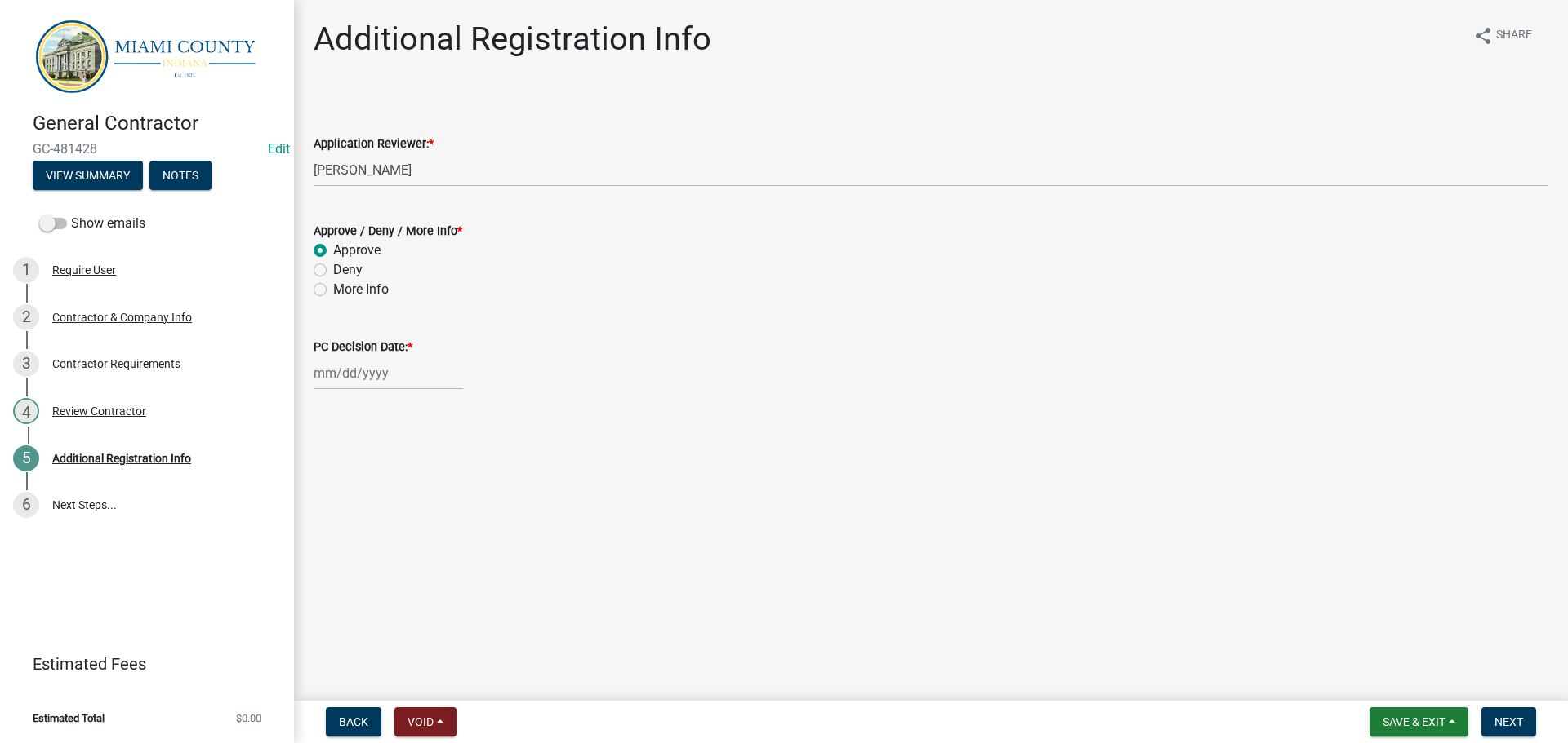
select select "2025"
click at [358, 390] on div "[PERSON_NAME] Feb Mar Apr [PERSON_NAME][DATE] Oct Nov [DATE] 1526 1527 1528 152…" at bounding box center [389, 373] width 149 height 34
click at [334, 561] on div "22" at bounding box center [329, 547] width 26 height 26
type input "[DATE]"
click at [1521, 719] on button "Next" at bounding box center [1508, 722] width 54 height 29
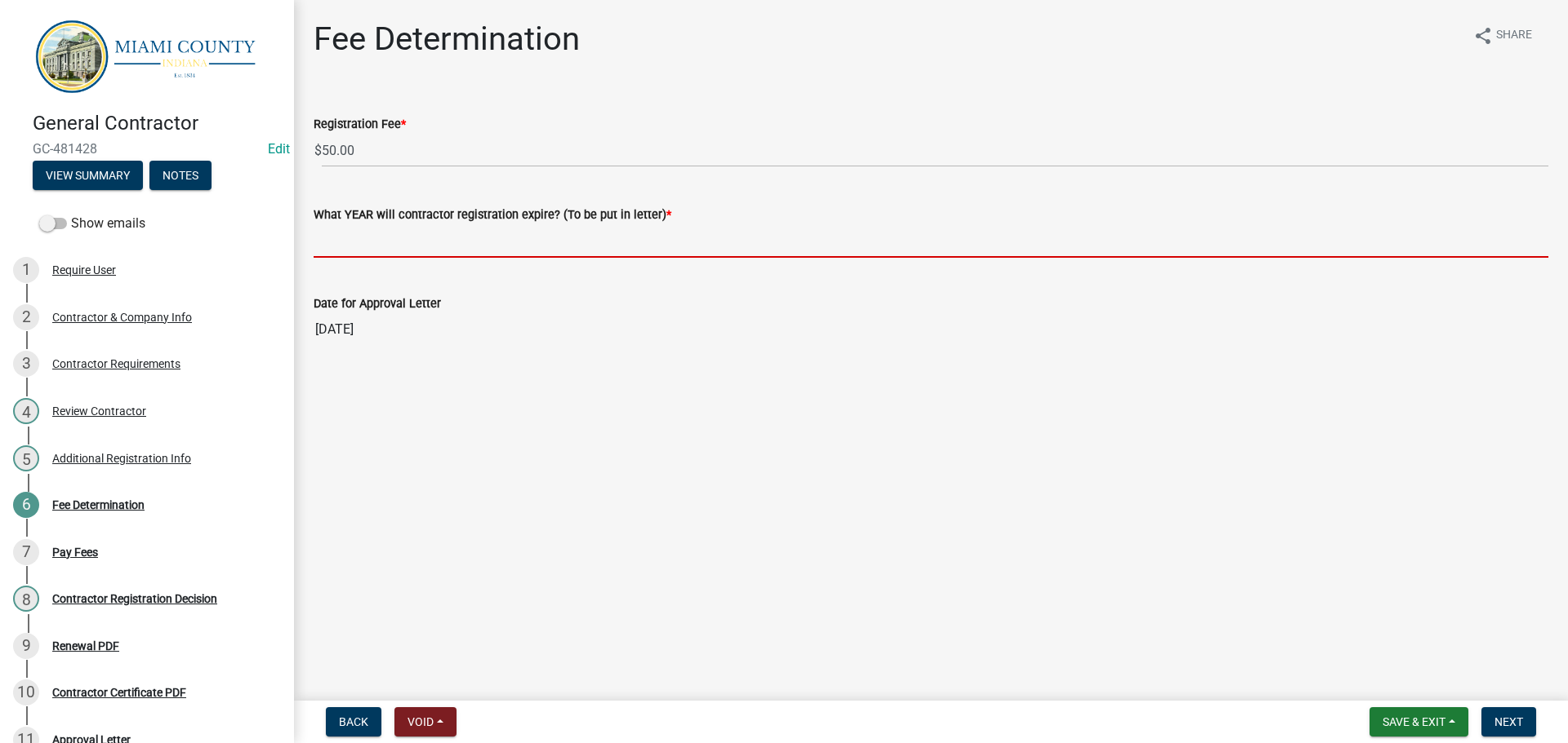
drag, startPoint x: 369, startPoint y: 277, endPoint x: 1237, endPoint y: 347, distance: 870.8
click at [370, 258] on input "What YEAR will contractor registration expire? (To be put in letter) *" at bounding box center [931, 241] width 1235 height 34
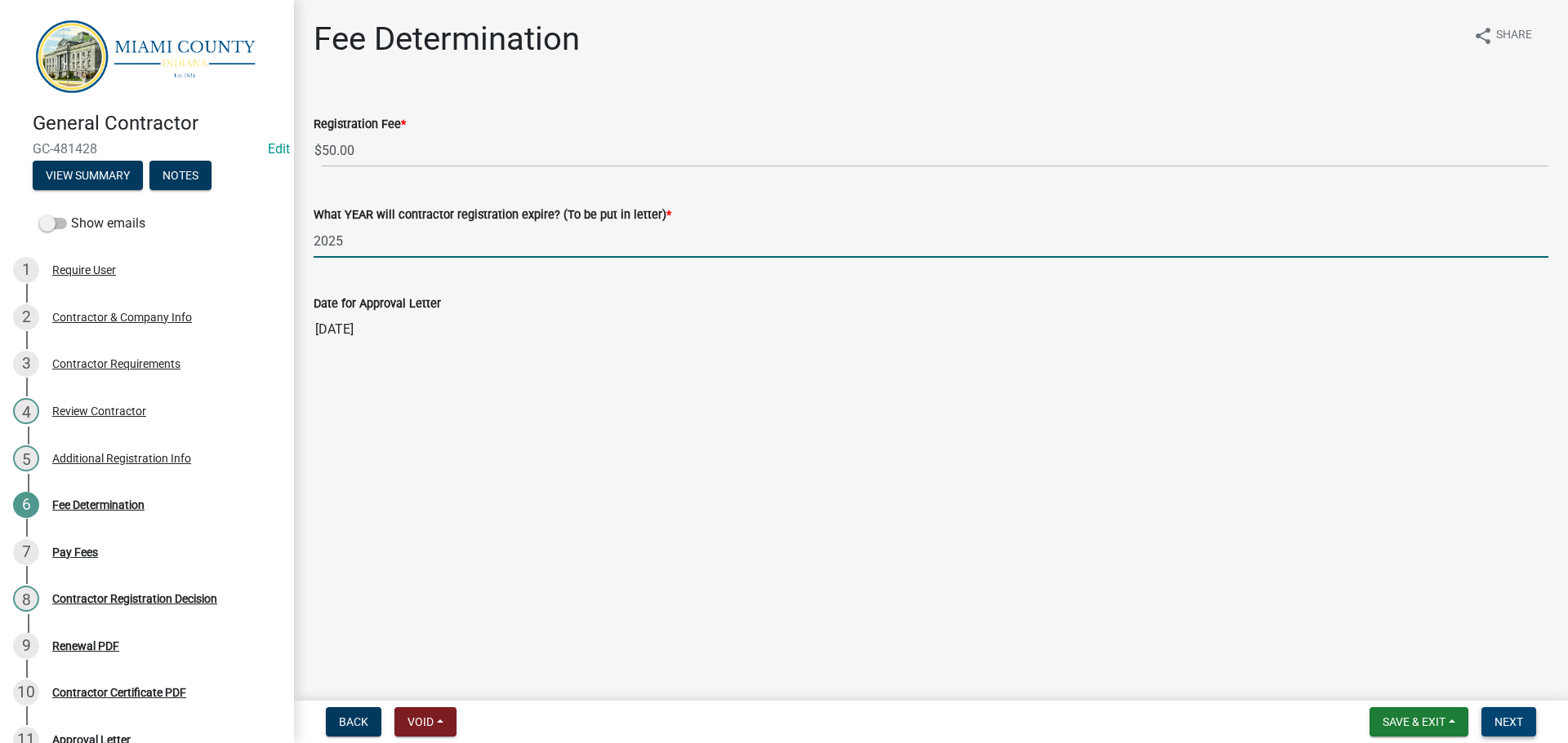
type input "2025"
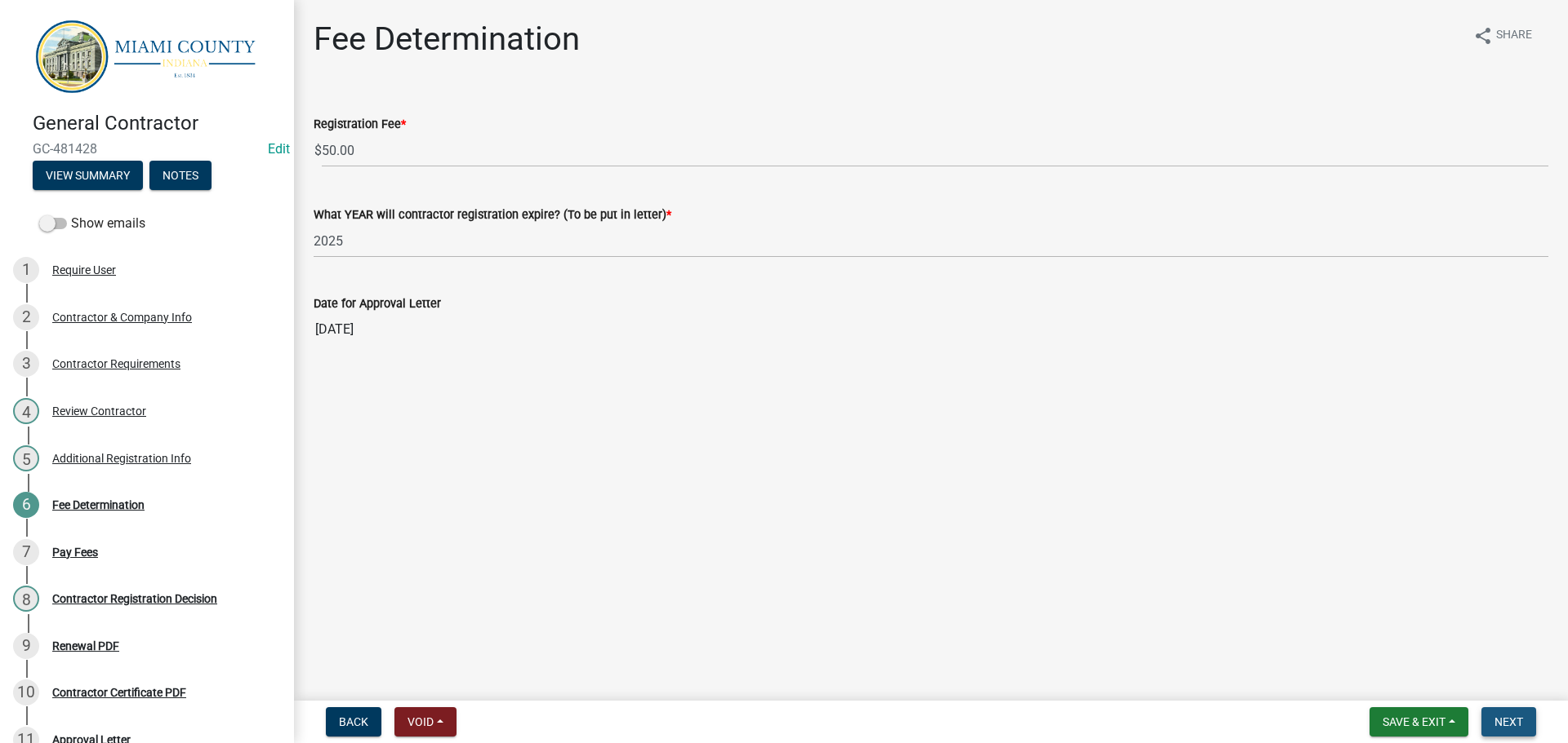
click at [1516, 707] on button "Next" at bounding box center [1508, 722] width 54 height 29
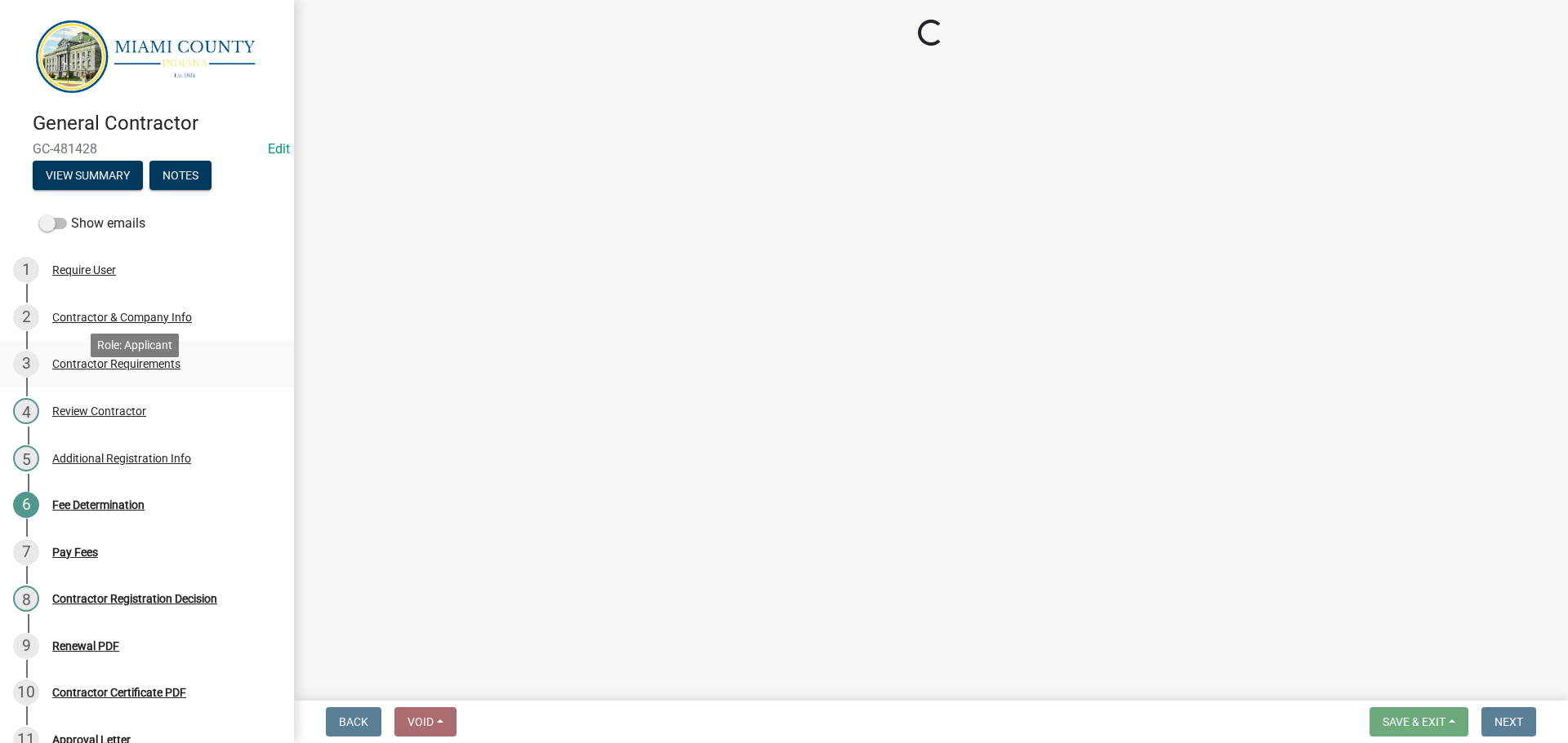
select select "3: 3"
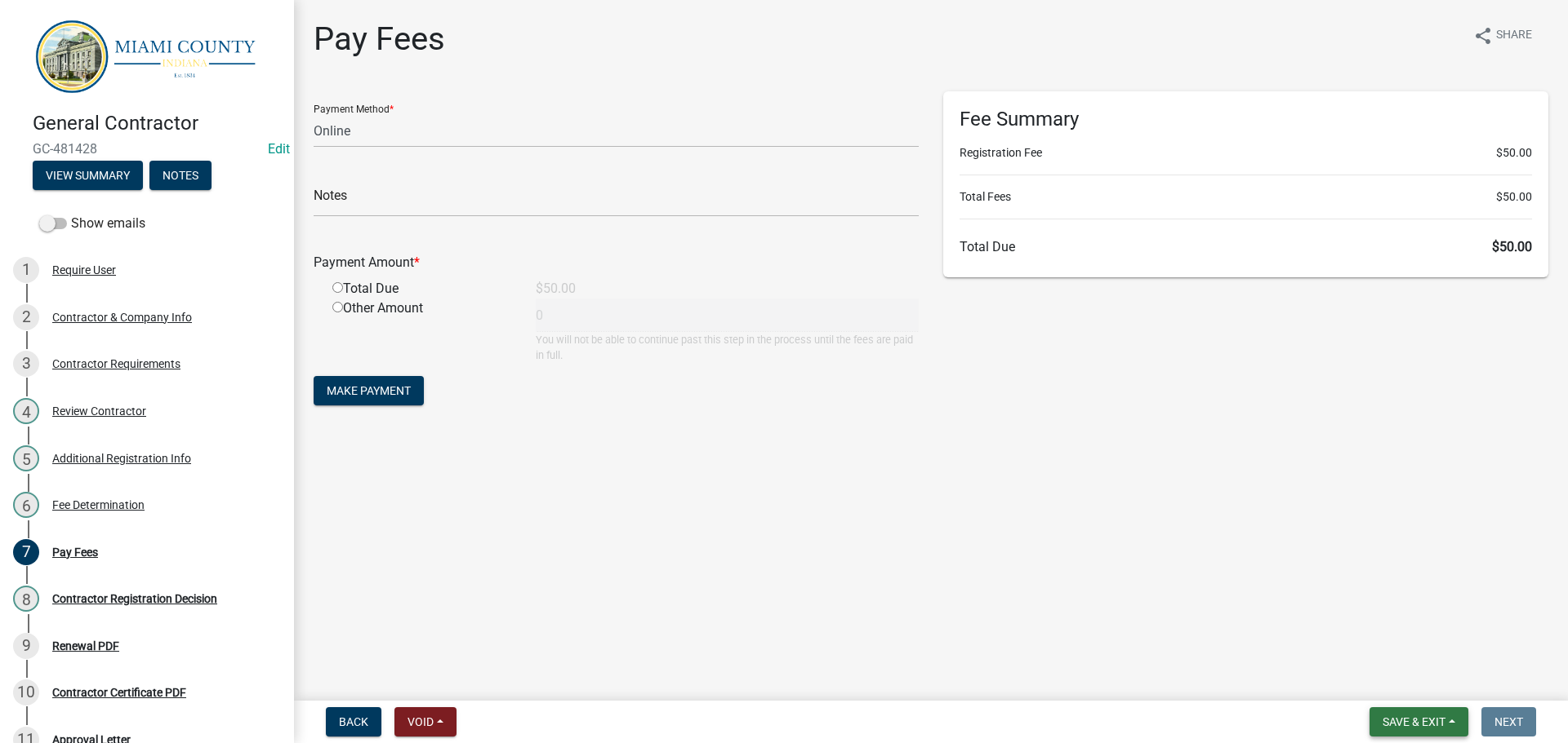
click at [1430, 718] on span "Save & Exit" at bounding box center [1413, 722] width 63 height 13
click at [1354, 673] on button "Save & Exit" at bounding box center [1402, 675] width 131 height 39
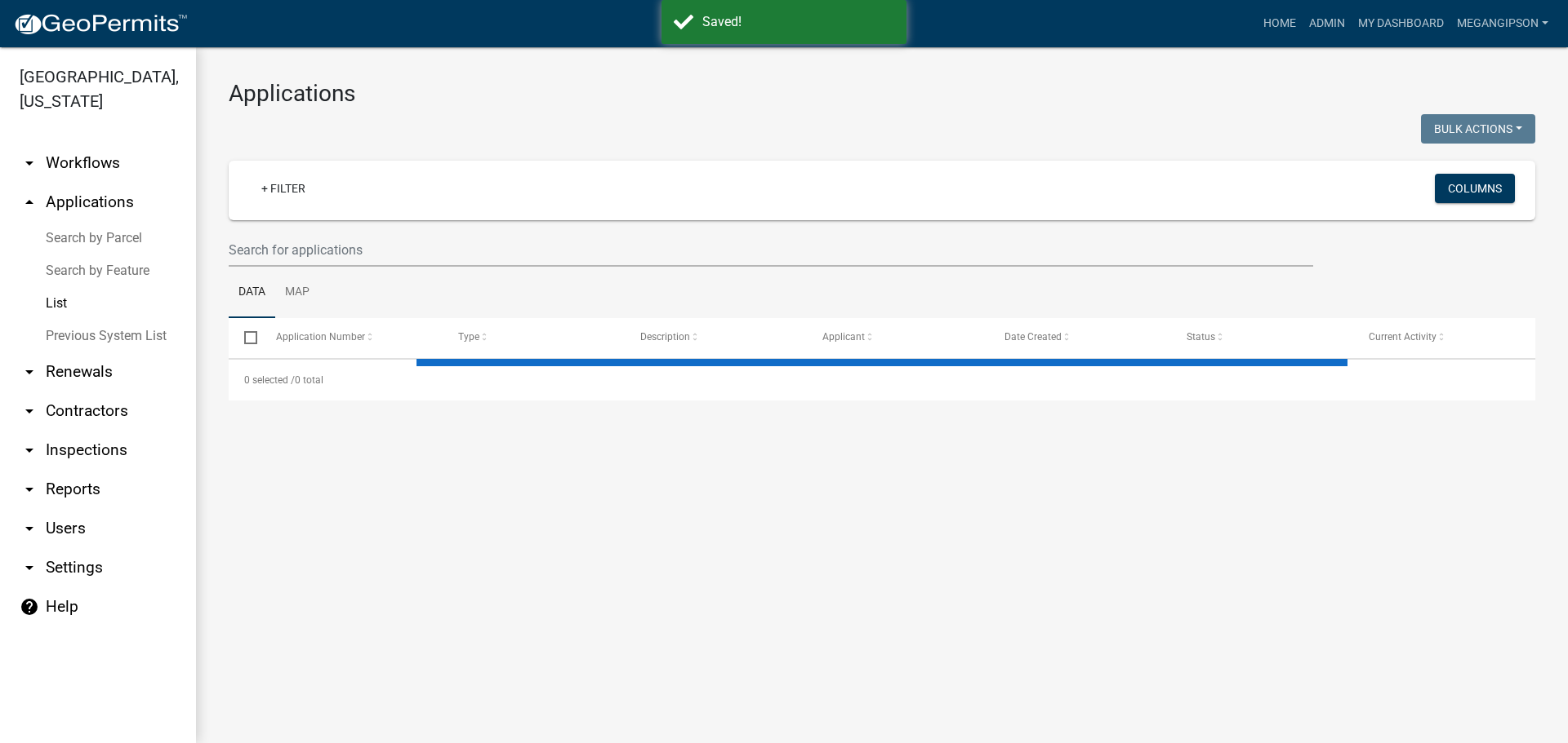
select select "3: 100"
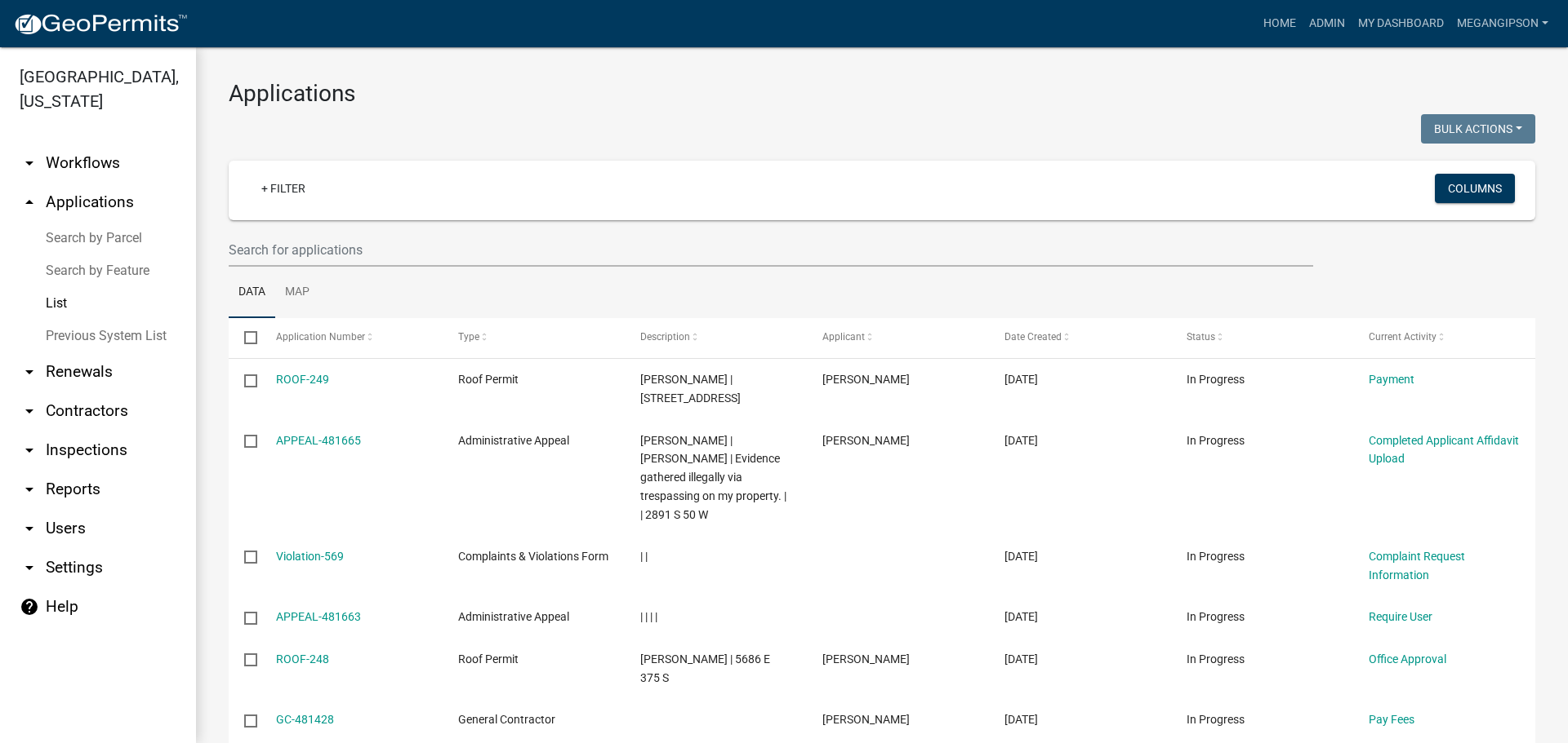
click at [743, 147] on div at bounding box center [549, 131] width 666 height 34
